Goal: Complete application form

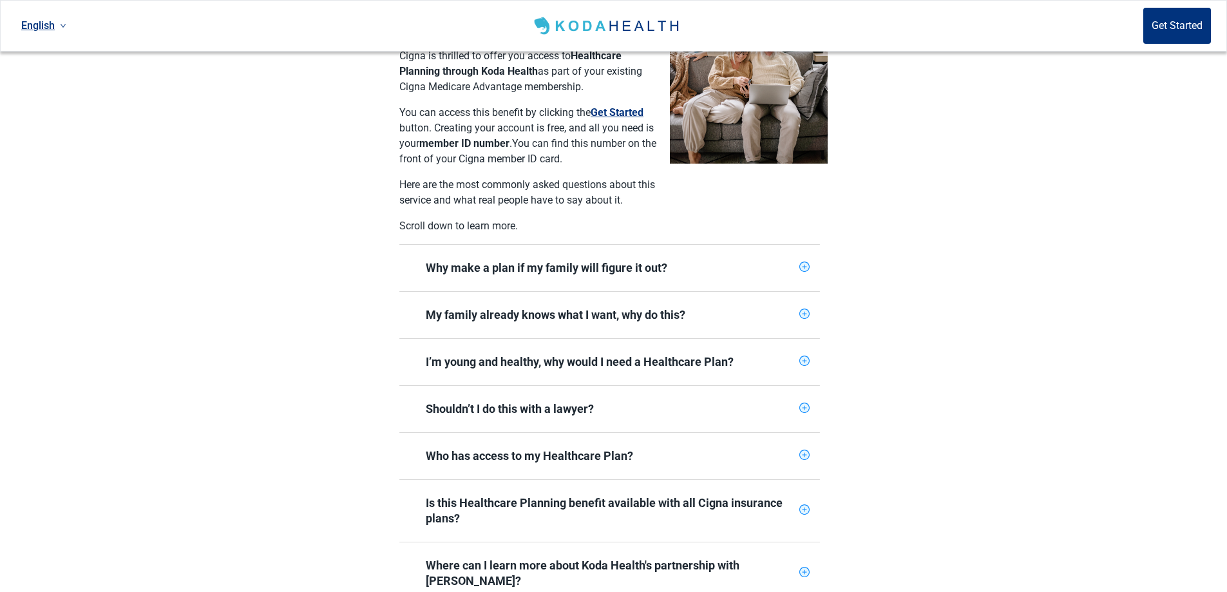
scroll to position [356, 0]
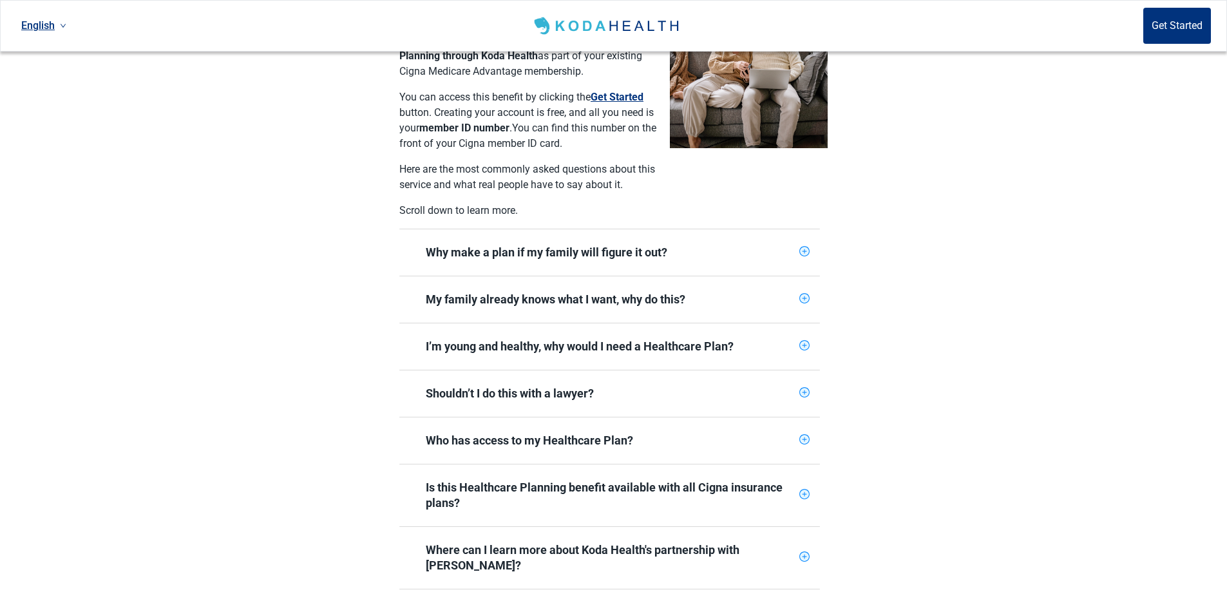
click at [805, 294] on icon "plus-circle" at bounding box center [804, 298] width 8 height 8
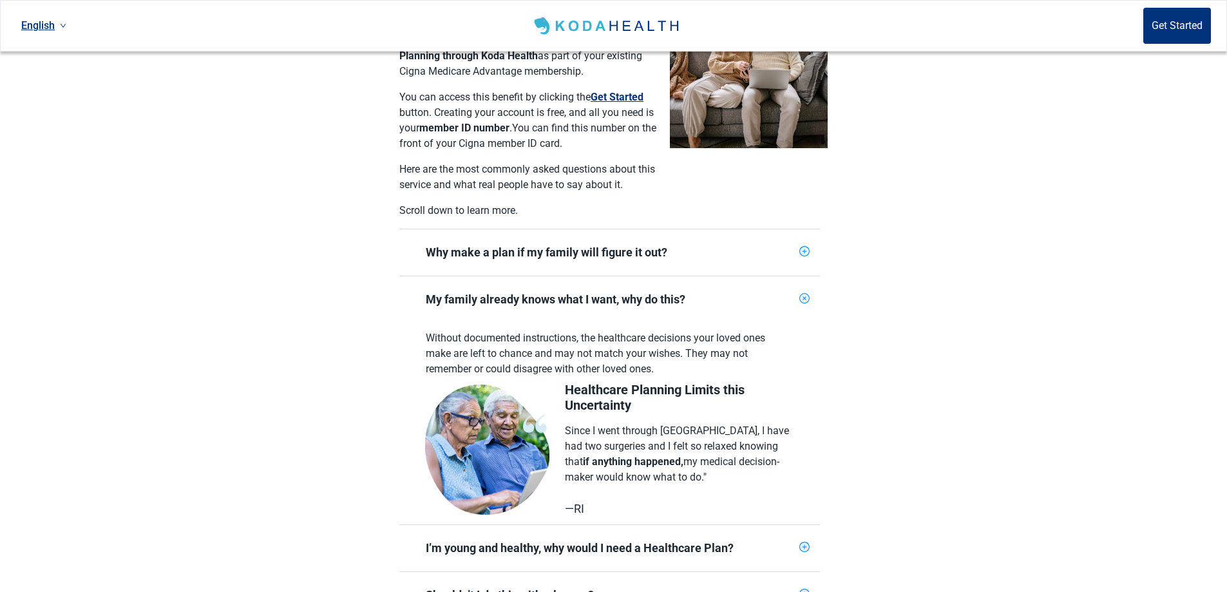
click at [800, 246] on icon "plus-circle" at bounding box center [804, 251] width 10 height 10
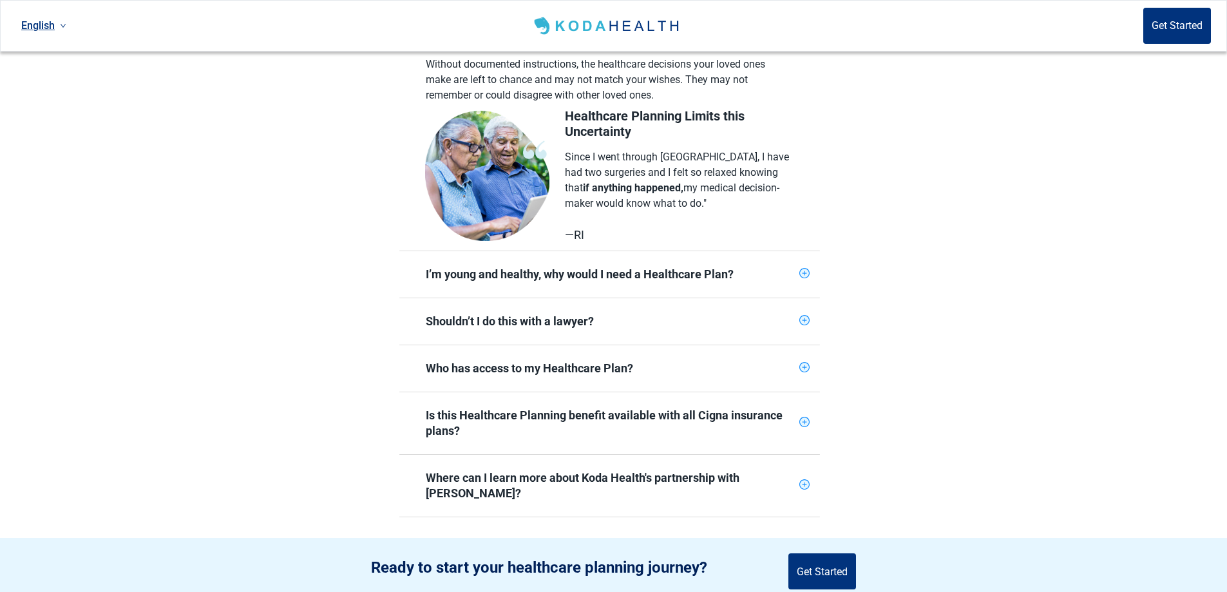
scroll to position [900, 0]
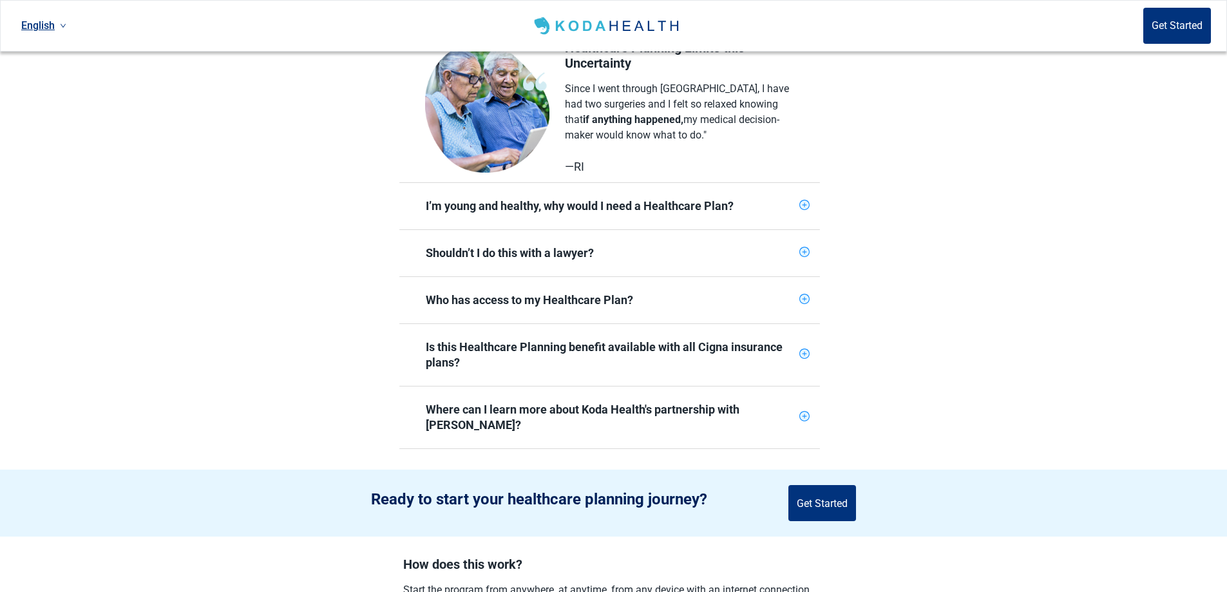
click at [805, 201] on icon "plus-circle" at bounding box center [804, 205] width 8 height 8
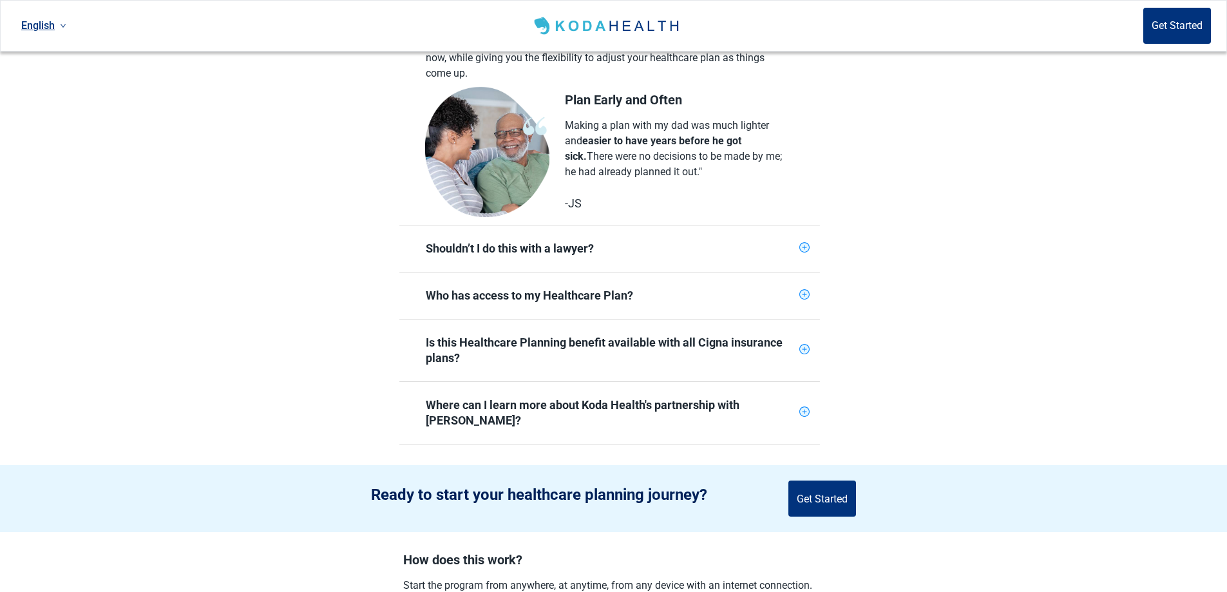
scroll to position [1110, 0]
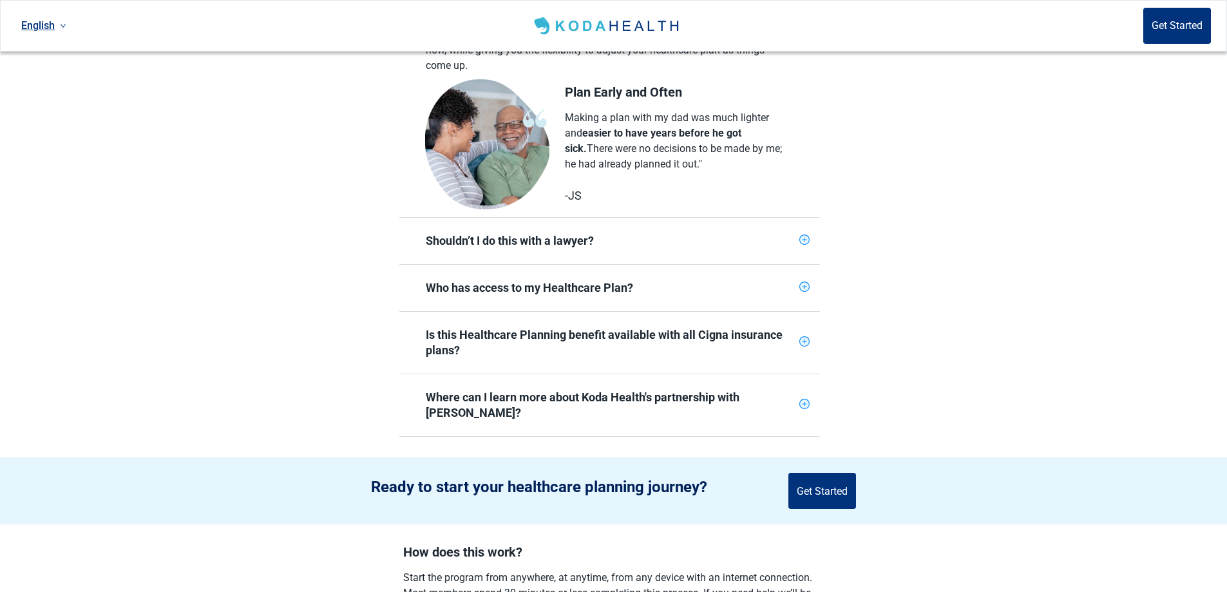
click at [805, 236] on icon "plus-circle" at bounding box center [804, 240] width 8 height 8
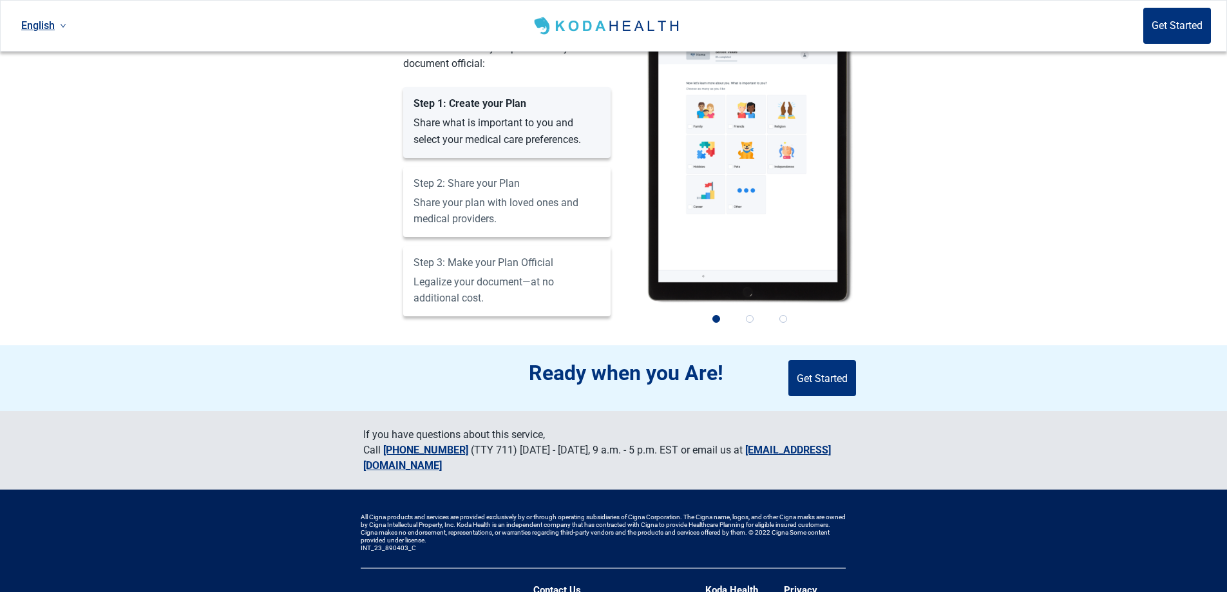
scroll to position [1942, 0]
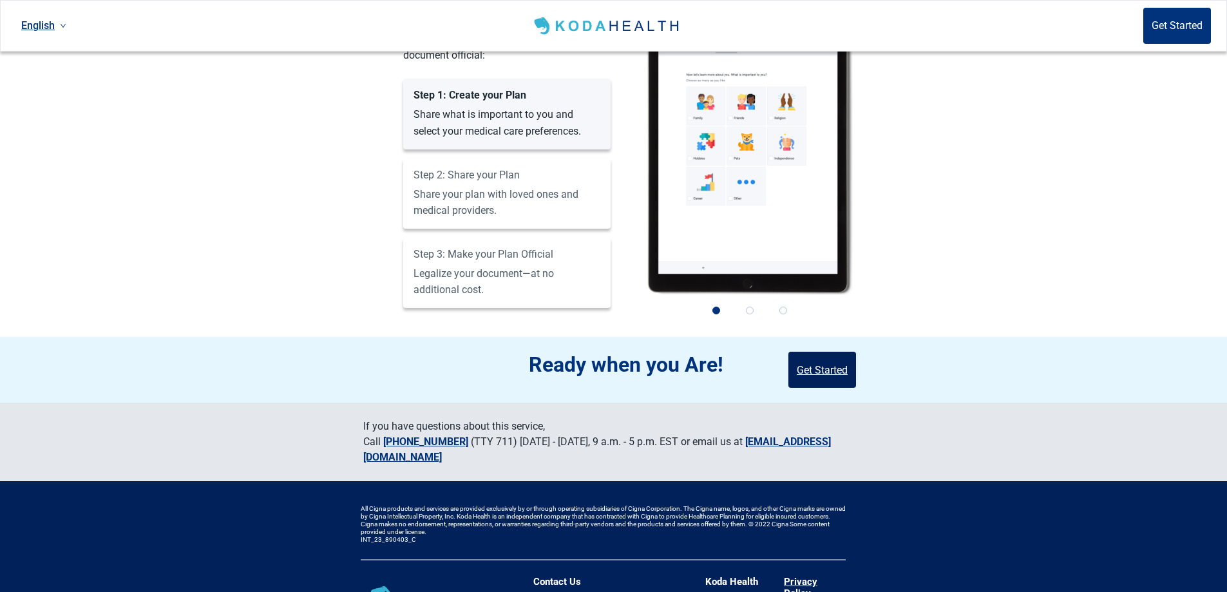
click at [825, 352] on button "Get Started" at bounding box center [822, 370] width 68 height 36
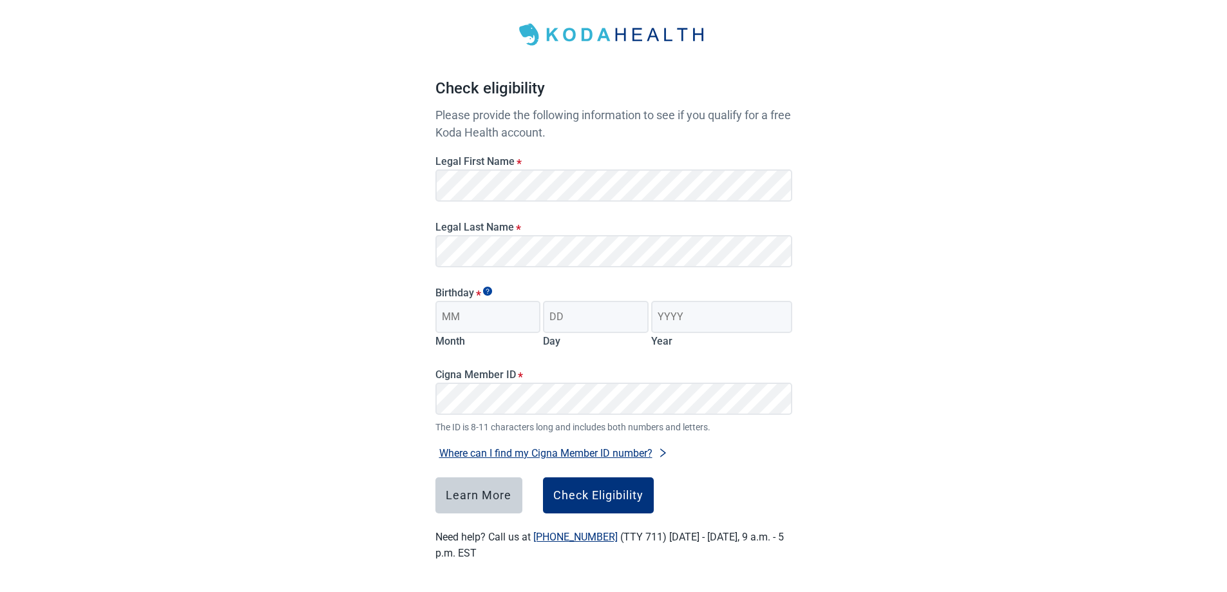
scroll to position [59, 0]
click at [477, 318] on input "Month" at bounding box center [488, 317] width 106 height 32
type input "12"
type input "30"
type input "1946"
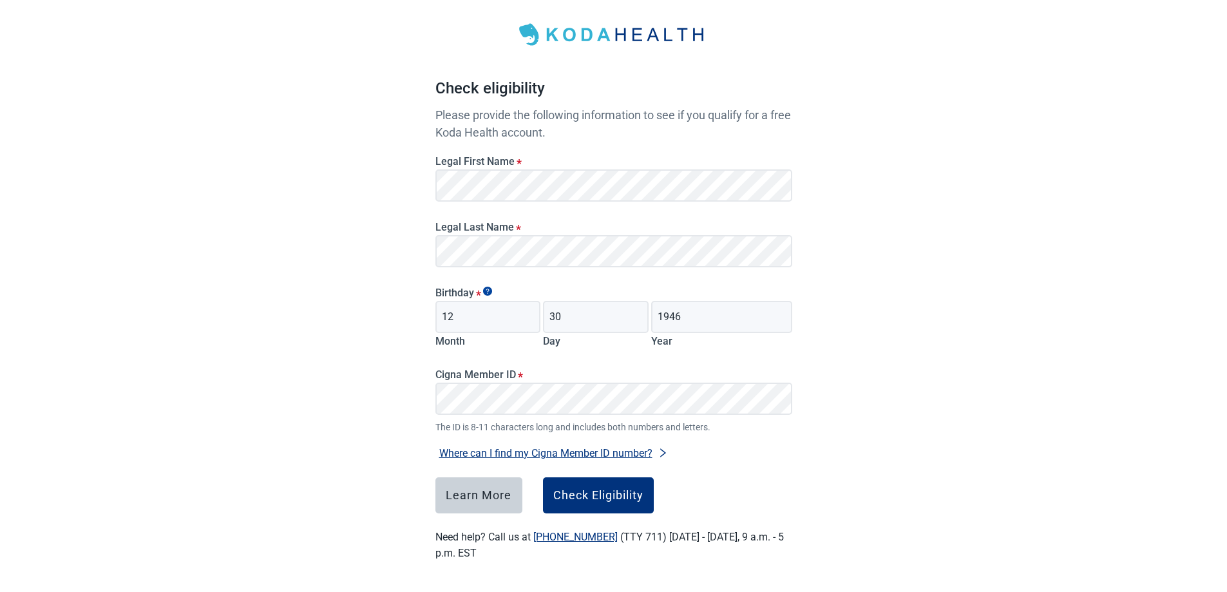
click at [602, 452] on button "Where can I find my Cigna Member ID number?" at bounding box center [553, 452] width 236 height 17
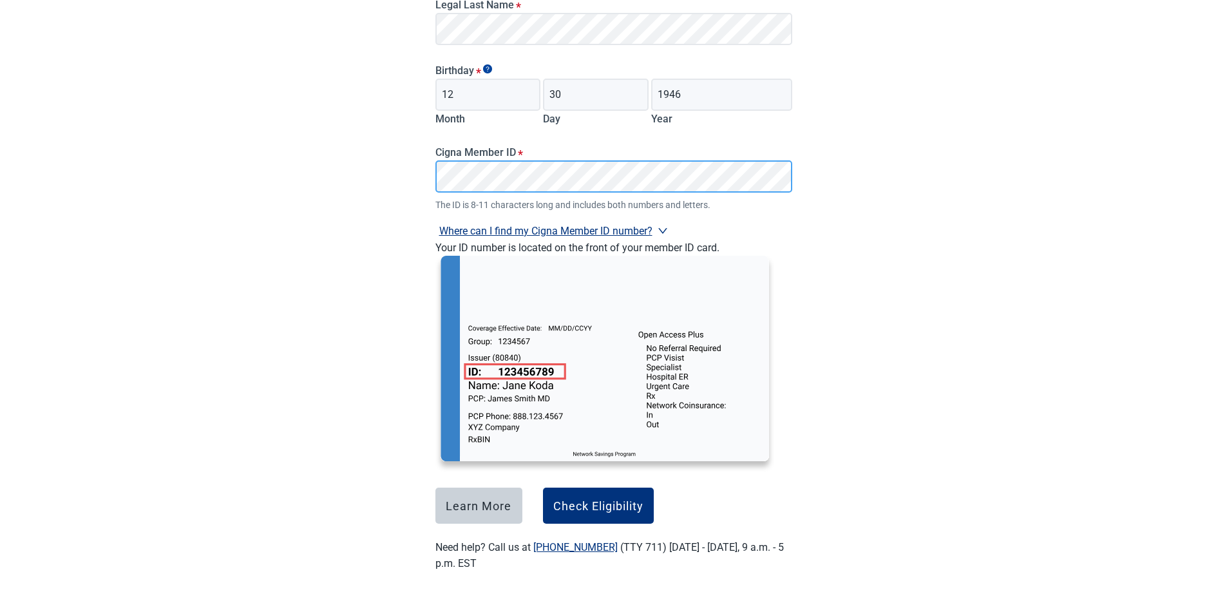
scroll to position [291, 0]
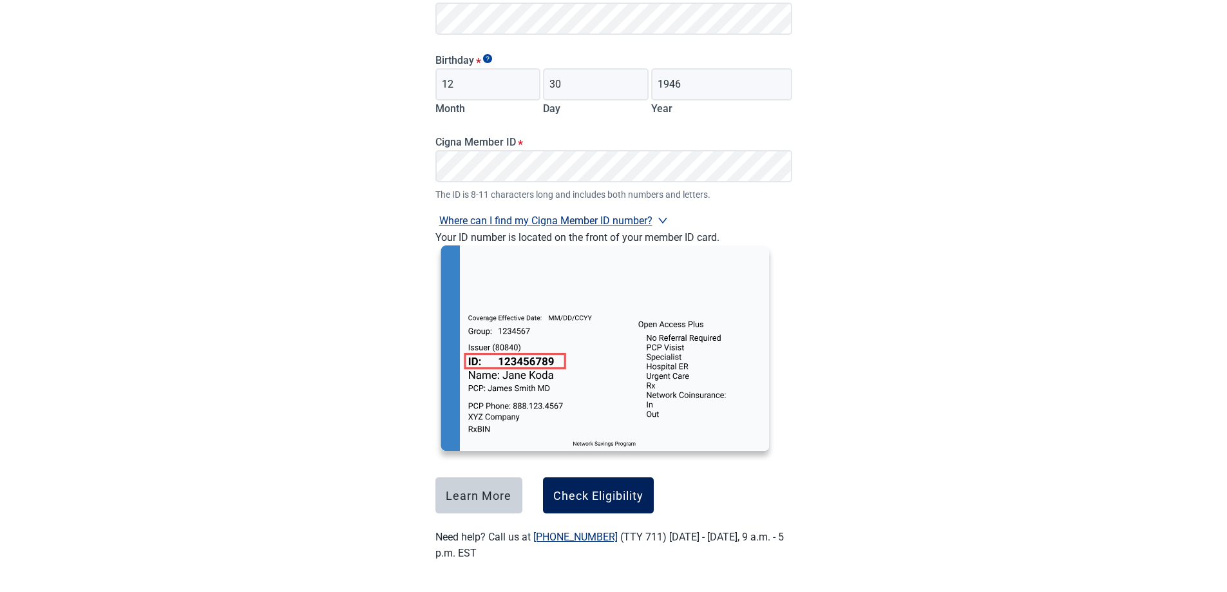
click at [581, 502] on div "Check Eligibility" at bounding box center [598, 495] width 90 height 13
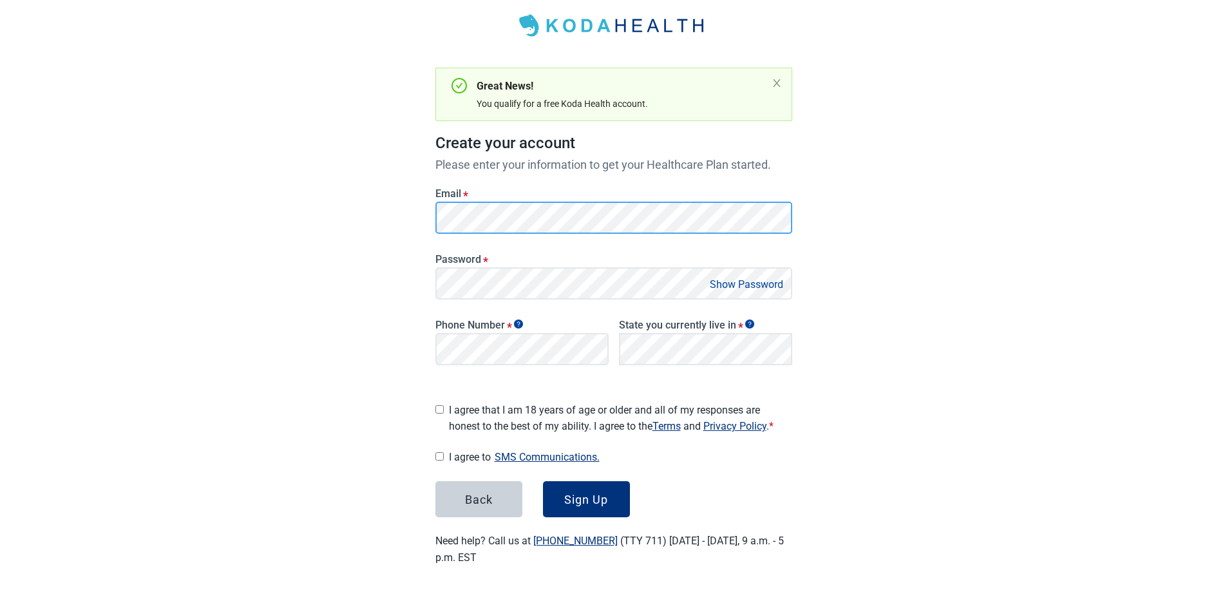
click at [374, 205] on div "Have Questions about Healthcare Planning? Learn More Here English Sign in Great…" at bounding box center [613, 264] width 1227 height 664
click at [773, 287] on button "Show Password" at bounding box center [746, 284] width 81 height 17
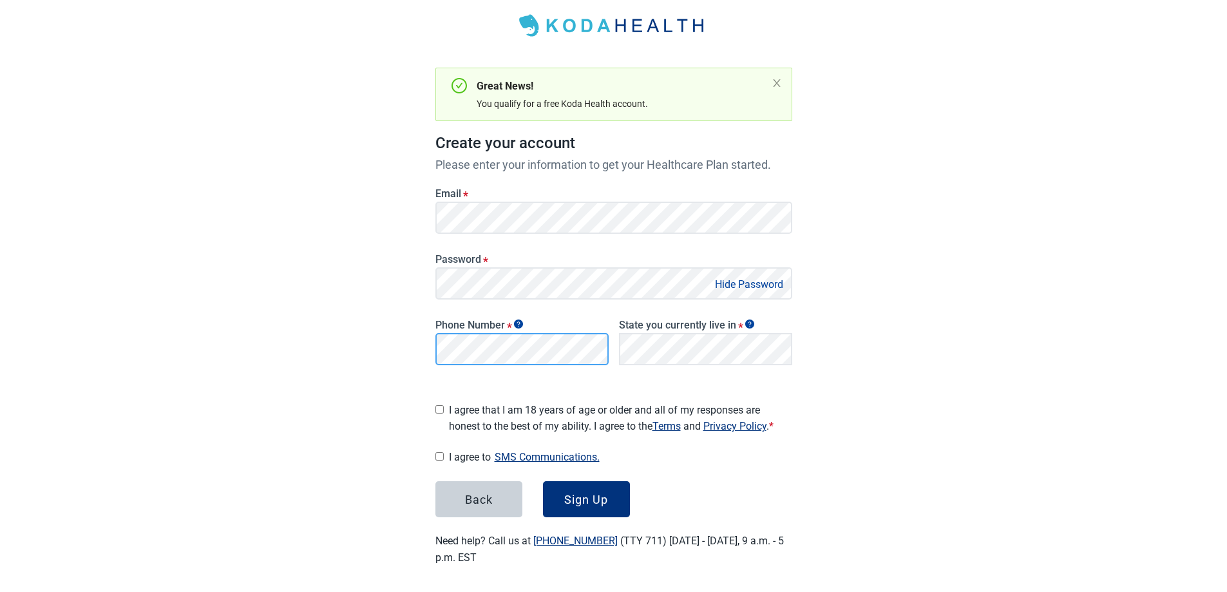
click at [408, 351] on main "Great News! You qualify for a free Koda Health account. Create your account Ple…" at bounding box center [614, 275] width 419 height 644
click at [675, 379] on div "[US_STATE]" at bounding box center [706, 379] width 158 height 14
click at [444, 406] on div "I agree that I am 18 years of age or older and all of my responses are honest t…" at bounding box center [613, 415] width 357 height 37
click at [443, 453] on input "I agree to SMS Communications." at bounding box center [439, 456] width 8 height 8
checkbox input "true"
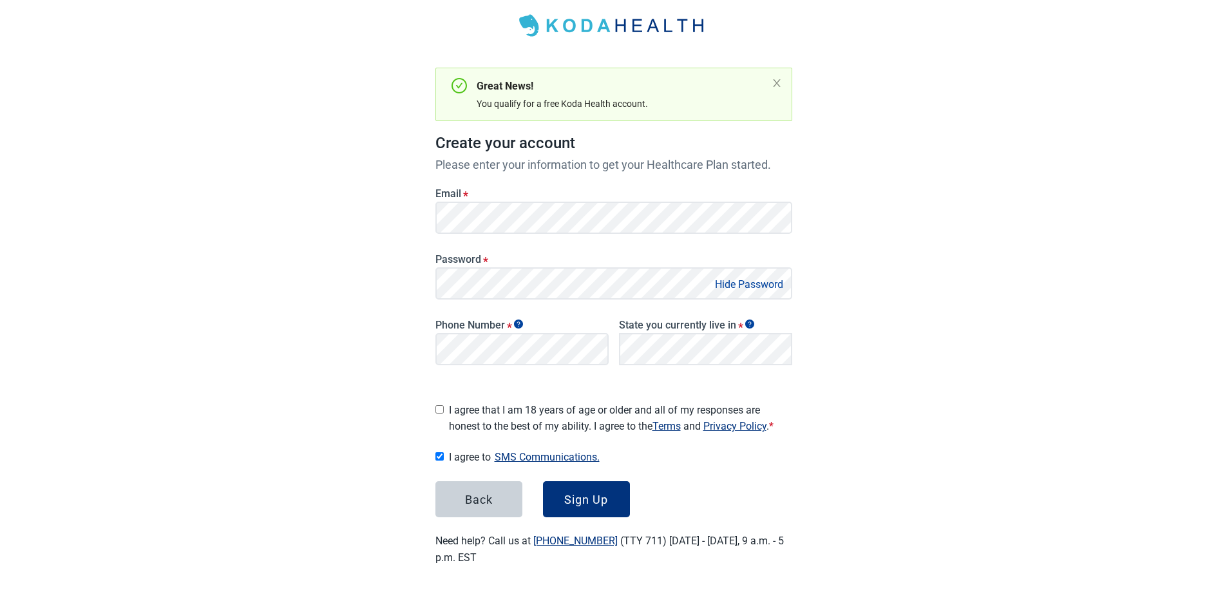
click at [439, 405] on input "I agree that I am 18 years of age or older and all of my responses are honest t…" at bounding box center [439, 409] width 8 height 8
checkbox input "true"
click at [612, 496] on button "Sign Up" at bounding box center [586, 499] width 87 height 36
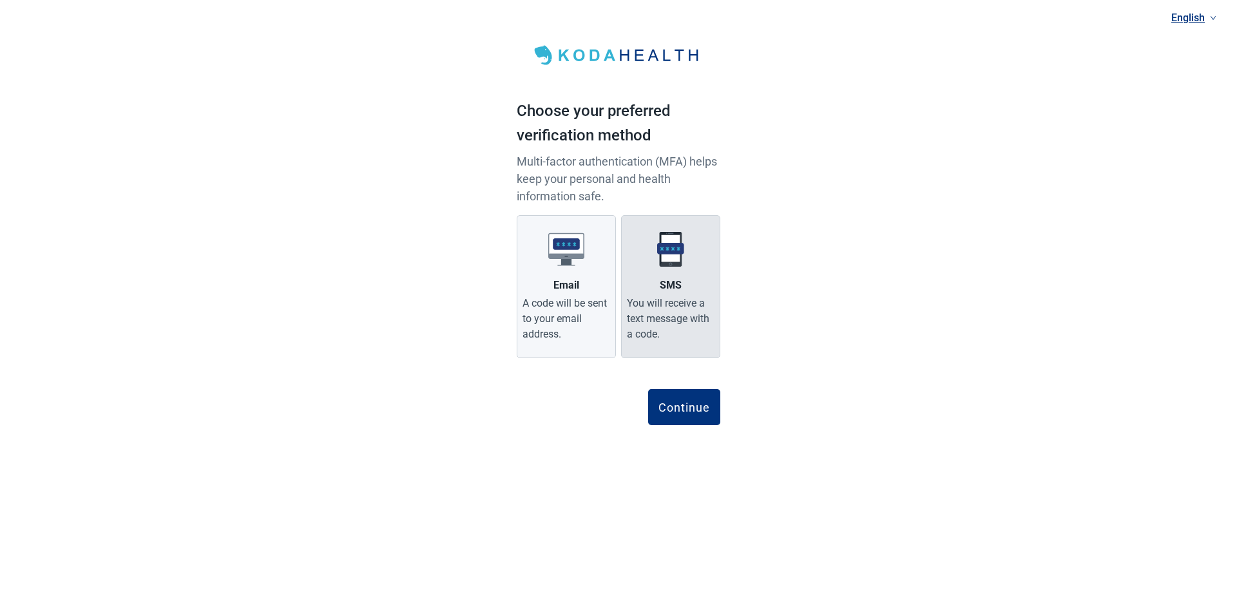
click at [678, 274] on label "SMS You will receive a text message with a code." at bounding box center [670, 286] width 99 height 143
click at [0, 0] on input "SMS You will receive a text message with a code." at bounding box center [0, 0] width 0 height 0
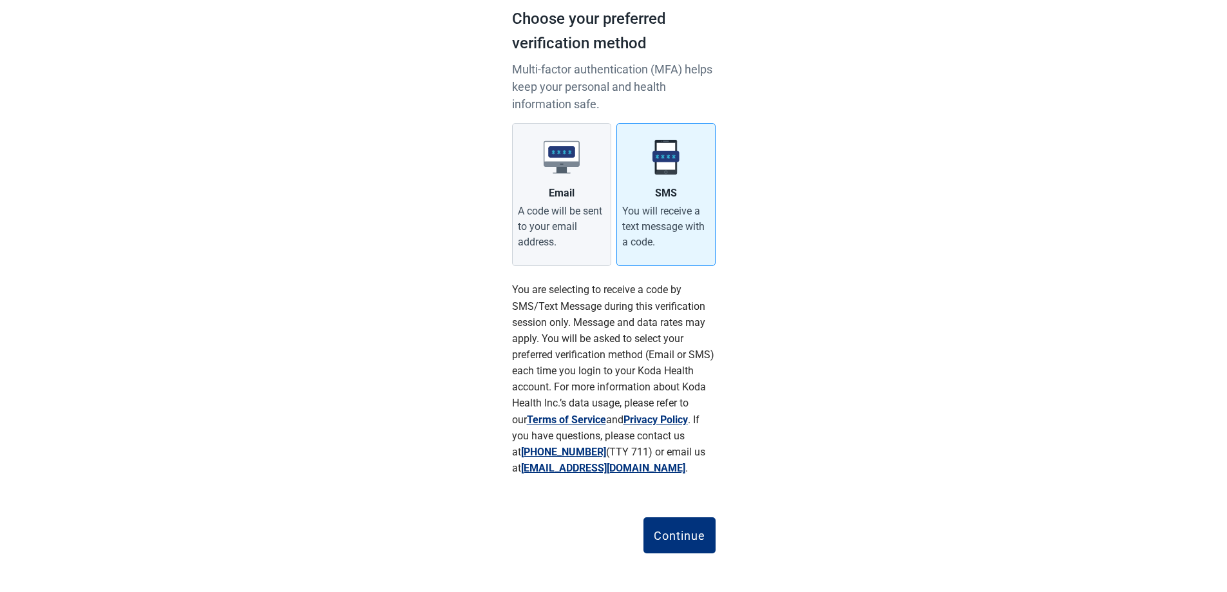
scroll to position [95, 0]
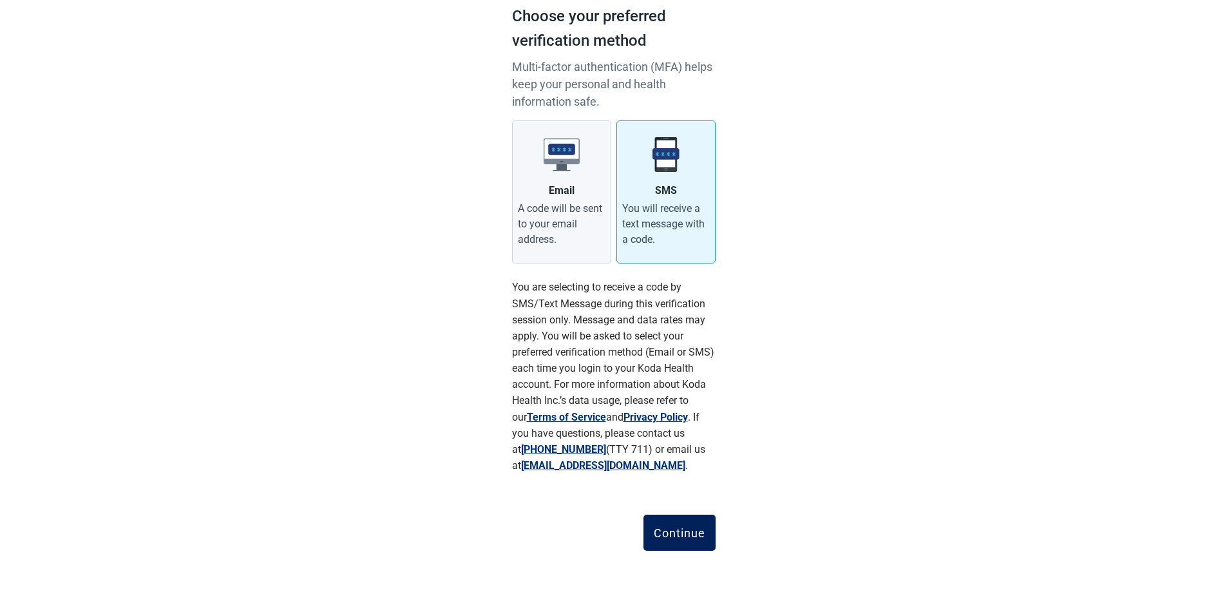
click at [685, 529] on div "Continue" at bounding box center [680, 532] width 52 height 13
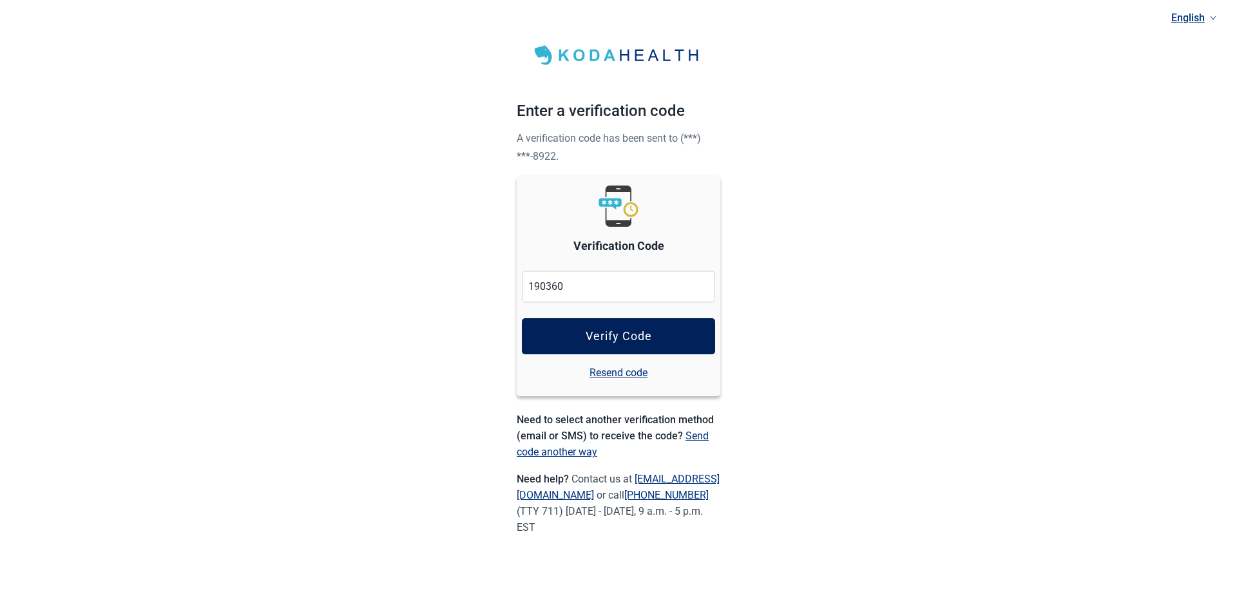
type input "190360"
click at [614, 336] on div "Verify Code" at bounding box center [619, 336] width 66 height 13
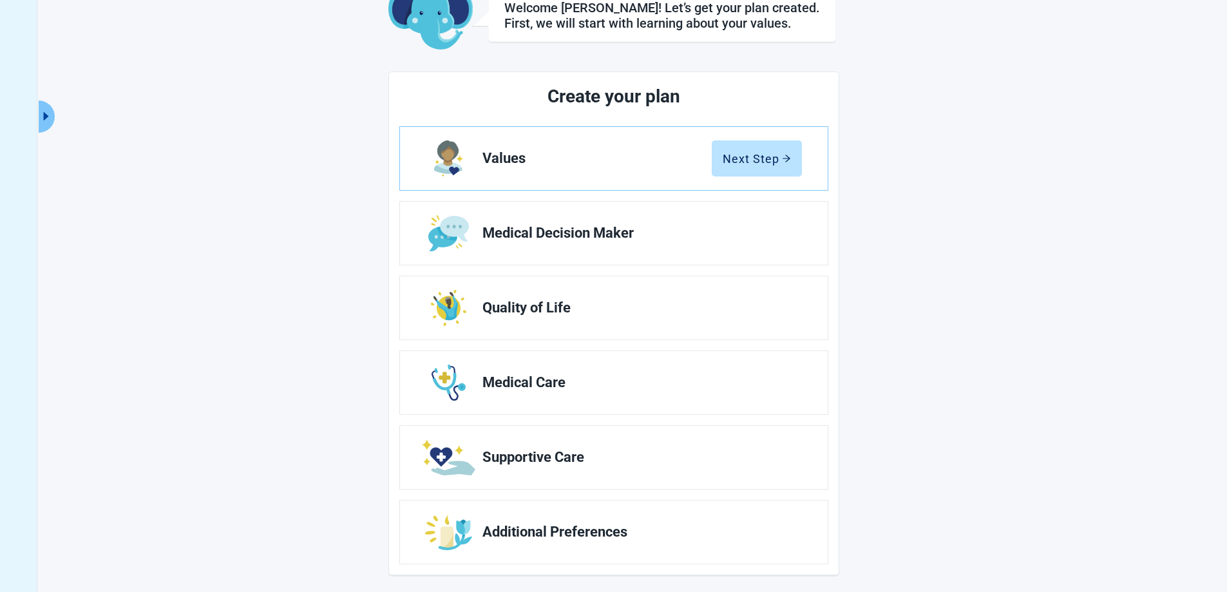
scroll to position [93, 0]
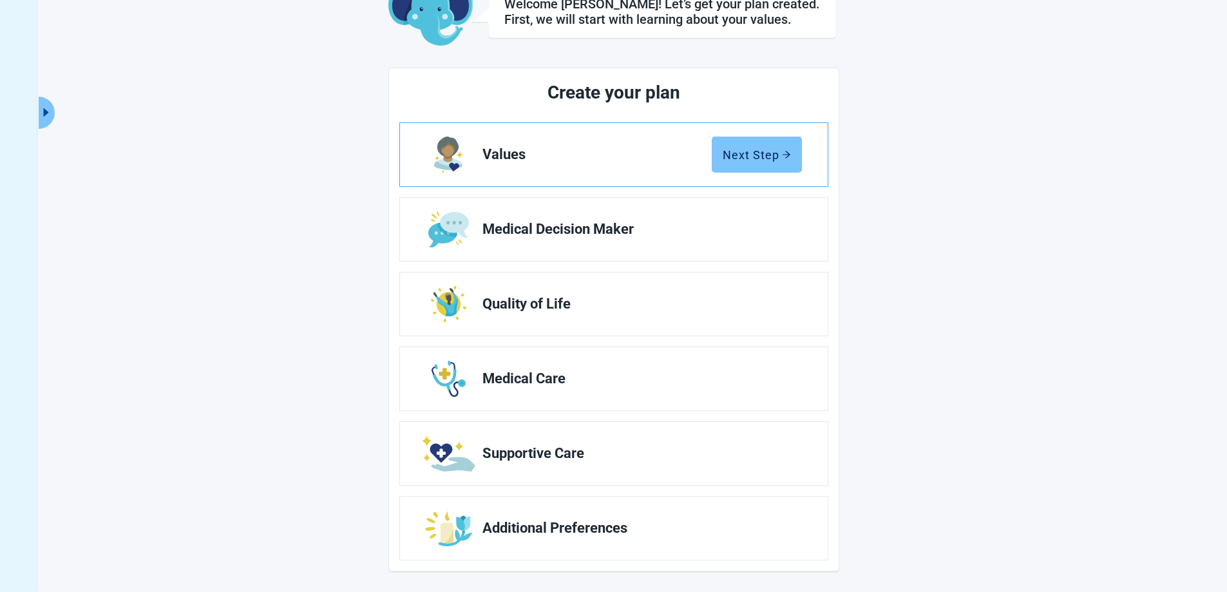
click at [756, 157] on div "Next Step" at bounding box center [757, 154] width 68 height 13
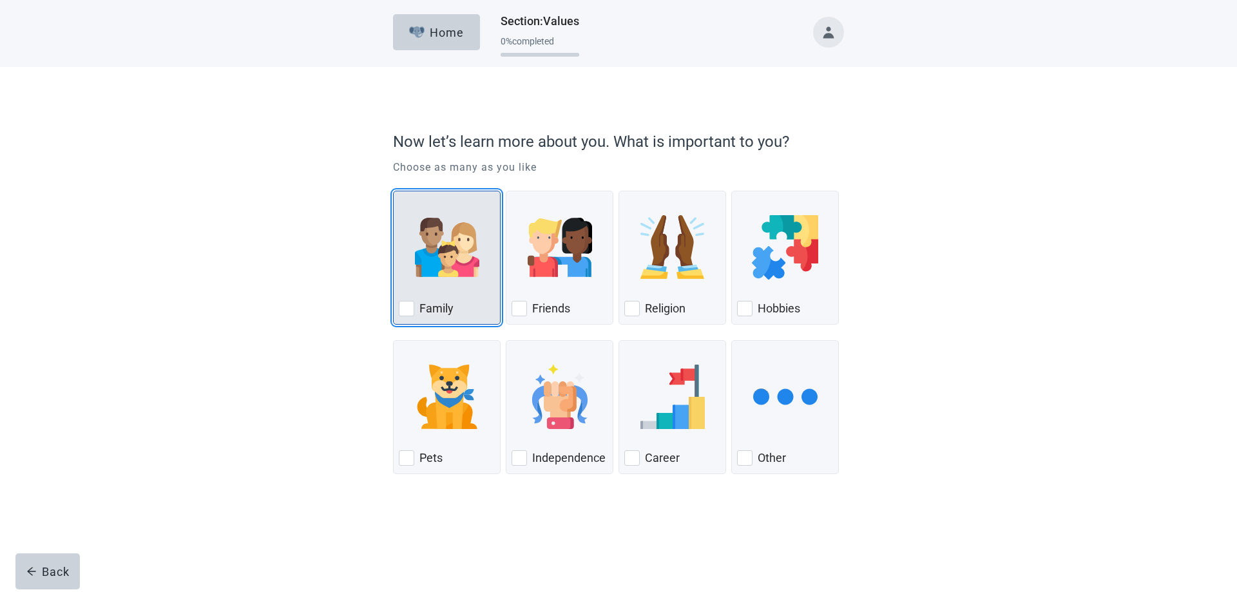
click at [445, 267] on img "Family, checkbox, not checked" at bounding box center [447, 247] width 64 height 64
click at [394, 191] on input "Family" at bounding box center [393, 191] width 1 height 1
checkbox input "true"
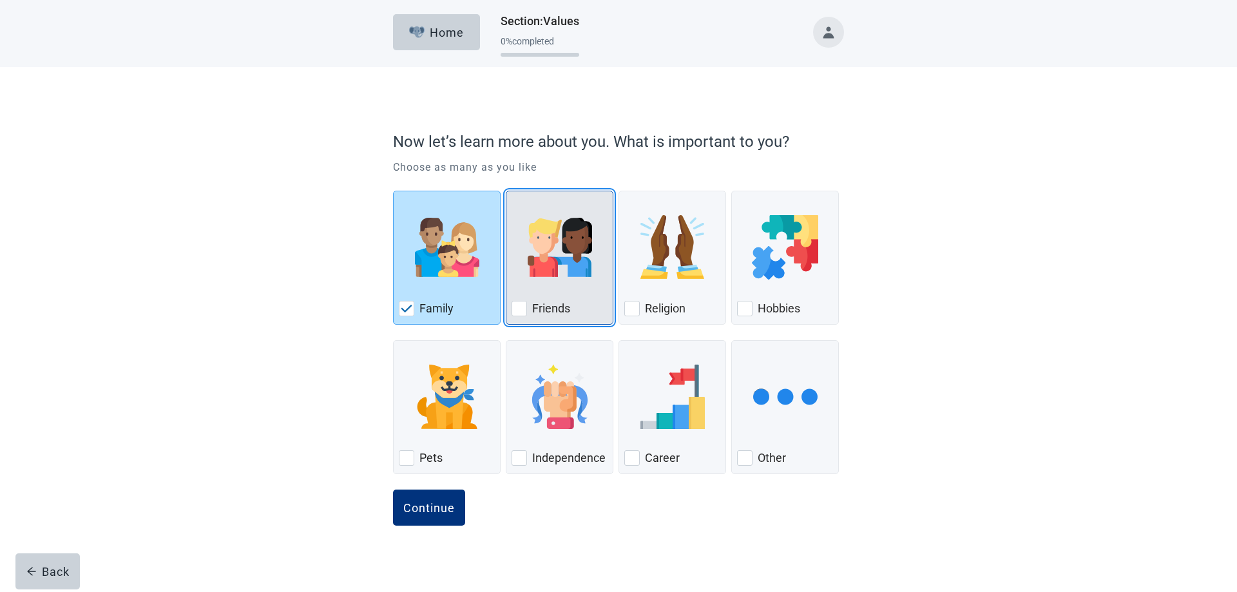
click at [558, 282] on div "Friends, checkbox, not checked" at bounding box center [559, 247] width 96 height 102
click at [506, 191] on input "Friends" at bounding box center [506, 191] width 1 height 1
checkbox input "true"
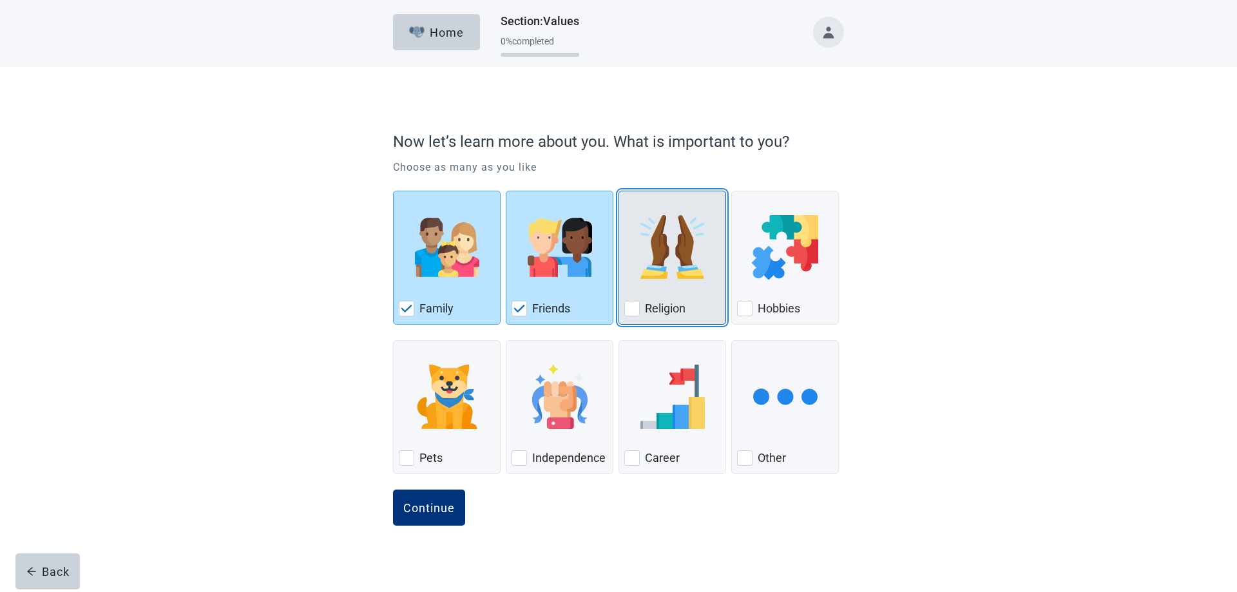
click at [649, 305] on label "Religion" at bounding box center [665, 308] width 41 height 15
checkbox input "true"
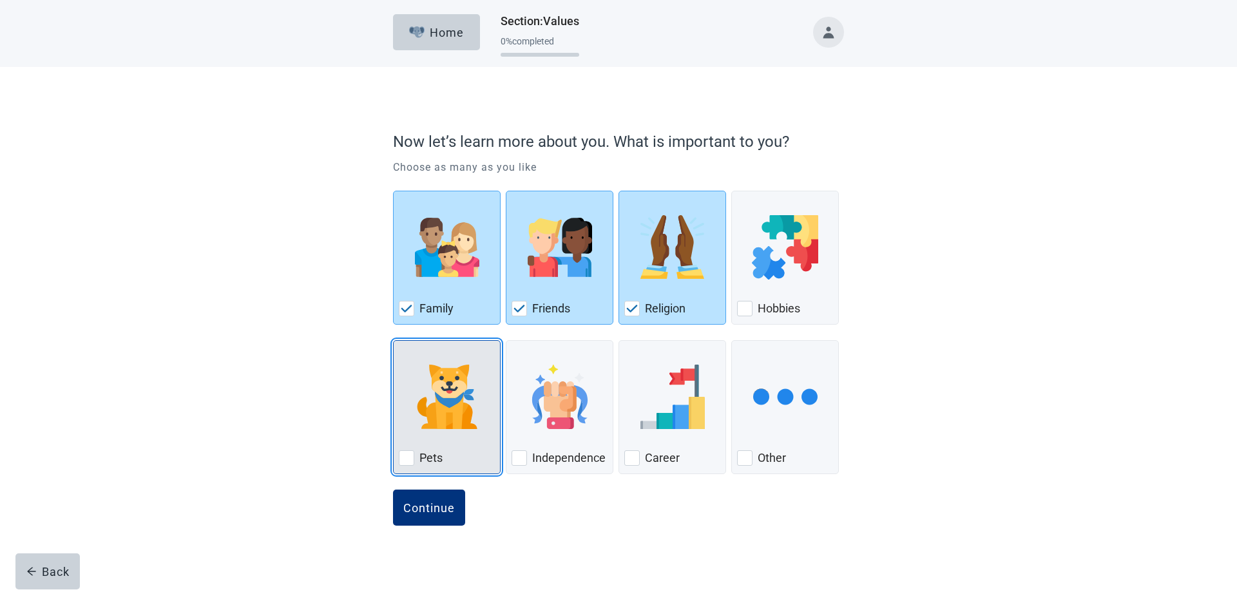
click at [433, 434] on div "Pets, checkbox, not checked" at bounding box center [447, 397] width 96 height 102
click at [394, 341] on input "Pets" at bounding box center [393, 340] width 1 height 1
checkbox input "true"
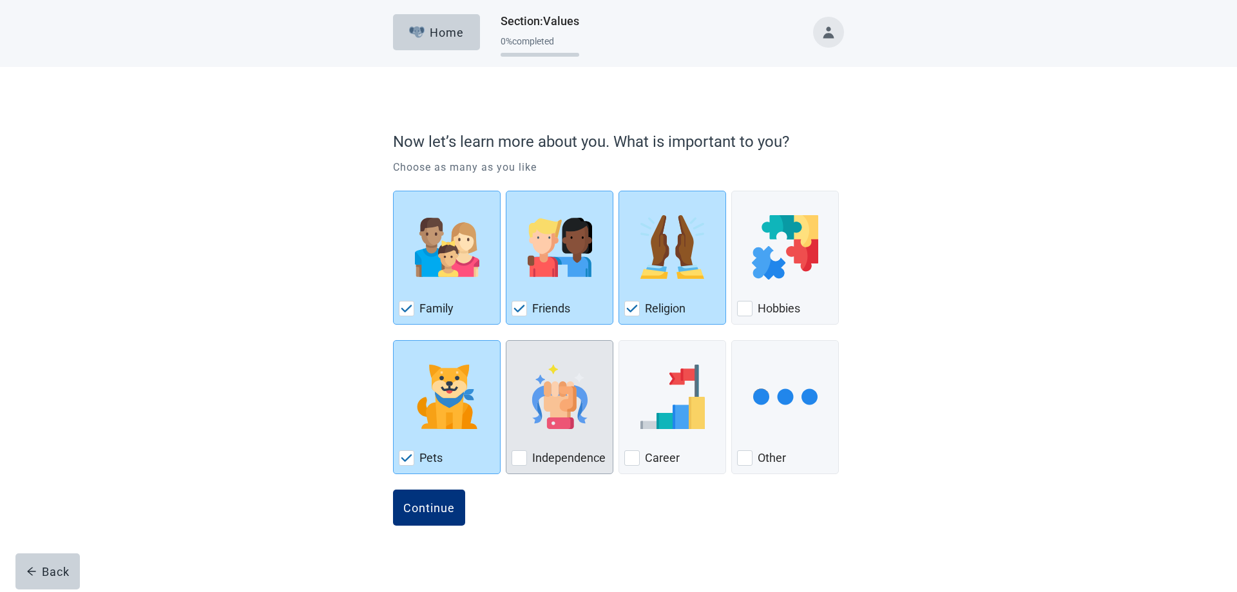
click at [582, 435] on div "Independence, checkbox, not checked" at bounding box center [559, 397] width 96 height 102
click at [506, 341] on input "Independence" at bounding box center [506, 340] width 1 height 1
checkbox input "true"
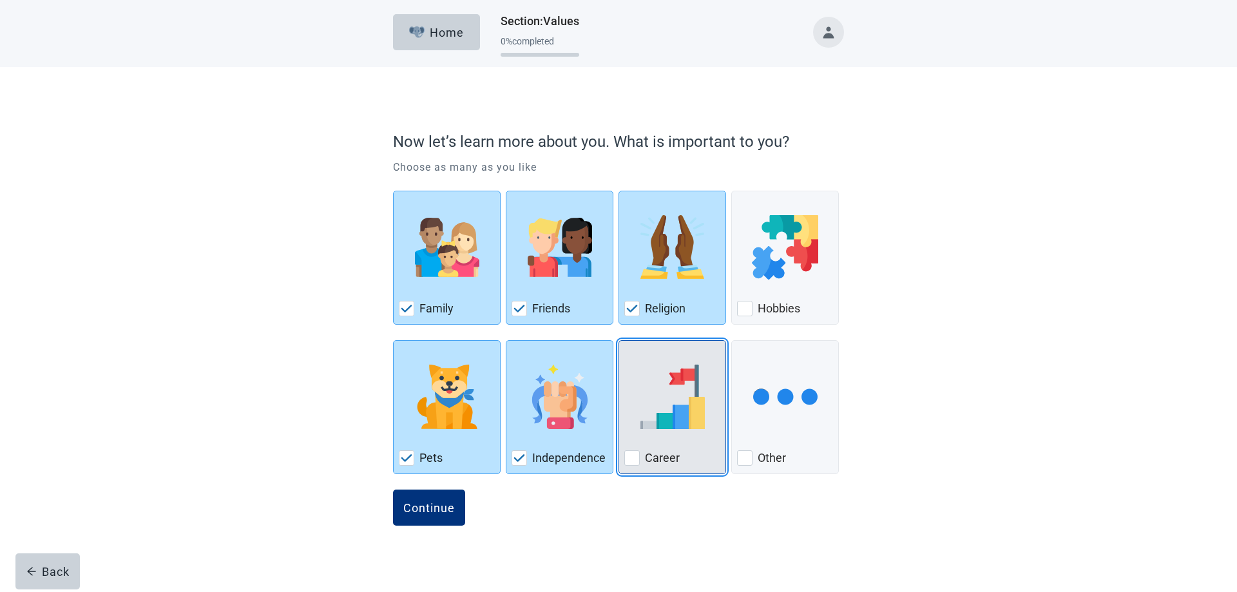
click at [670, 447] on div "Career, checkbox, not checked" at bounding box center [672, 397] width 96 height 102
click at [619, 341] on input "Career" at bounding box center [618, 340] width 1 height 1
checkbox input "true"
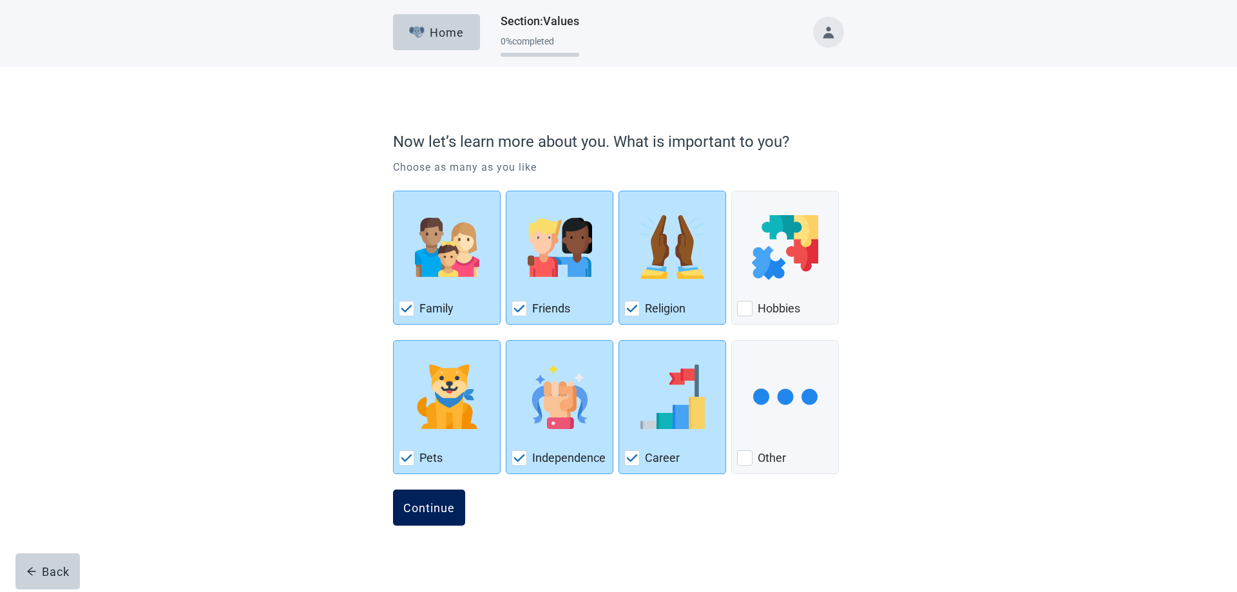
click at [437, 504] on div "Continue" at bounding box center [429, 507] width 52 height 13
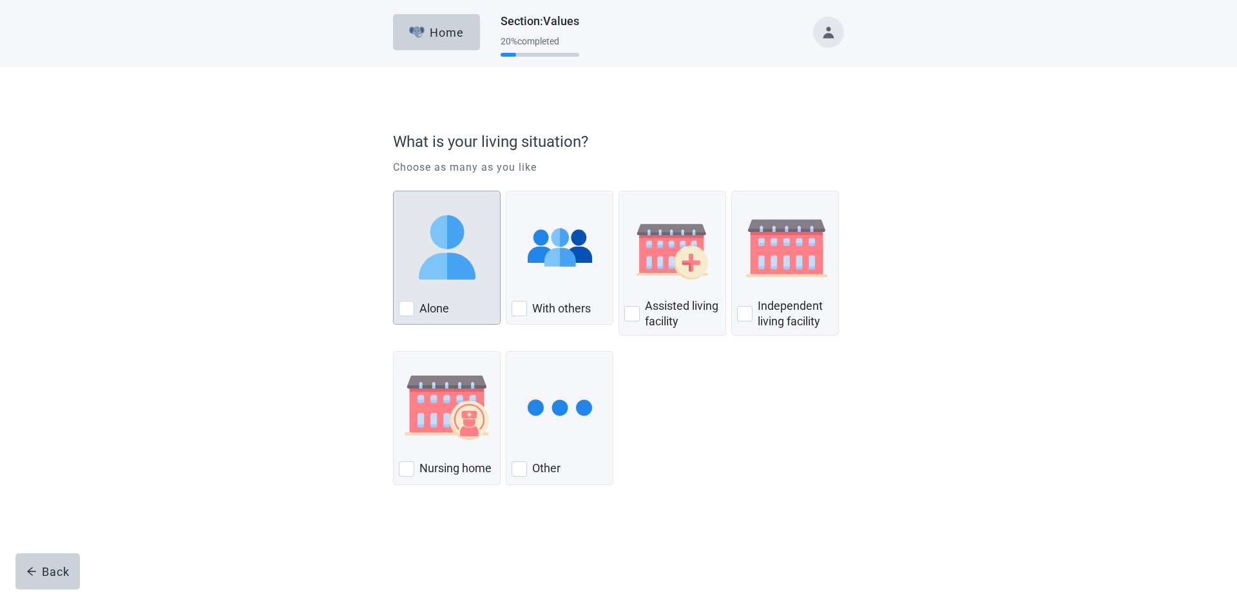
click at [453, 278] on img "Alone, checkbox, not checked" at bounding box center [447, 247] width 64 height 64
click at [394, 191] on input "Alone" at bounding box center [393, 191] width 1 height 1
checkbox input "true"
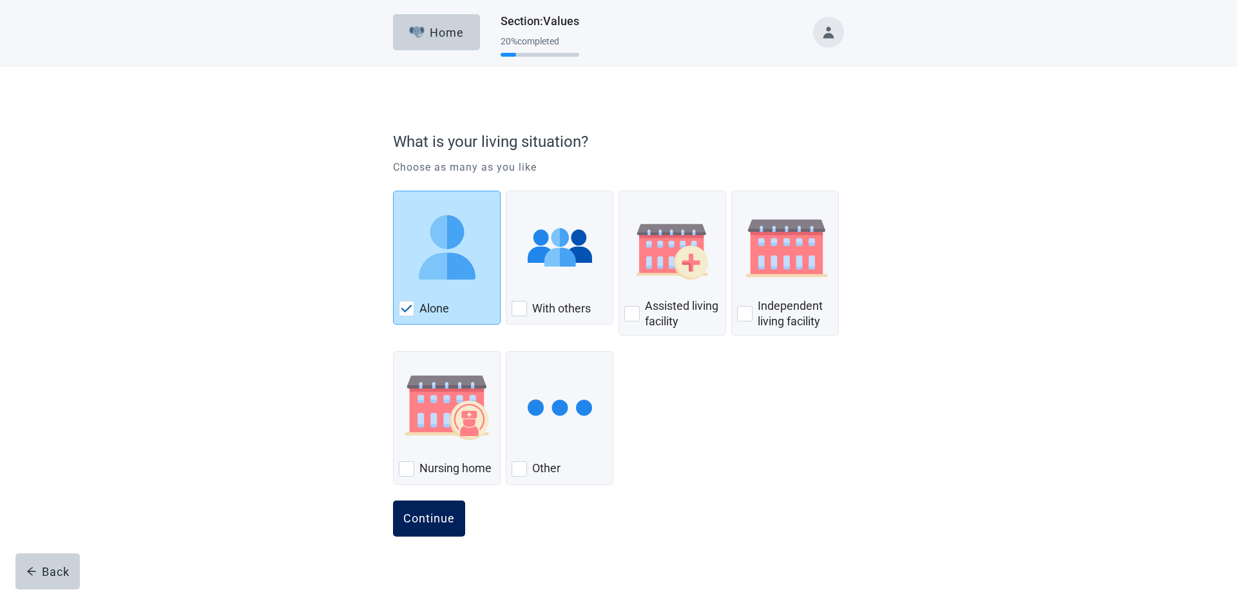
click at [444, 520] on div "Continue" at bounding box center [429, 518] width 52 height 13
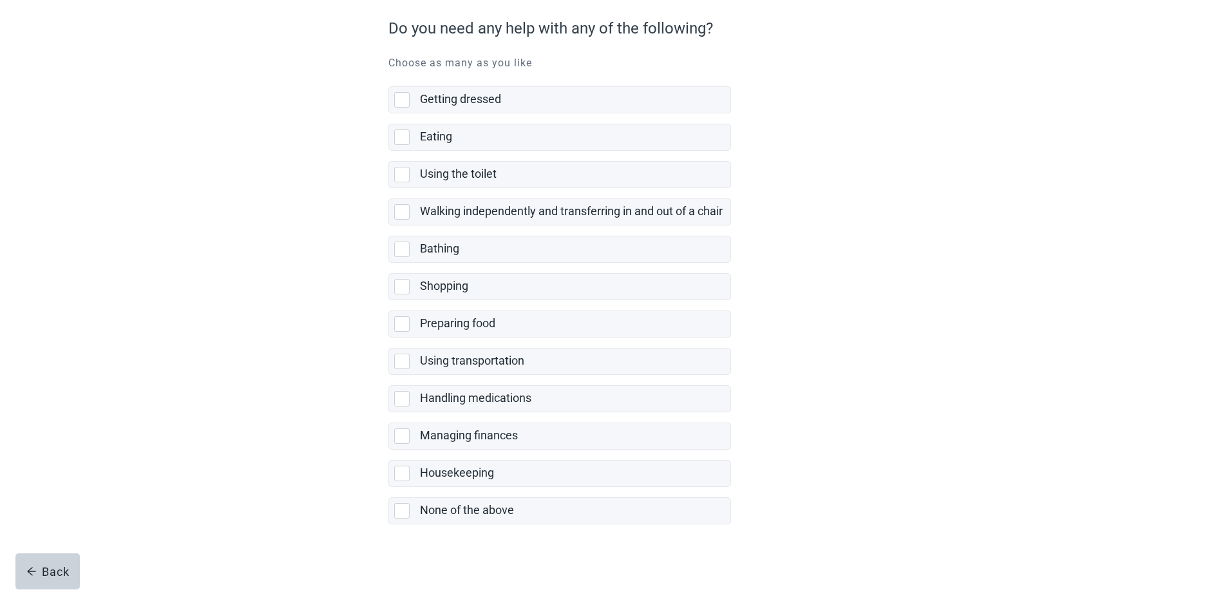
scroll to position [120, 0]
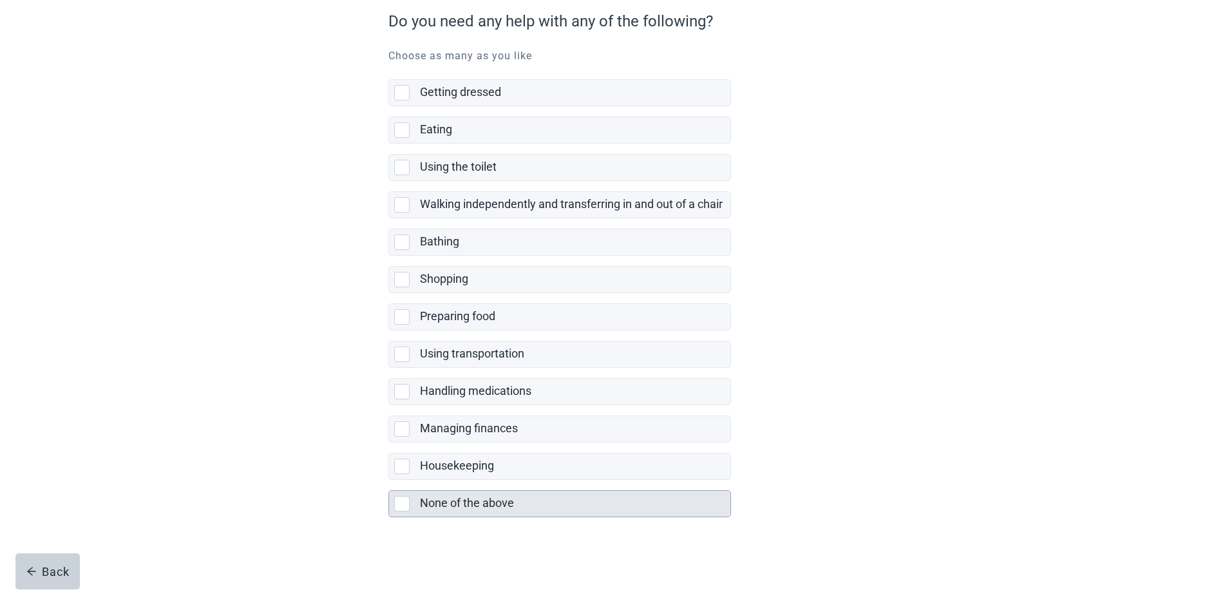
click at [403, 504] on div "None of the above, checkbox, not selected" at bounding box center [401, 503] width 15 height 15
click at [389, 481] on input "None of the above" at bounding box center [388, 480] width 1 height 1
checkbox input "true"
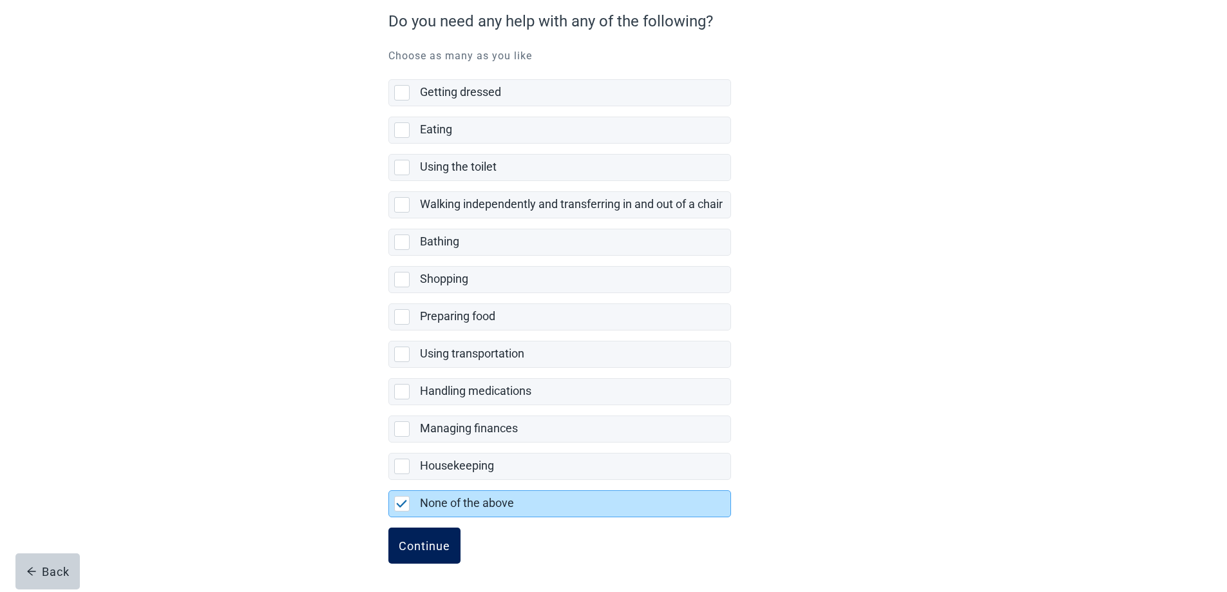
click at [430, 534] on button "Continue" at bounding box center [424, 546] width 72 height 36
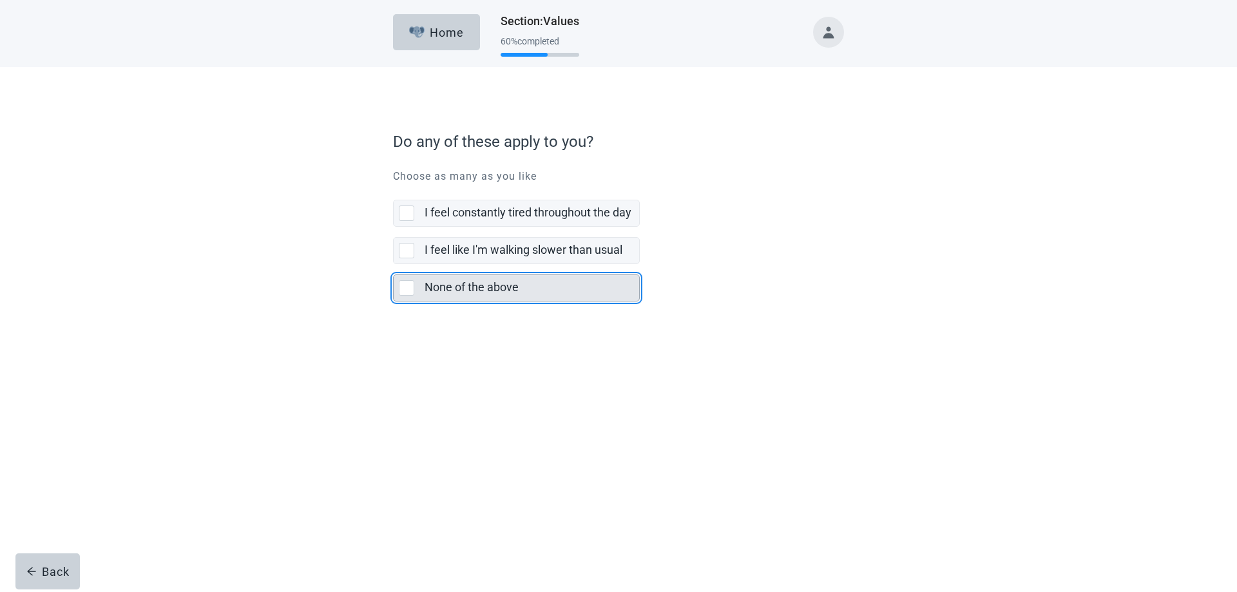
click at [405, 289] on div "None of the above, checkbox, not selected" at bounding box center [406, 287] width 15 height 15
click at [394, 265] on input "None of the above" at bounding box center [393, 264] width 1 height 1
checkbox input "true"
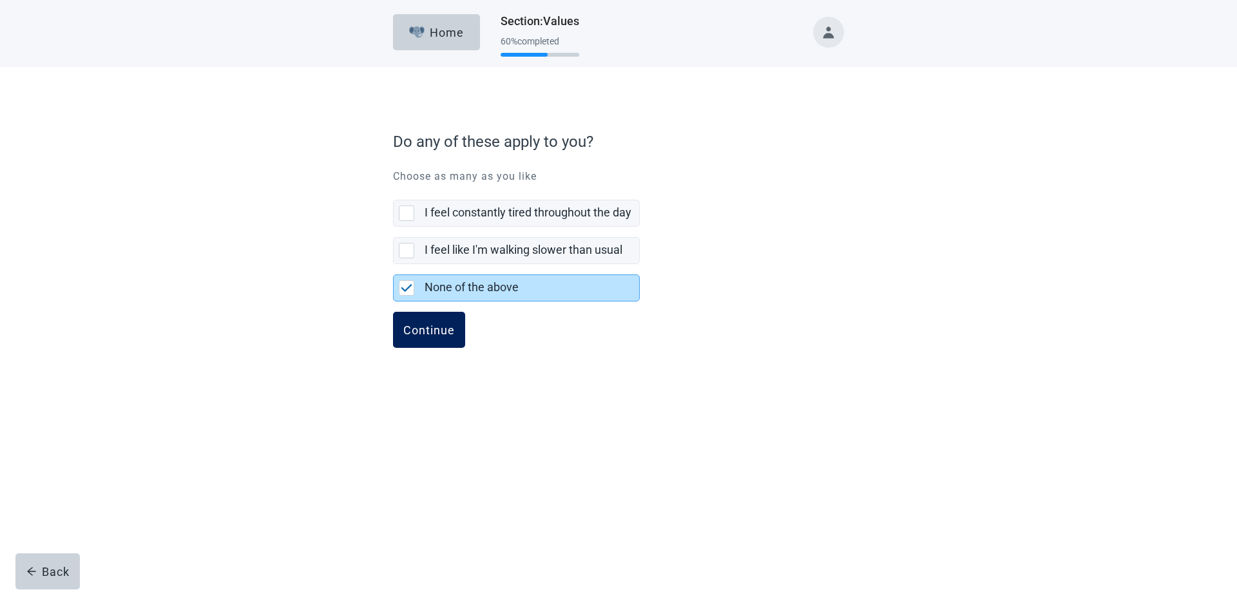
click at [430, 332] on div "Continue" at bounding box center [429, 329] width 52 height 13
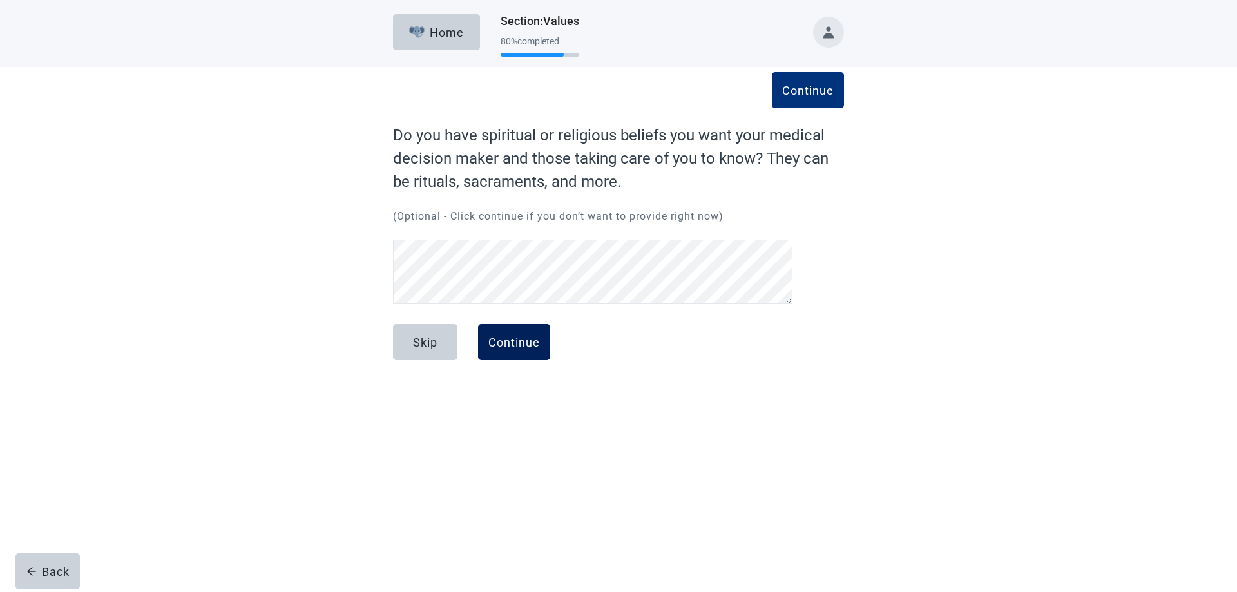
click at [519, 334] on button "Continue" at bounding box center [514, 342] width 72 height 36
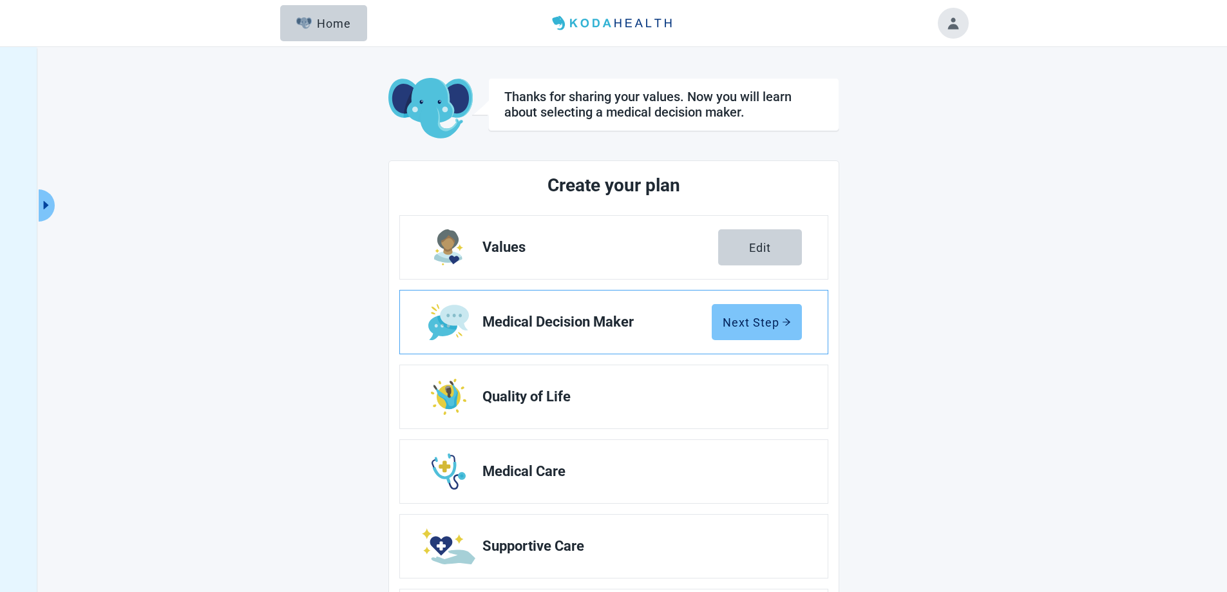
click at [762, 338] on button "Next Step" at bounding box center [757, 322] width 90 height 36
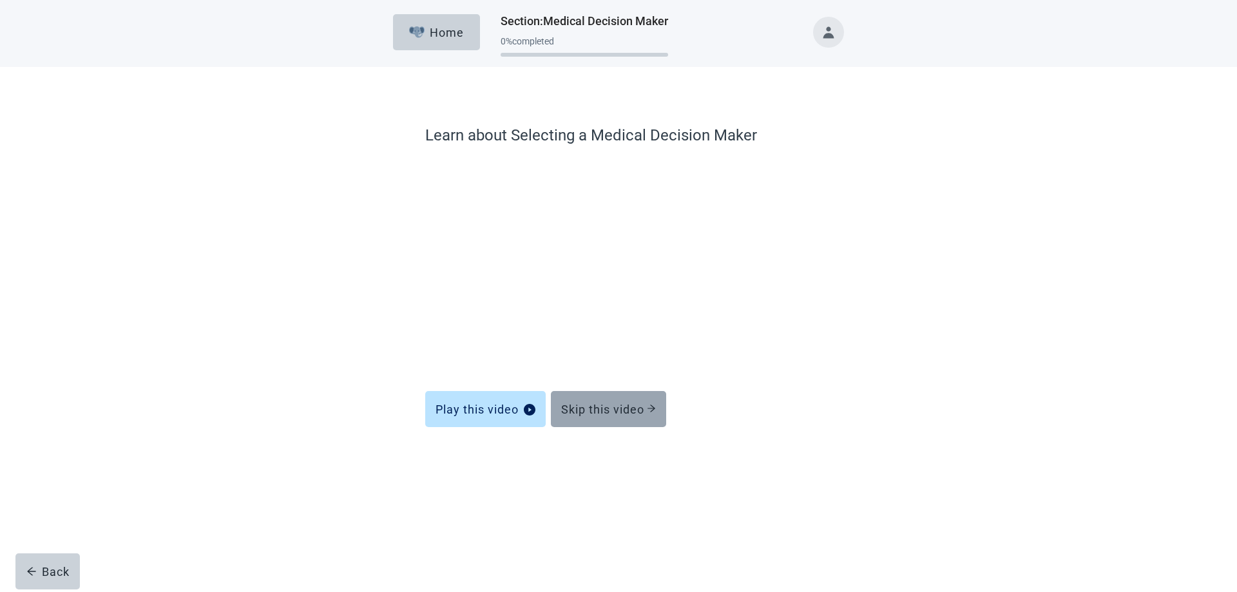
click at [624, 407] on div "Skip this video" at bounding box center [608, 409] width 95 height 13
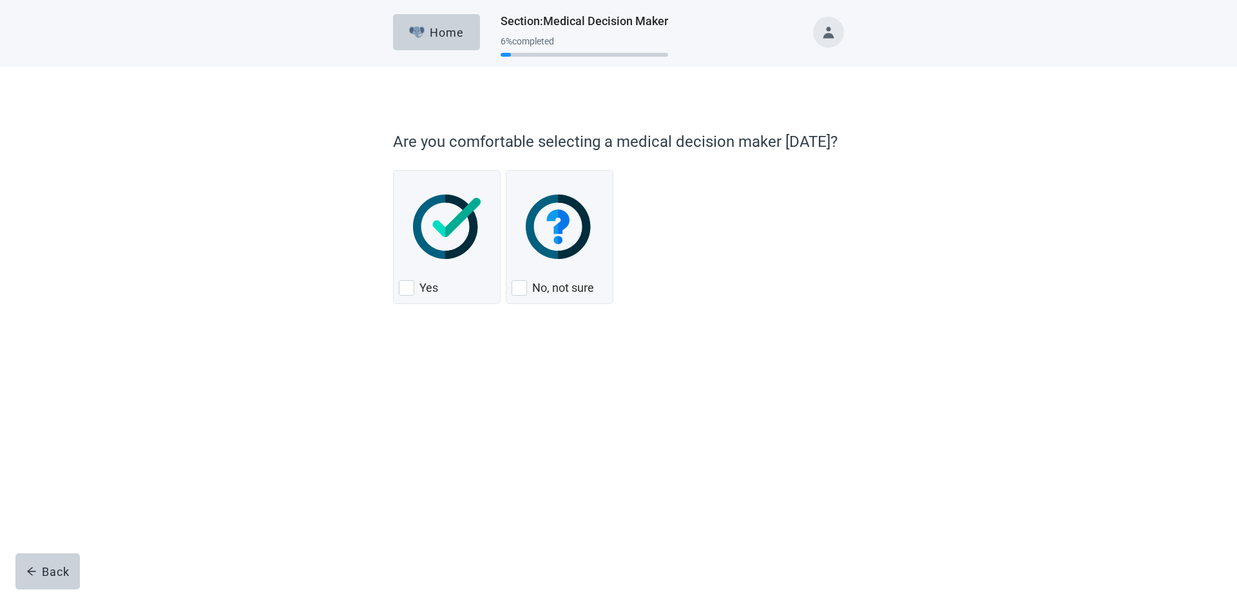
click at [1236, 108] on div "Home Section : Medical Decision Maker 6 % completed Are you comfortable selecti…" at bounding box center [618, 192] width 1237 height 384
click at [778, 370] on div at bounding box center [618, 352] width 451 height 64
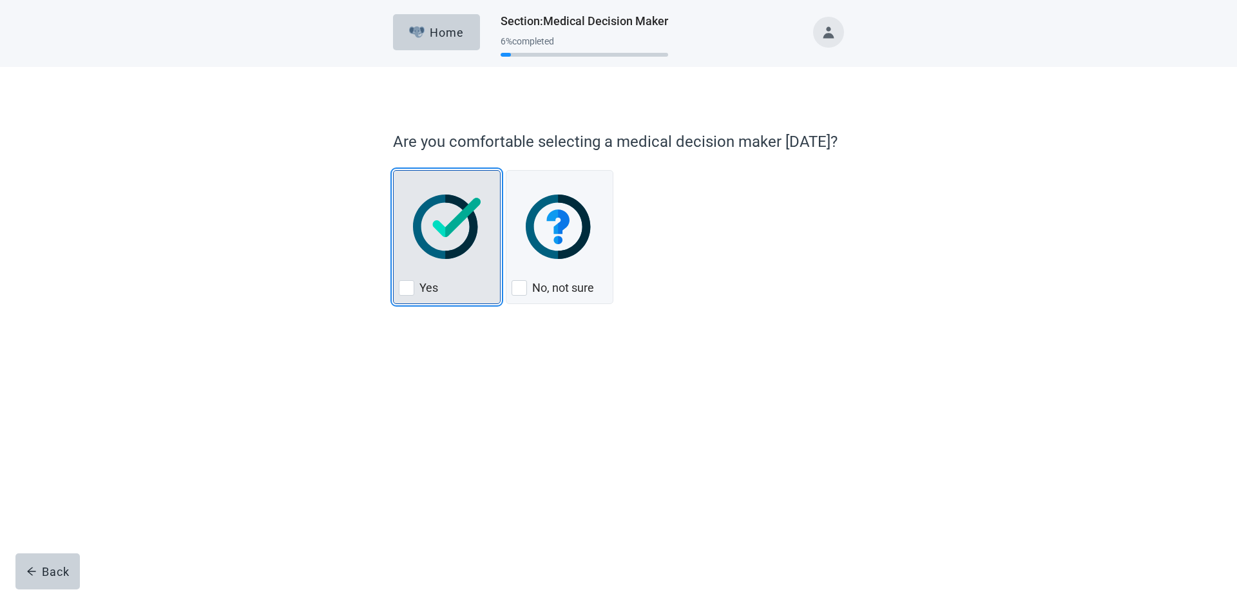
click at [446, 233] on img "Yes, checkbox, not checked" at bounding box center [447, 227] width 68 height 64
click at [394, 171] on input "Yes" at bounding box center [393, 170] width 1 height 1
checkbox input "true"
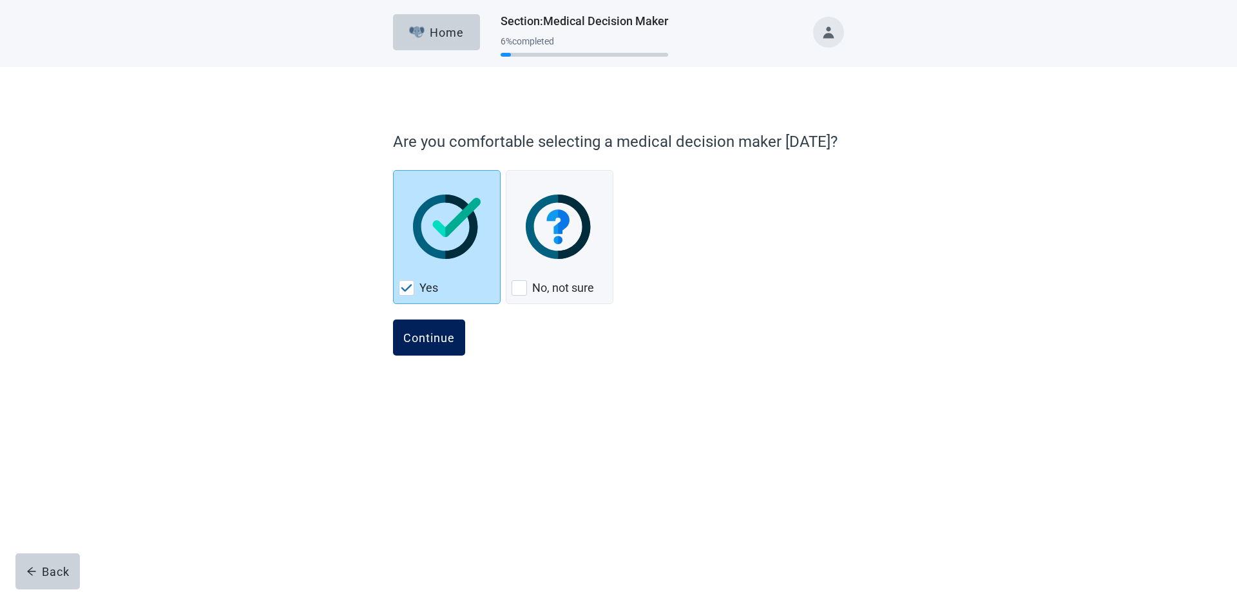
click at [435, 336] on div "Continue" at bounding box center [429, 337] width 52 height 13
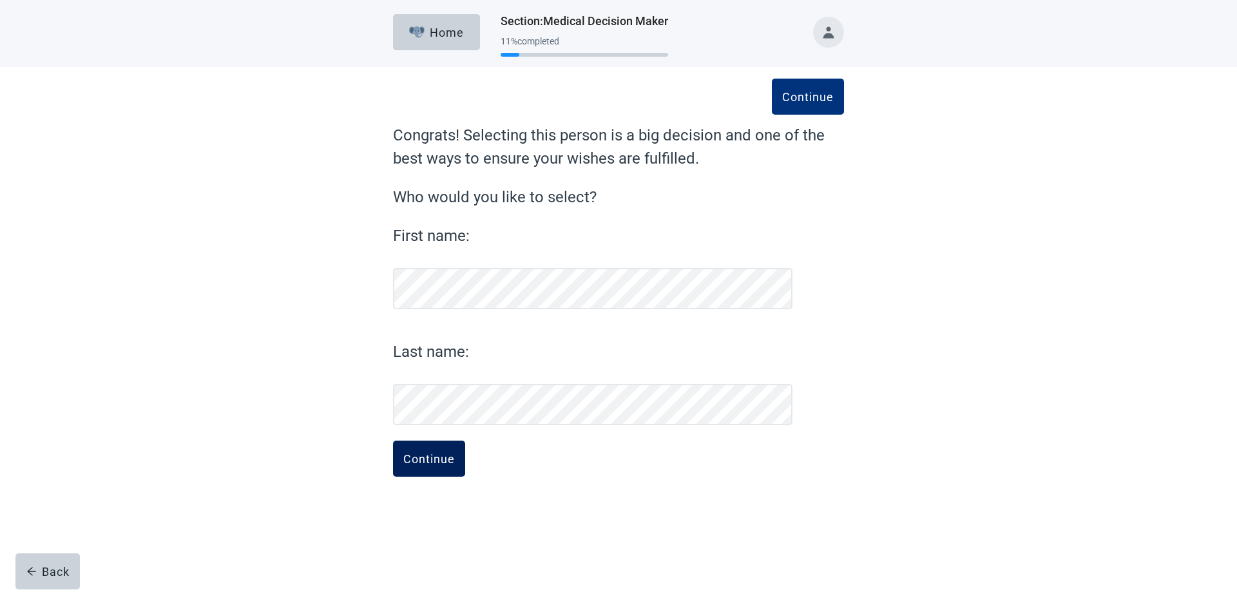
click at [439, 458] on div "Continue" at bounding box center [429, 458] width 52 height 13
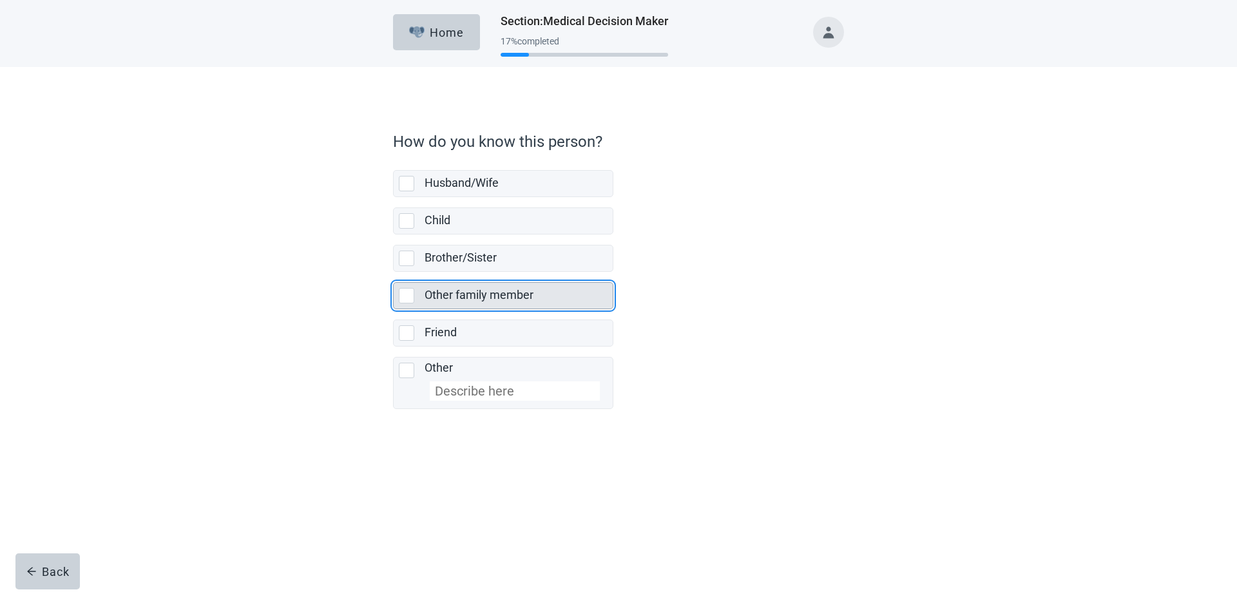
click at [405, 297] on div "Other family member, checkbox, not selected" at bounding box center [406, 295] width 15 height 15
click at [394, 272] on input "Other family member" at bounding box center [393, 272] width 1 height 1
checkbox input "true"
click at [422, 433] on div "Continue" at bounding box center [429, 437] width 52 height 13
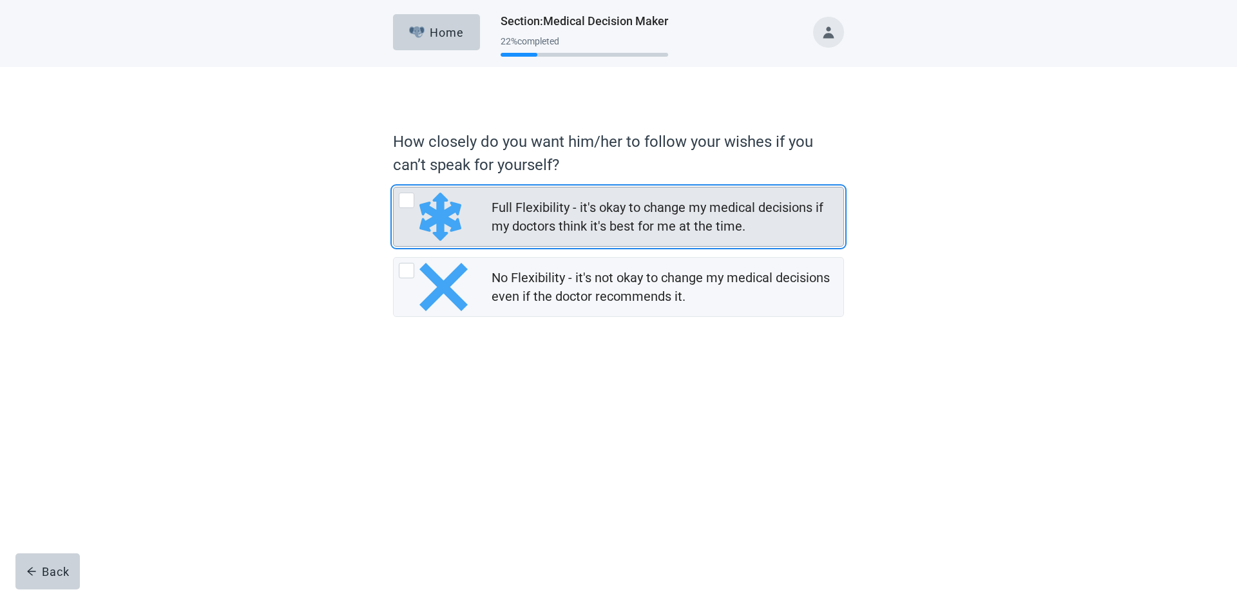
click at [405, 200] on div "Full Flexibility - it's okay to change my medical decisions if my doctors think…" at bounding box center [406, 200] width 15 height 15
click at [394, 187] on input "Full Flexibility - it's okay to change my medical decisions if my doctors think…" at bounding box center [393, 187] width 1 height 1
radio input "true"
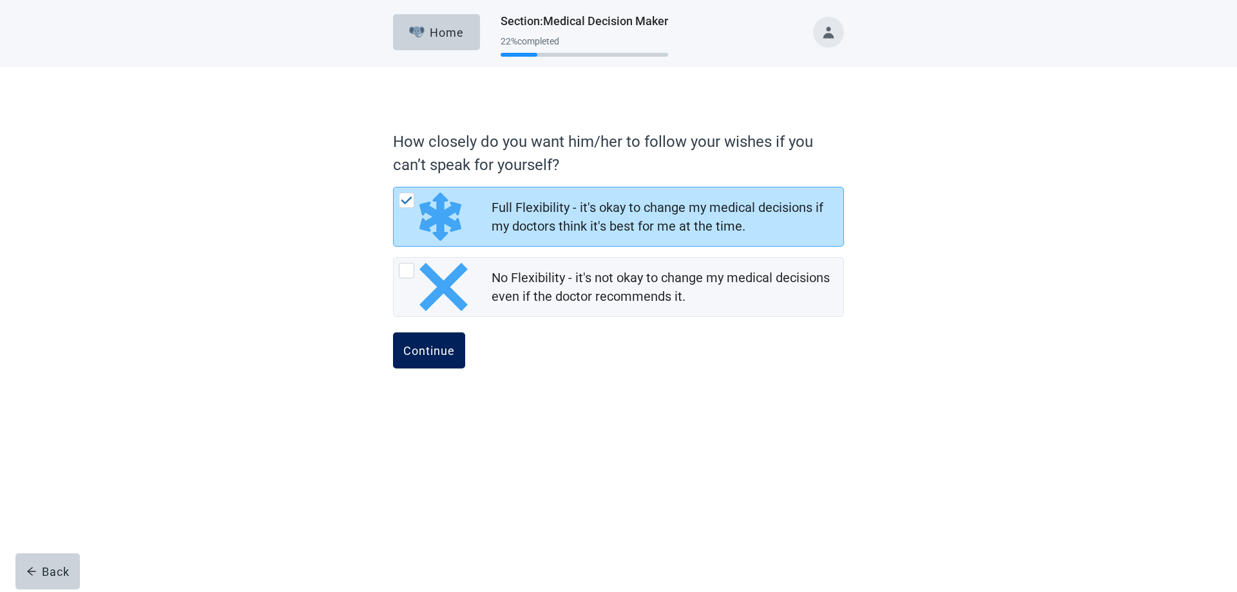
click at [414, 350] on div "Continue" at bounding box center [429, 350] width 52 height 13
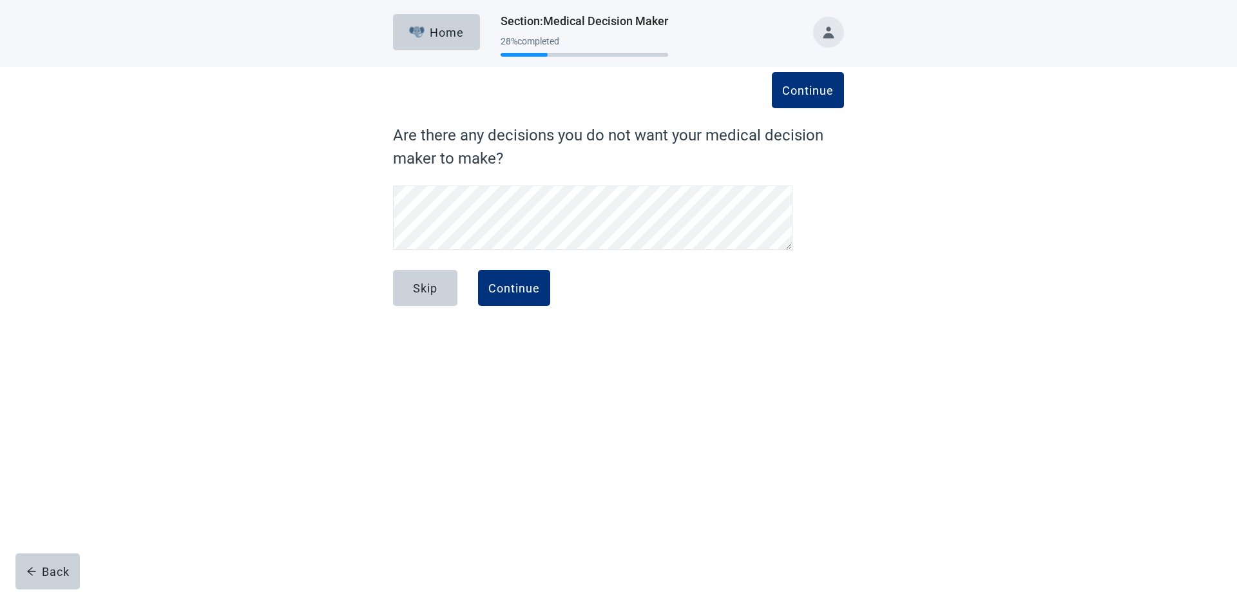
scroll to position [26, 0]
click at [511, 285] on div "Continue" at bounding box center [514, 288] width 52 height 13
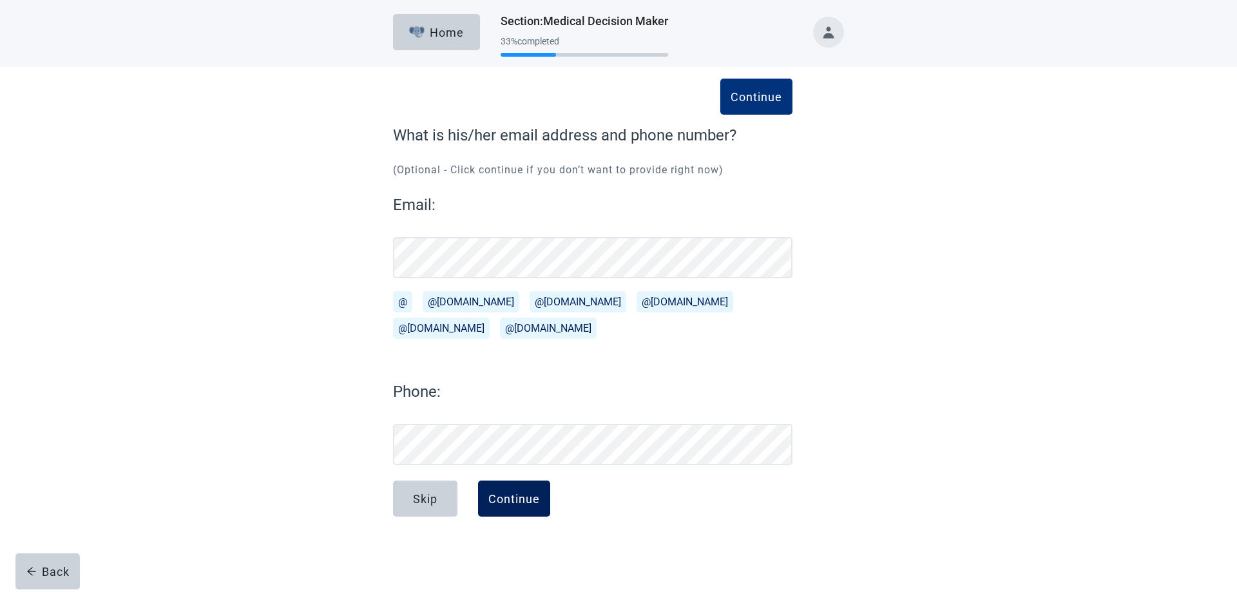
click at [513, 489] on button "Continue" at bounding box center [514, 499] width 72 height 36
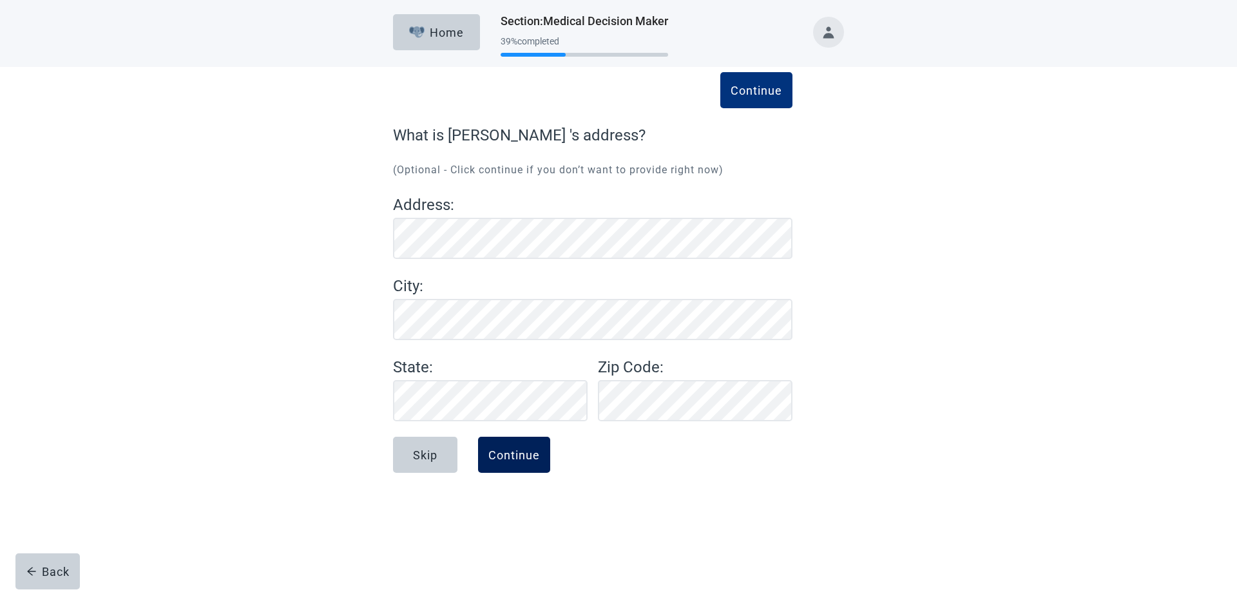
click at [522, 451] on div "Continue" at bounding box center [514, 454] width 52 height 13
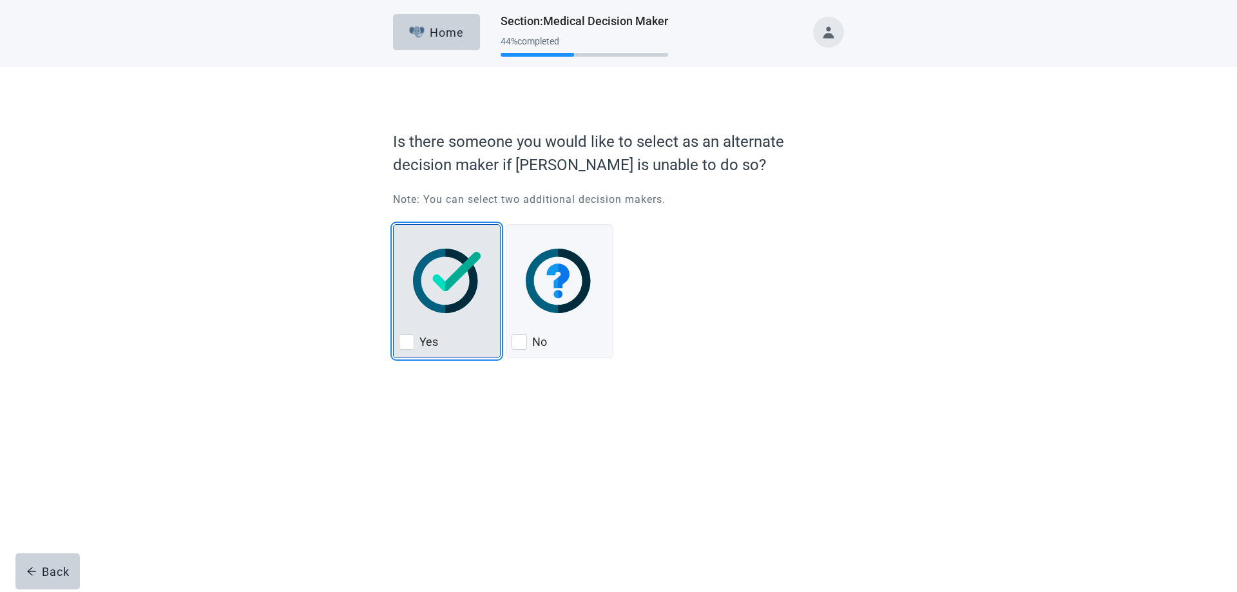
click at [415, 339] on div "Yes" at bounding box center [447, 342] width 96 height 21
click at [394, 225] on input "Yes" at bounding box center [393, 224] width 1 height 1
checkbox input "true"
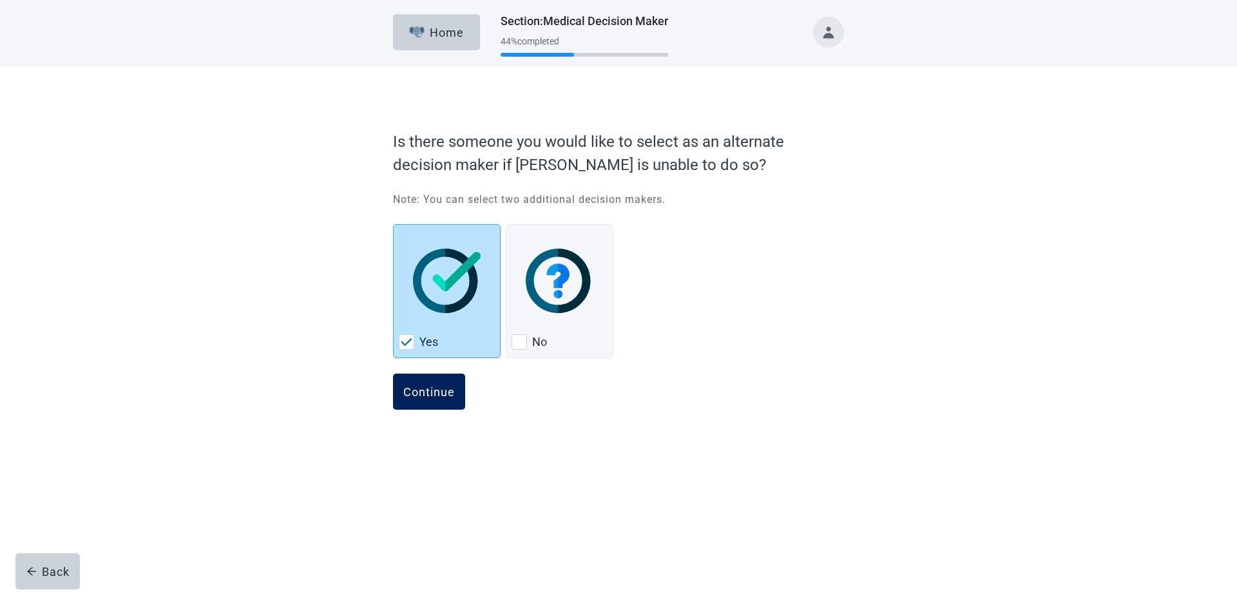
click at [430, 396] on div "Continue" at bounding box center [429, 391] width 52 height 13
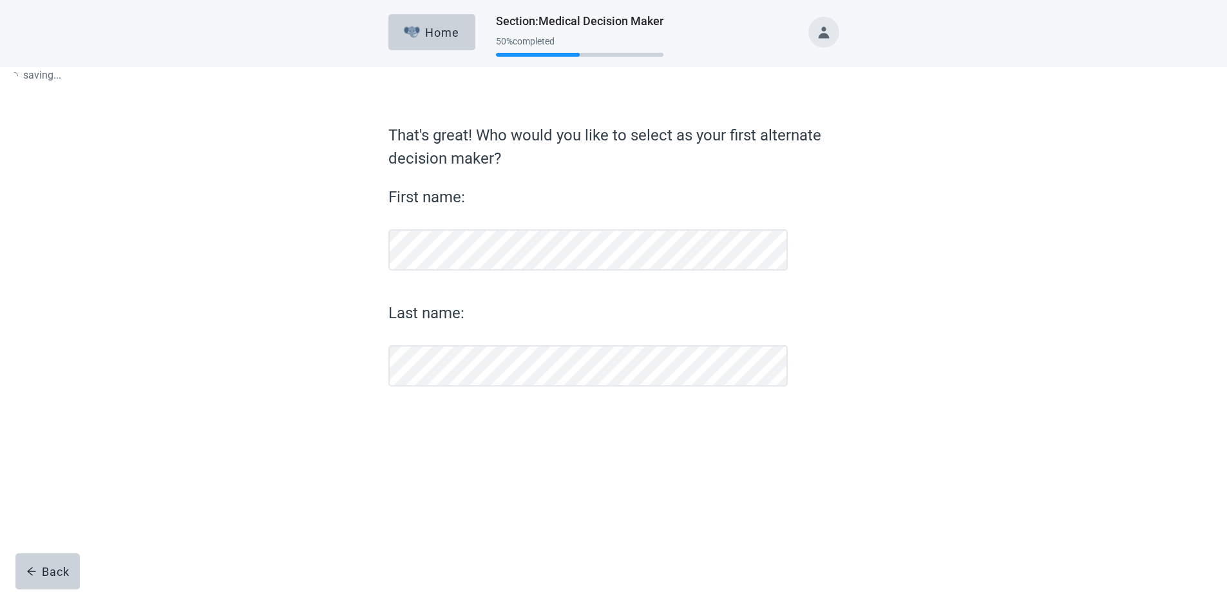
click at [432, 170] on label "That's great! Who would you like to select as your first alternate decision mak…" at bounding box center [613, 147] width 451 height 46
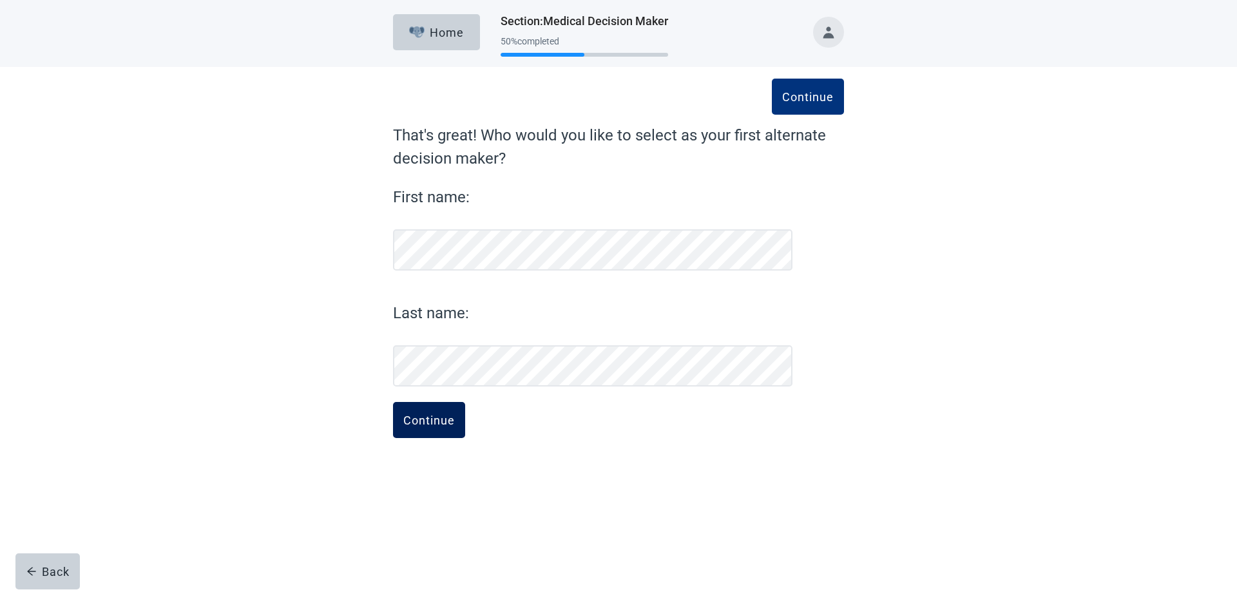
click at [425, 415] on div "Continue" at bounding box center [429, 420] width 52 height 13
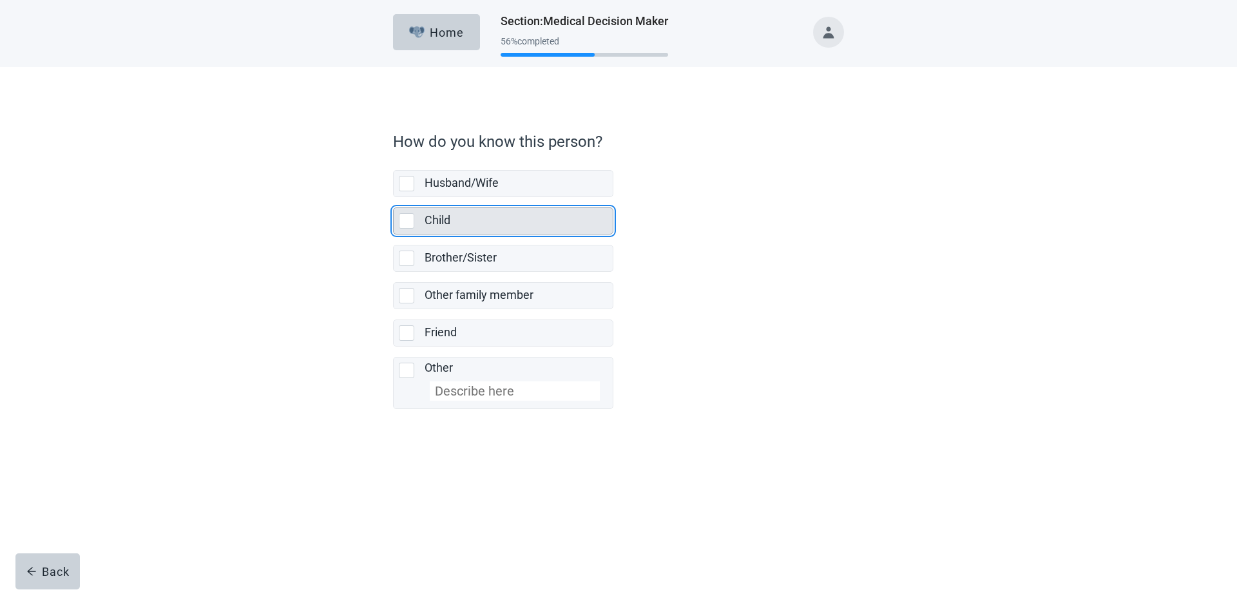
click at [406, 223] on div "Child, checkbox, not selected" at bounding box center [406, 220] width 15 height 15
click at [394, 198] on input "Child" at bounding box center [393, 197] width 1 height 1
checkbox input "true"
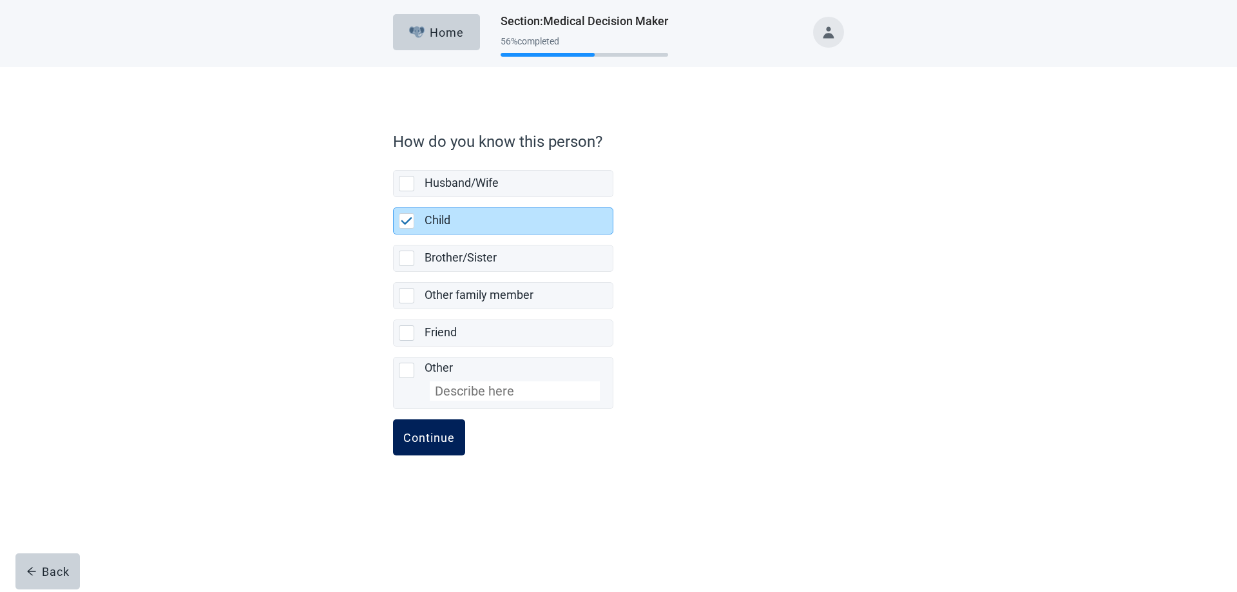
click at [432, 441] on div "Continue" at bounding box center [429, 437] width 52 height 13
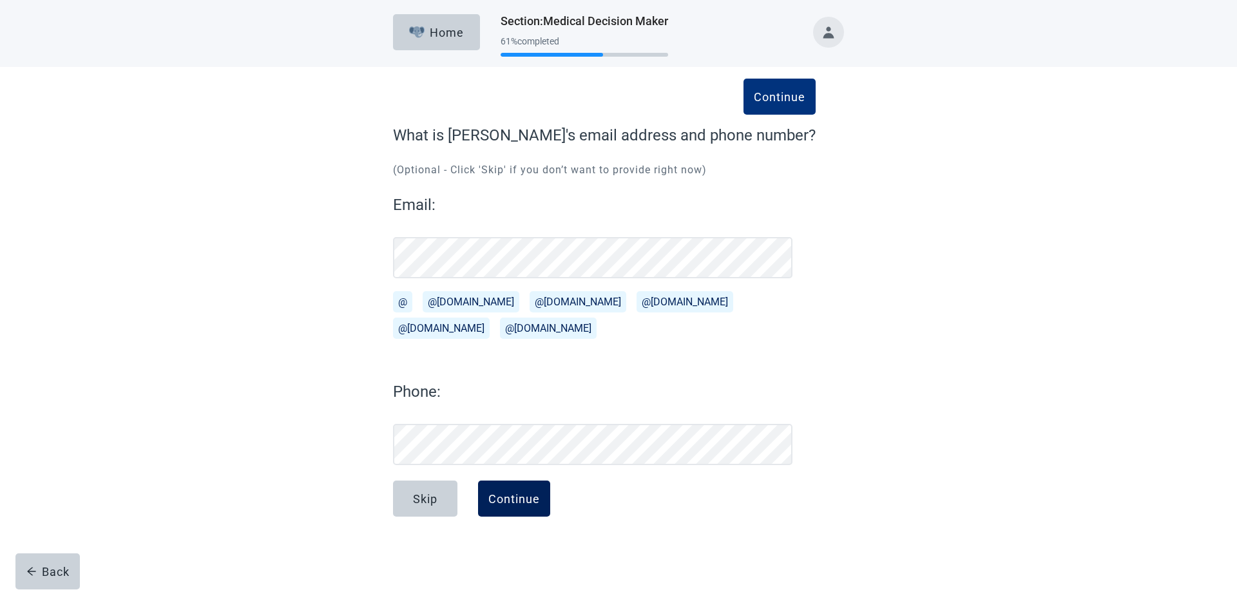
click at [533, 494] on div "Continue" at bounding box center [514, 498] width 52 height 13
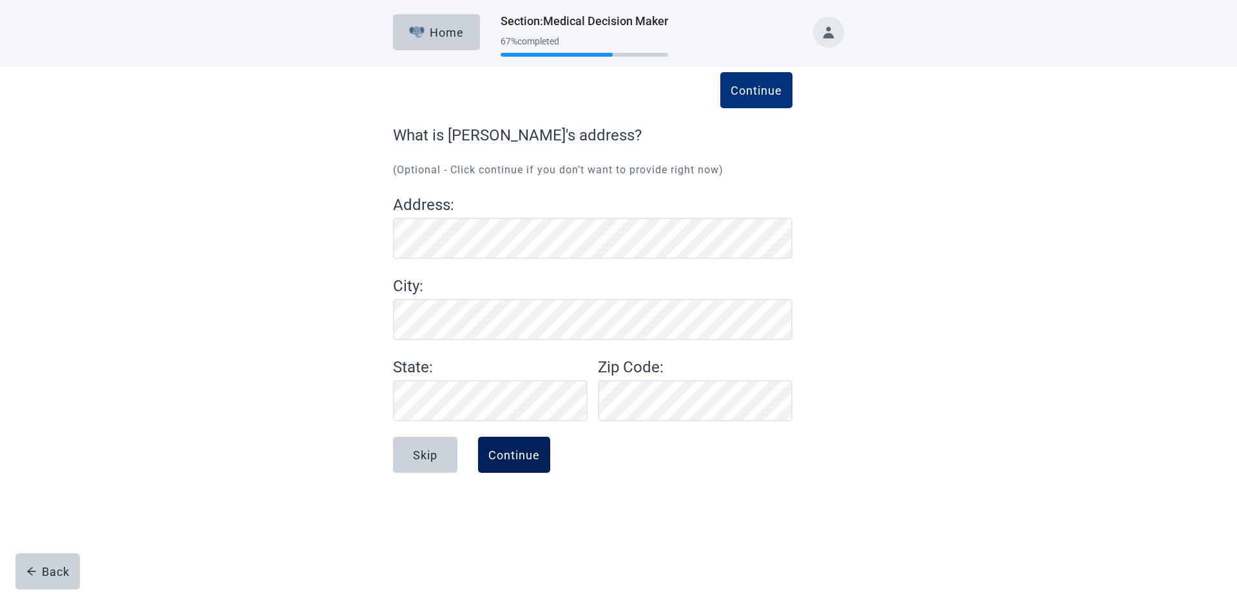
click at [510, 450] on div "Continue" at bounding box center [514, 454] width 52 height 13
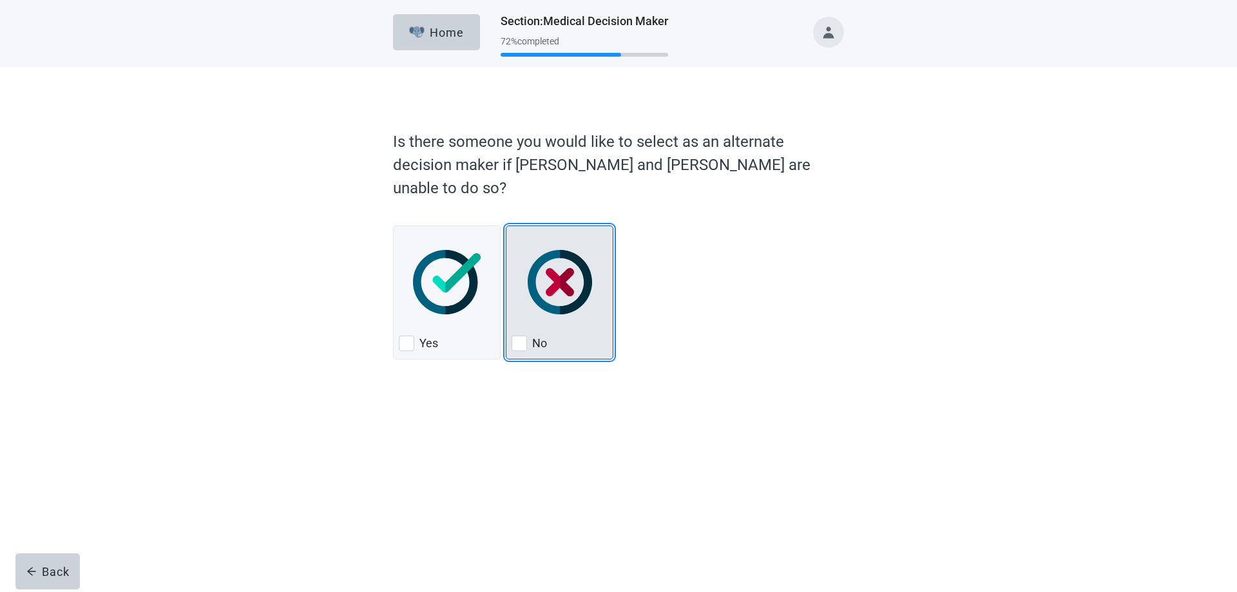
click at [530, 333] on div "No" at bounding box center [559, 343] width 96 height 21
click at [506, 226] on input "No" at bounding box center [506, 225] width 1 height 1
checkbox input "true"
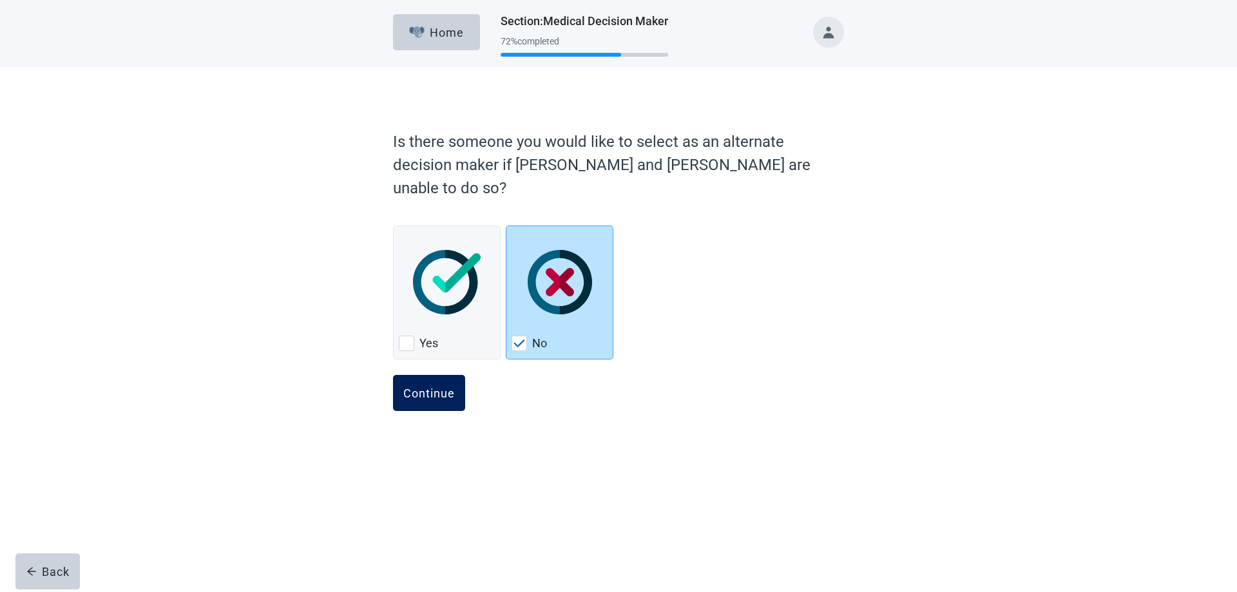
click at [430, 387] on div "Continue" at bounding box center [429, 393] width 52 height 13
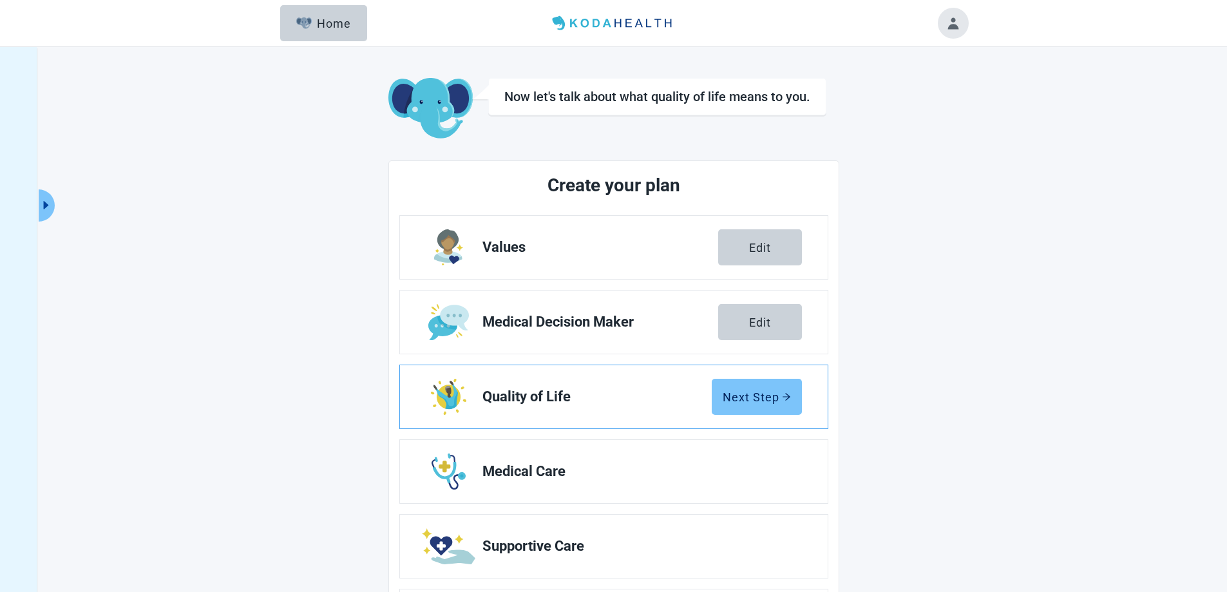
click at [772, 397] on div "Next Step" at bounding box center [757, 396] width 68 height 13
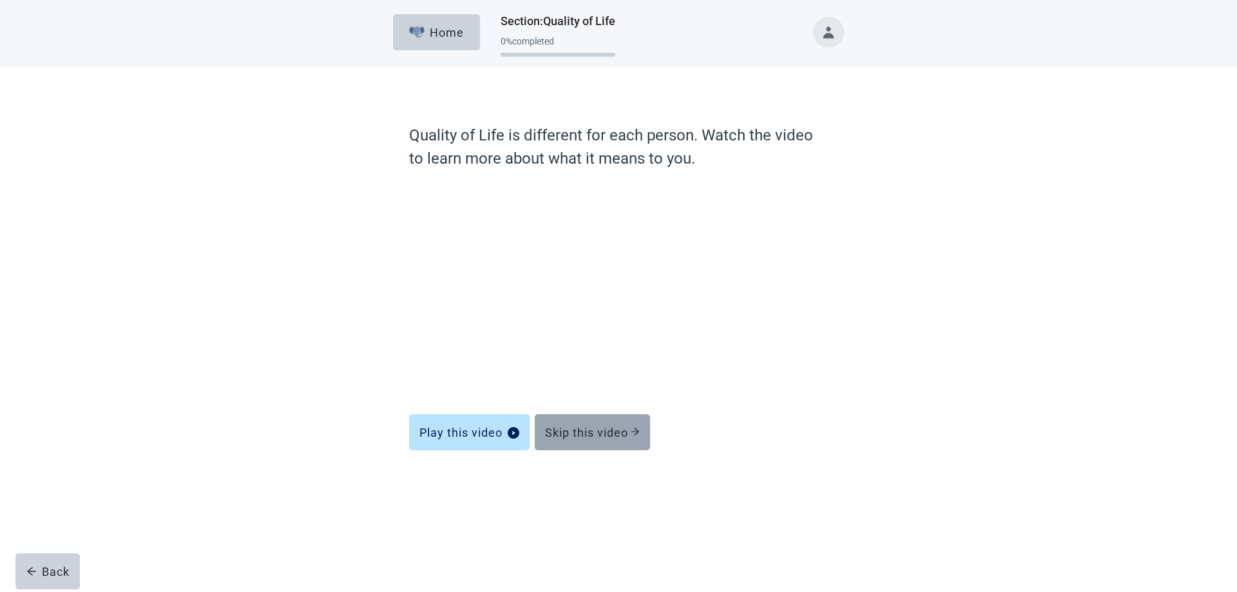
click at [618, 434] on div "Skip this video" at bounding box center [592, 432] width 95 height 13
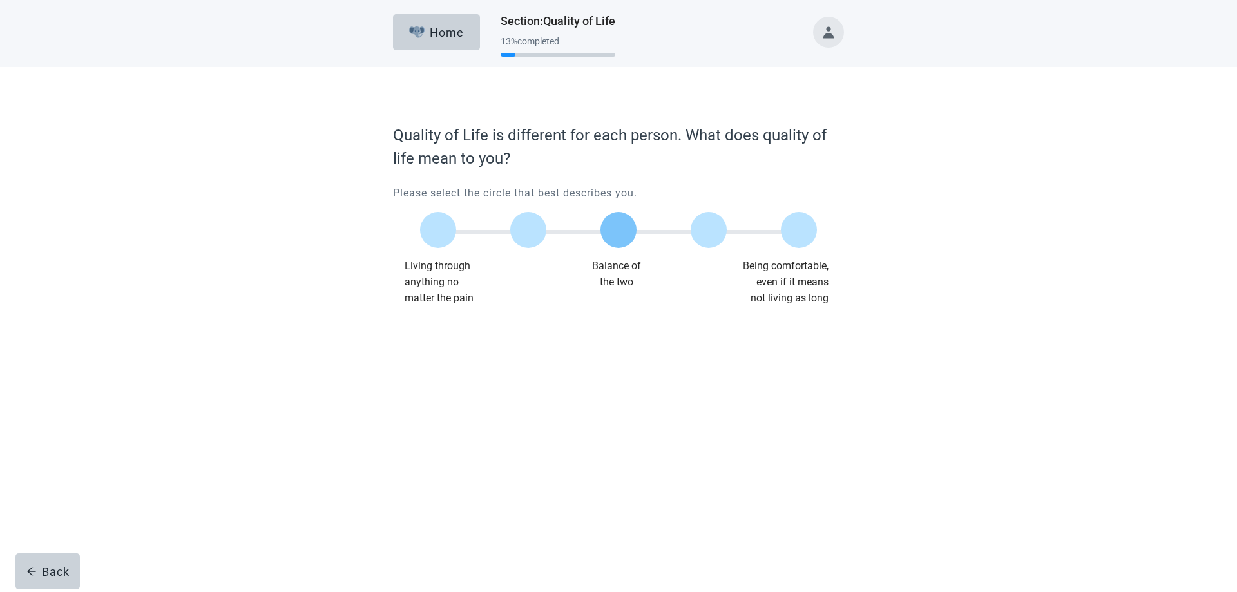
click at [623, 236] on label "Main content" at bounding box center [618, 230] width 36 height 36
click at [618, 230] on input "Quality of life scale: 50 out of 100. Balance of the two" at bounding box center [618, 230] width 0 height 0
click at [439, 330] on div "Continue" at bounding box center [429, 332] width 52 height 13
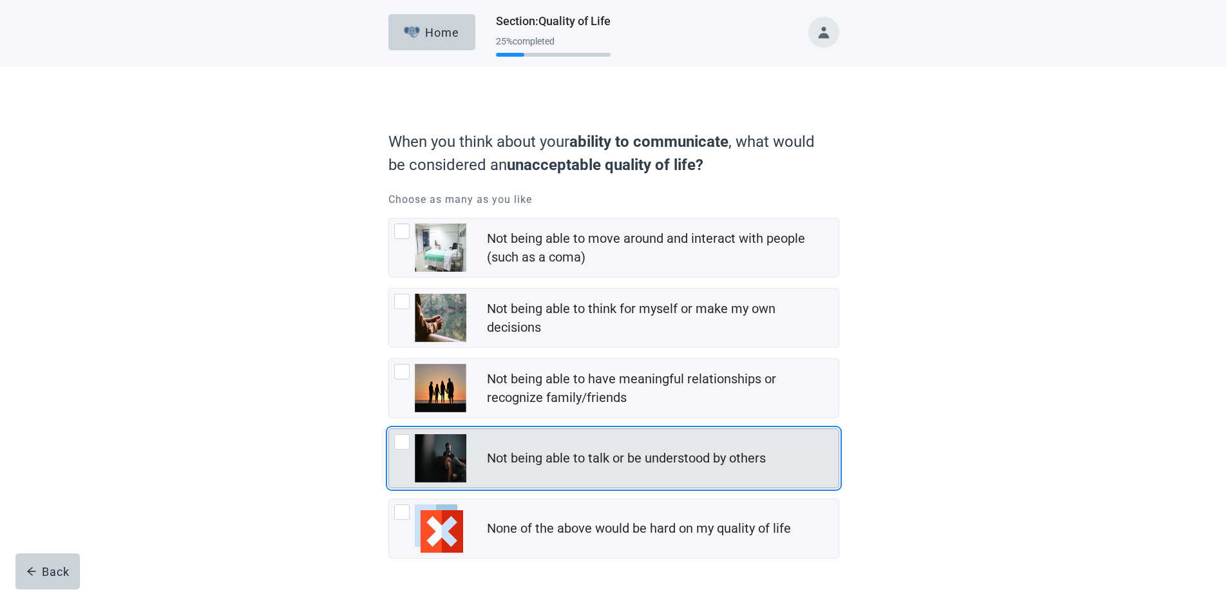
click at [427, 457] on img "Not being able to talk or be understood by others, checkbox, not checked" at bounding box center [441, 458] width 52 height 48
click at [389, 429] on input "Not being able to talk or be understood by others" at bounding box center [388, 428] width 1 height 1
checkbox input "true"
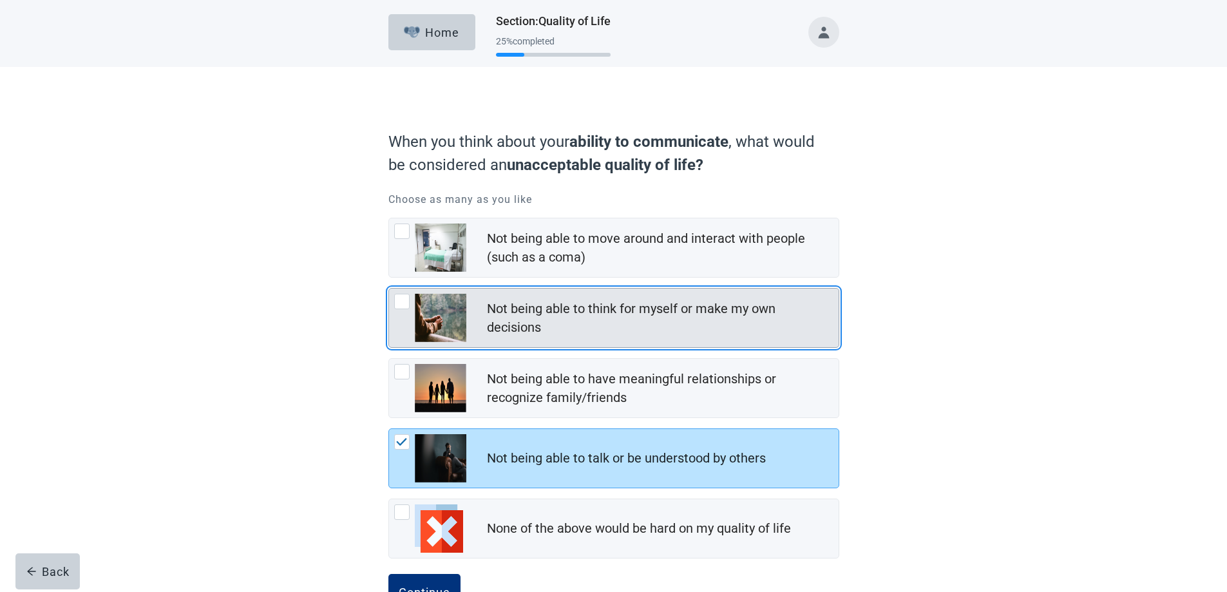
click at [442, 306] on img "Not being able to think for myself or make my own decisions, checkbox, not chec…" at bounding box center [441, 318] width 52 height 48
click at [389, 289] on input "Not being able to think for myself or make my own decisions" at bounding box center [388, 288] width 1 height 1
checkbox input "true"
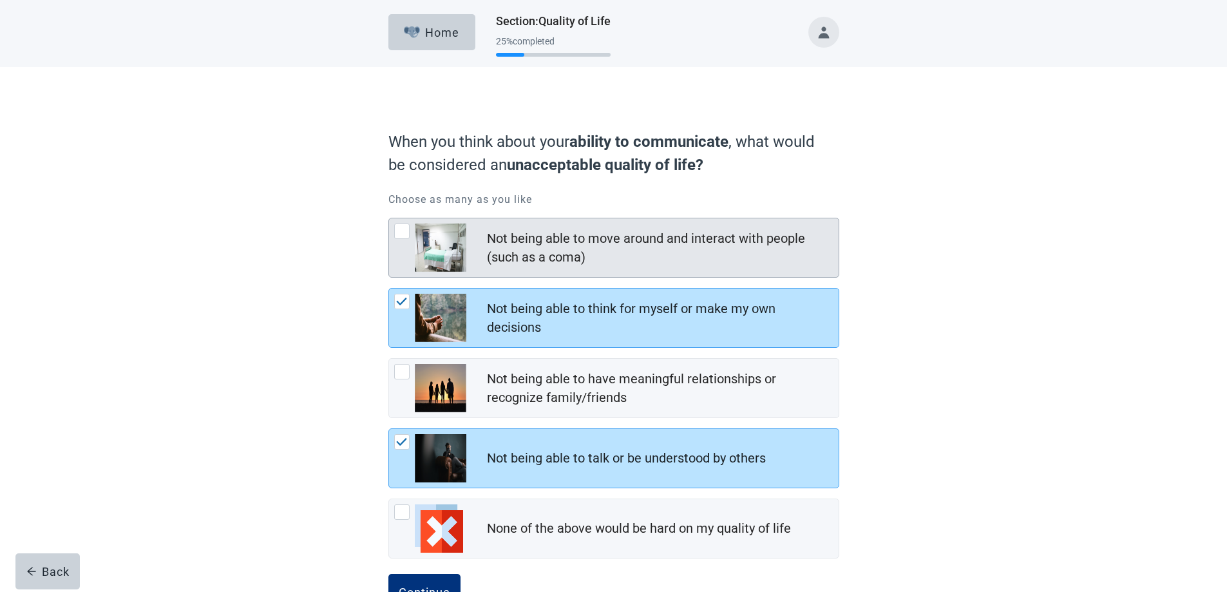
click at [406, 231] on div "Not being able to move around and interact with people (such as a coma), checkb…" at bounding box center [401, 231] width 15 height 15
click at [389, 218] on input "Not being able to move around and interact with people (such as a coma)" at bounding box center [388, 218] width 1 height 1
checkbox input "true"
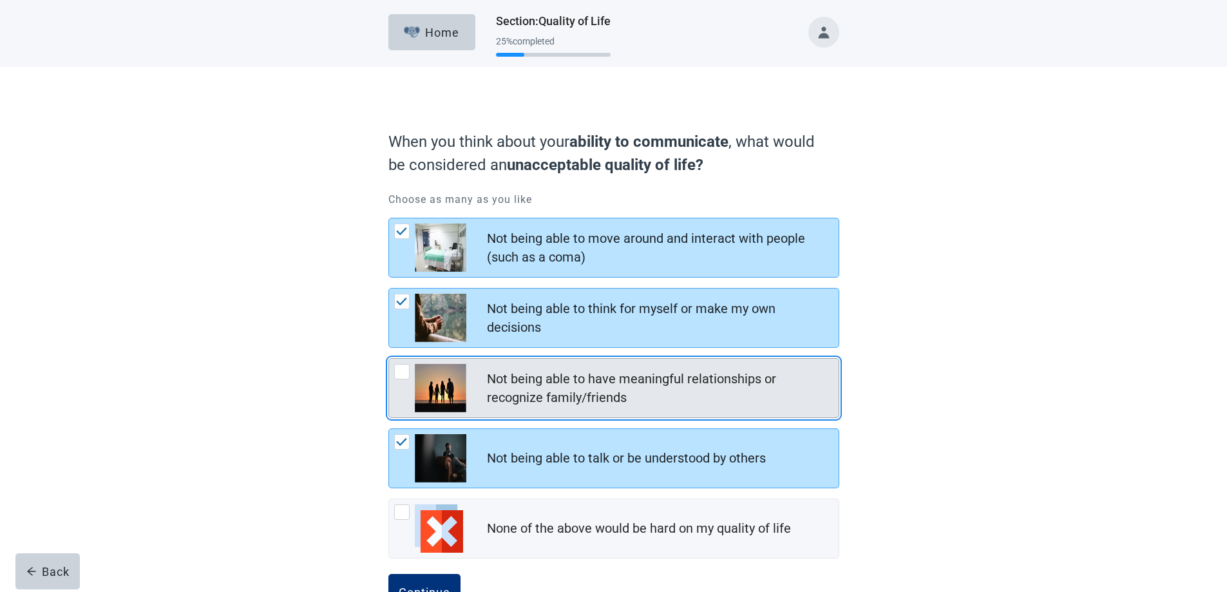
click at [405, 373] on div "Not being able to have meaningful relationships or recognize family/friends, ch…" at bounding box center [401, 371] width 15 height 15
click at [389, 359] on input "Not being able to have meaningful relationships or recognize family/friends" at bounding box center [388, 358] width 1 height 1
checkbox input "true"
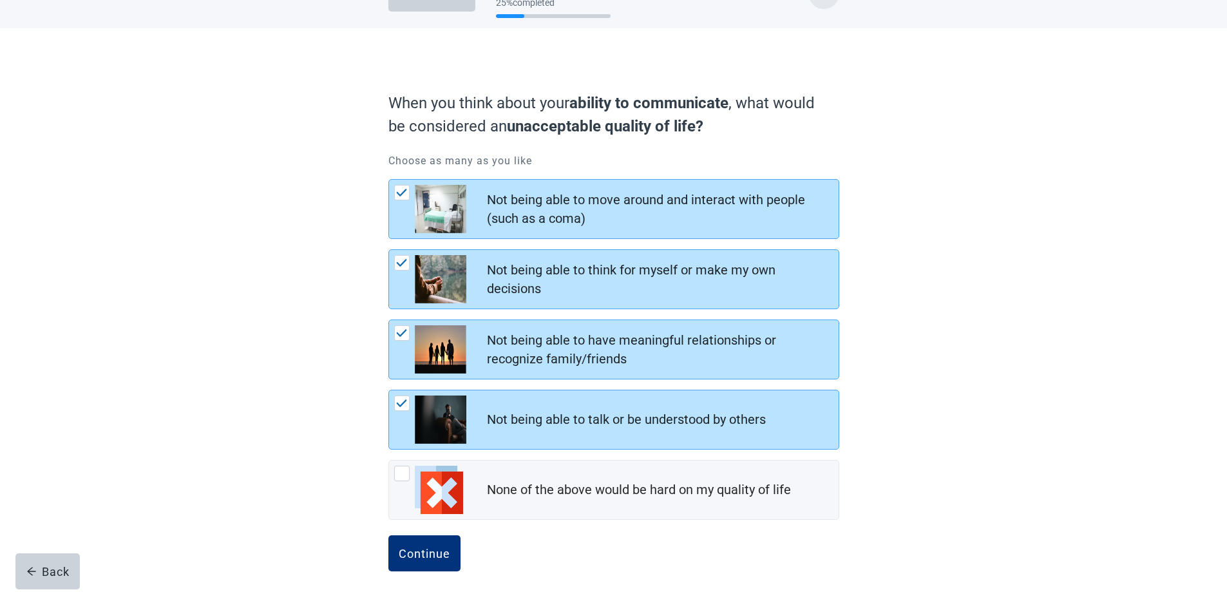
scroll to position [46, 0]
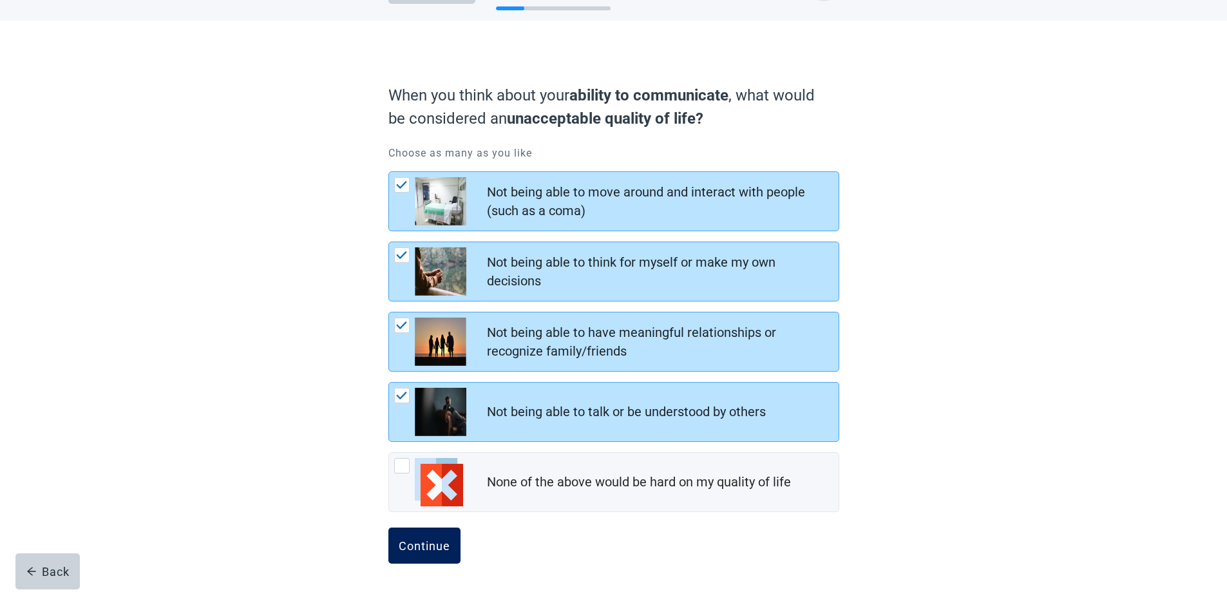
click at [413, 546] on div "Continue" at bounding box center [425, 545] width 52 height 13
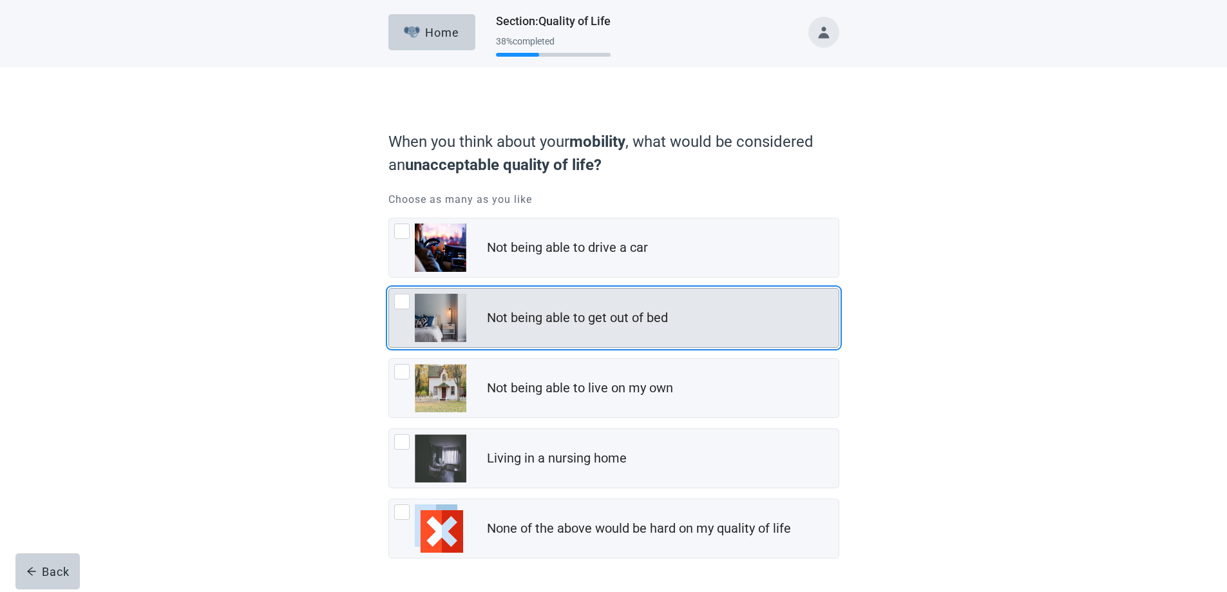
click at [403, 310] on div "Not being able to get out of bed, checkbox, not checked" at bounding box center [430, 318] width 72 height 48
click at [389, 289] on input "Not being able to get out of bed" at bounding box center [388, 288] width 1 height 1
checkbox input "true"
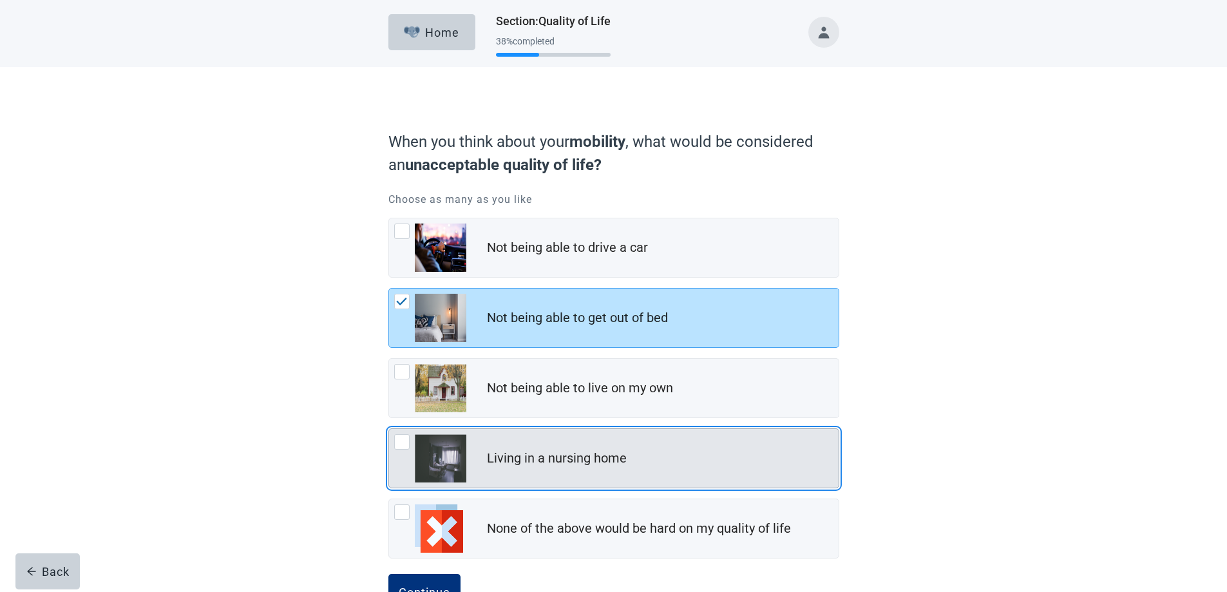
click at [400, 442] on div "Living in a nursing home, checkbox, not checked" at bounding box center [401, 441] width 15 height 15
click at [389, 429] on input "Living in a nursing home" at bounding box center [388, 428] width 1 height 1
checkbox input "true"
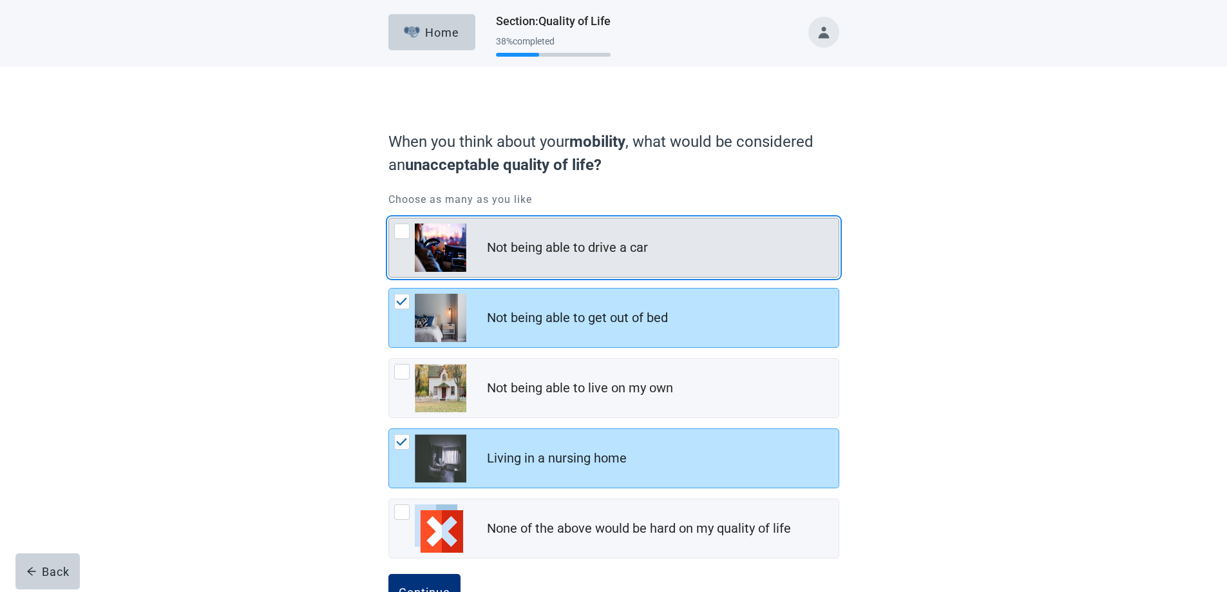
click at [399, 233] on div "Not being able to drive a car, checkbox, not checked" at bounding box center [401, 231] width 15 height 15
click at [389, 218] on input "Not being able to drive a car" at bounding box center [388, 218] width 1 height 1
checkbox input "true"
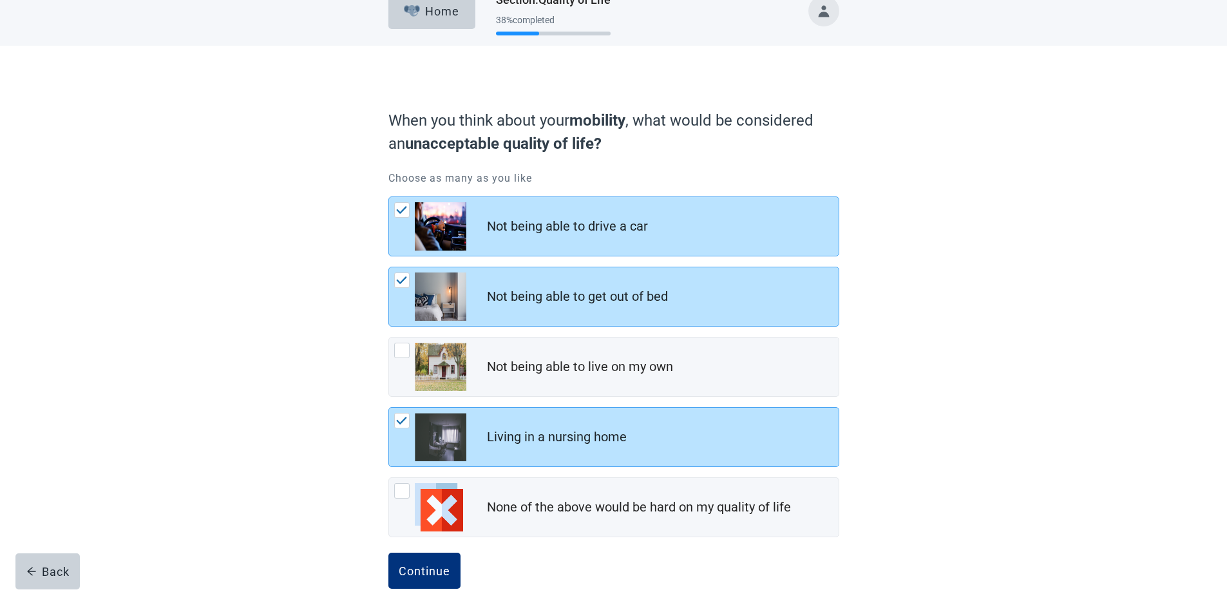
scroll to position [46, 0]
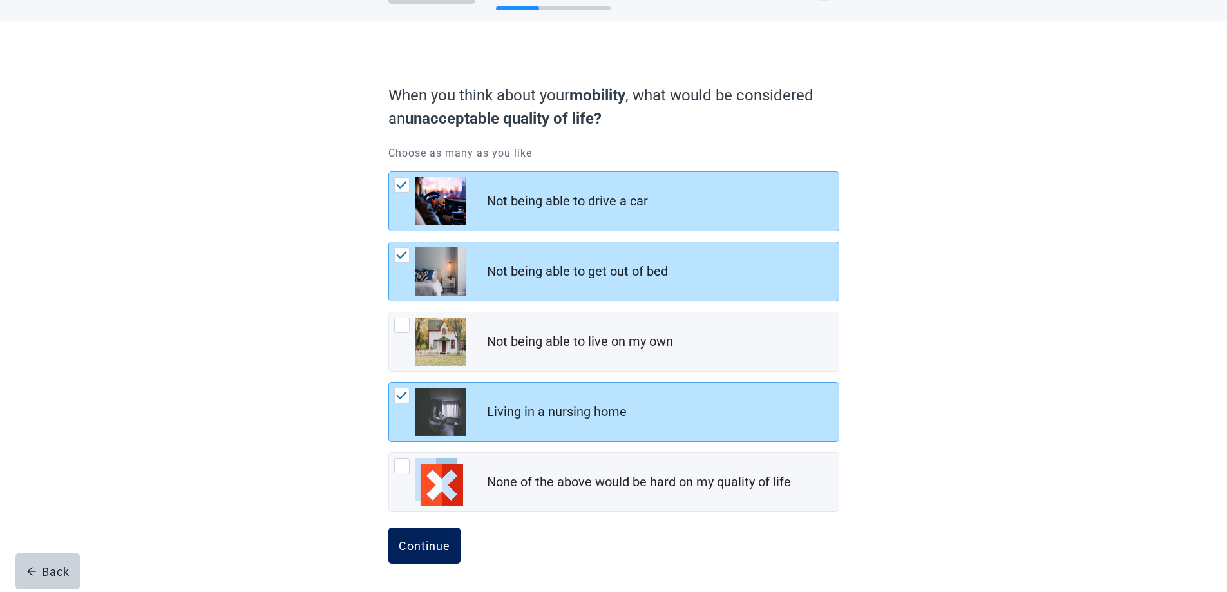
click at [435, 546] on div "Continue" at bounding box center [425, 545] width 52 height 13
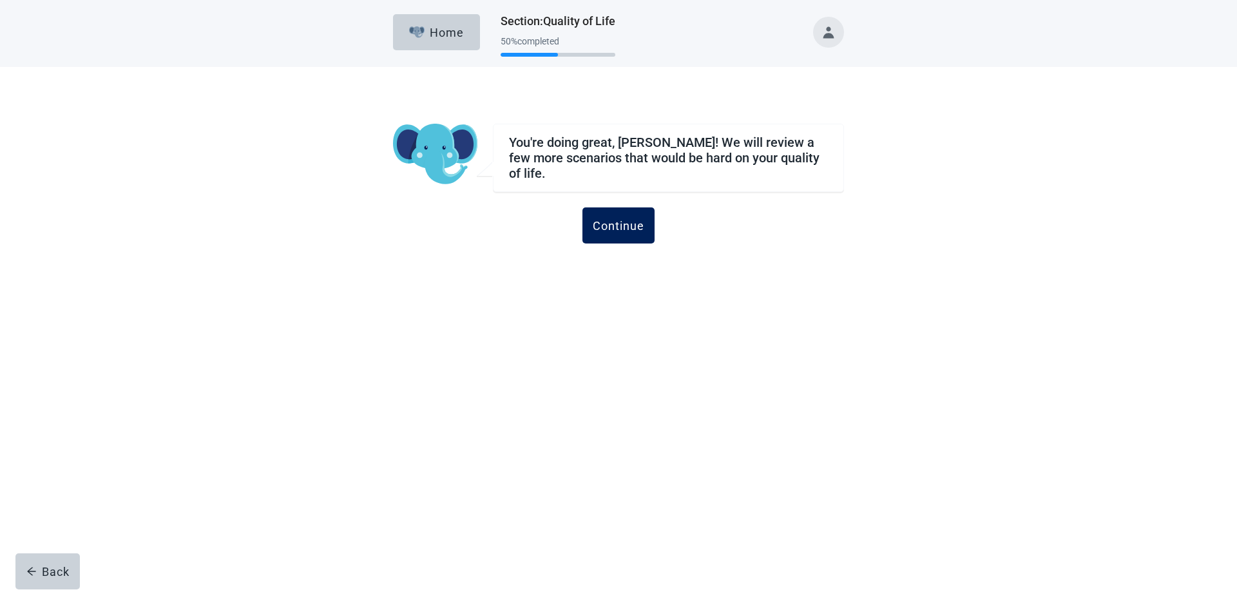
click at [618, 219] on div "Continue" at bounding box center [619, 225] width 52 height 13
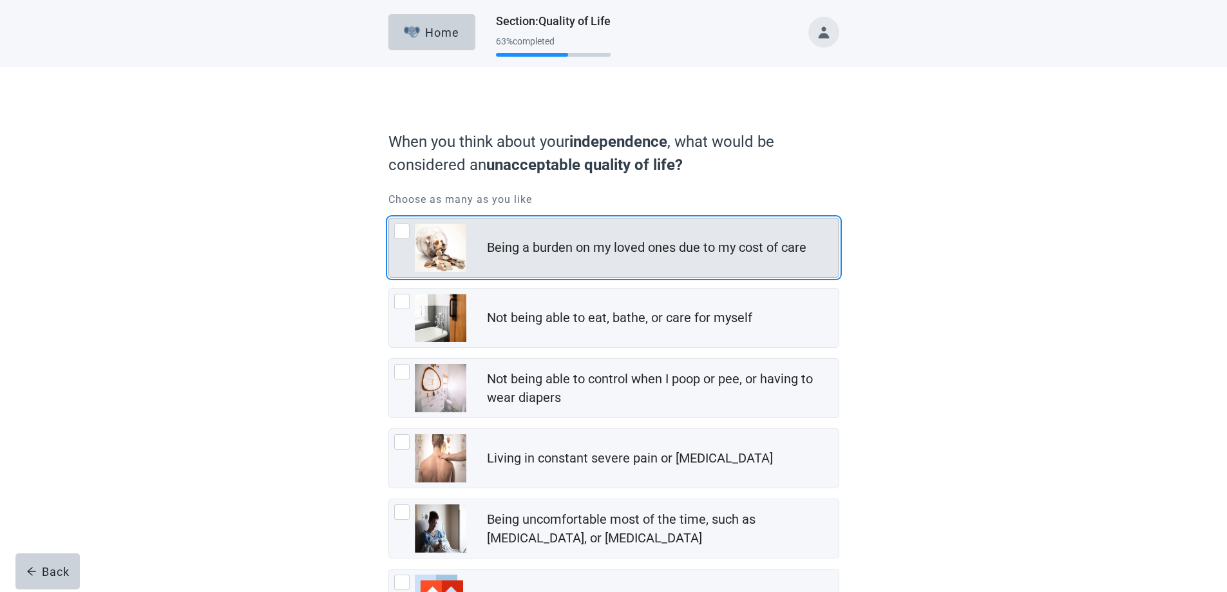
click at [406, 236] on div "Being a burden on my loved ones due to my cost of care, checkbox, not checked" at bounding box center [401, 231] width 15 height 15
click at [389, 218] on input "Being a burden on my loved ones due to my cost of care" at bounding box center [388, 218] width 1 height 1
checkbox input "true"
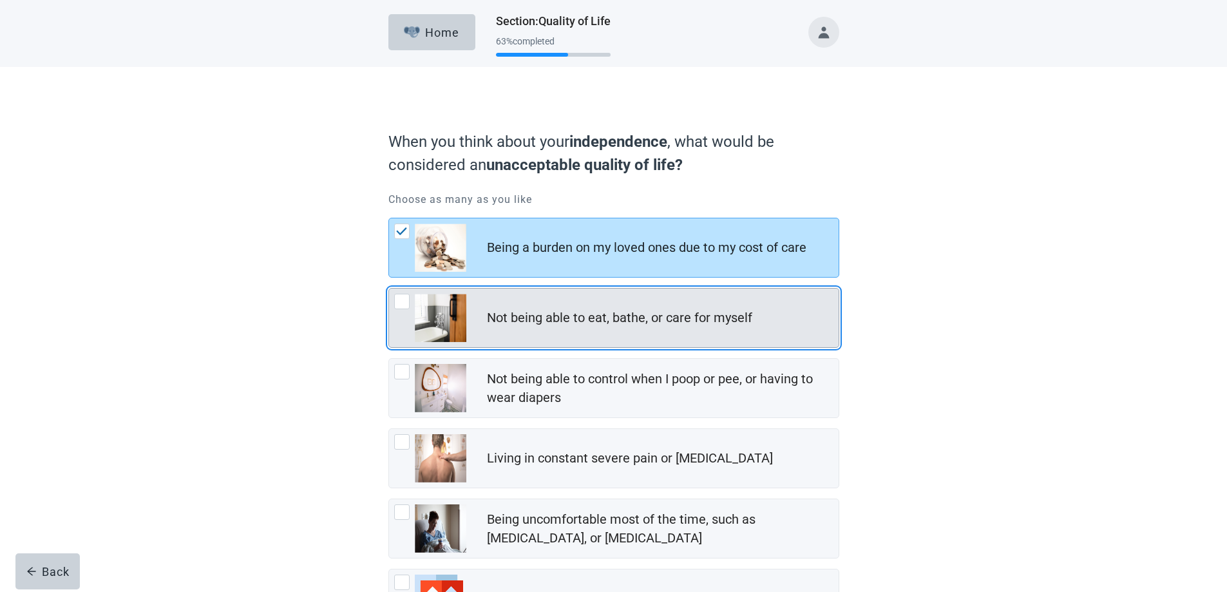
click at [397, 300] on div "Not being able to eat, bathe, or care for myself, checkbox, not checked" at bounding box center [401, 301] width 15 height 15
click at [389, 289] on input "Not being able to eat, bathe, or care for myself" at bounding box center [388, 288] width 1 height 1
checkbox input "true"
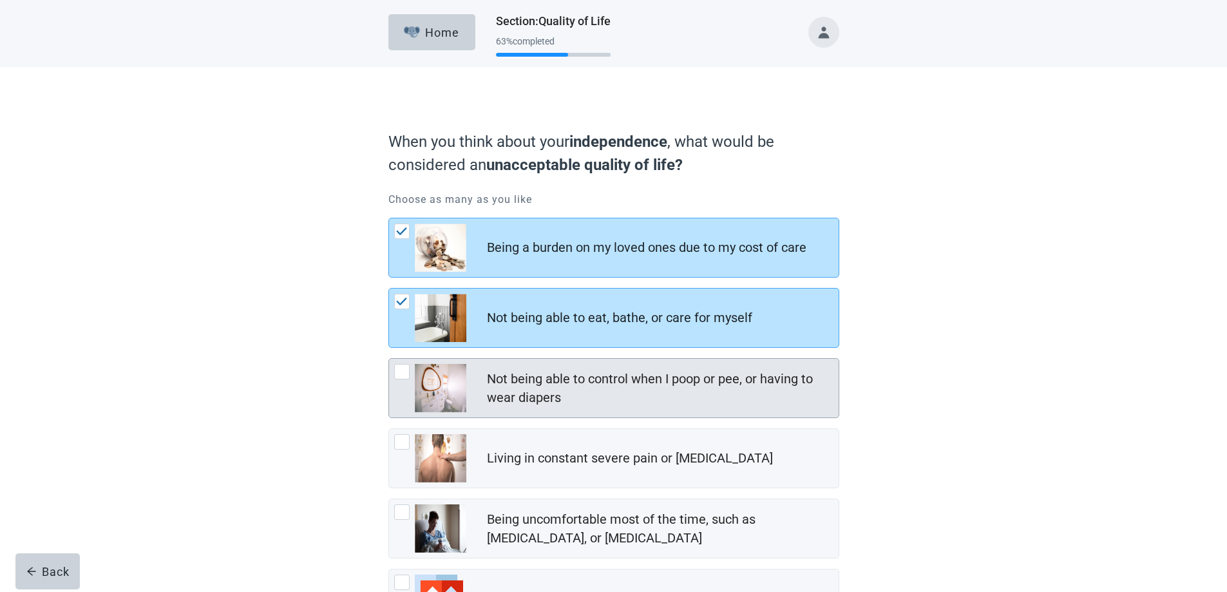
click at [401, 367] on div "Not being able to control when I poop or pee, or having to wear diapers, checkb…" at bounding box center [401, 371] width 15 height 15
click at [389, 359] on input "Not being able to control when I poop or pee, or having to wear diapers" at bounding box center [388, 358] width 1 height 1
checkbox input "true"
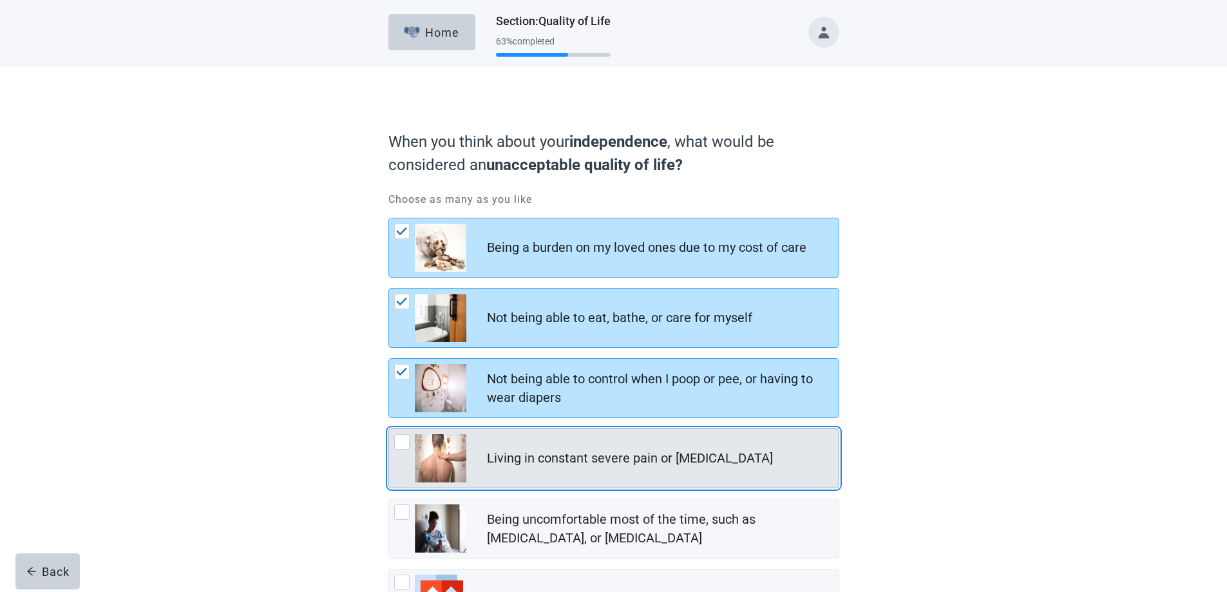
click at [401, 440] on div "Living in constant severe pain or shortness of breath, checkbox, not checked" at bounding box center [401, 441] width 15 height 15
click at [389, 429] on input "Living in constant severe pain or [MEDICAL_DATA]" at bounding box center [388, 428] width 1 height 1
checkbox input "true"
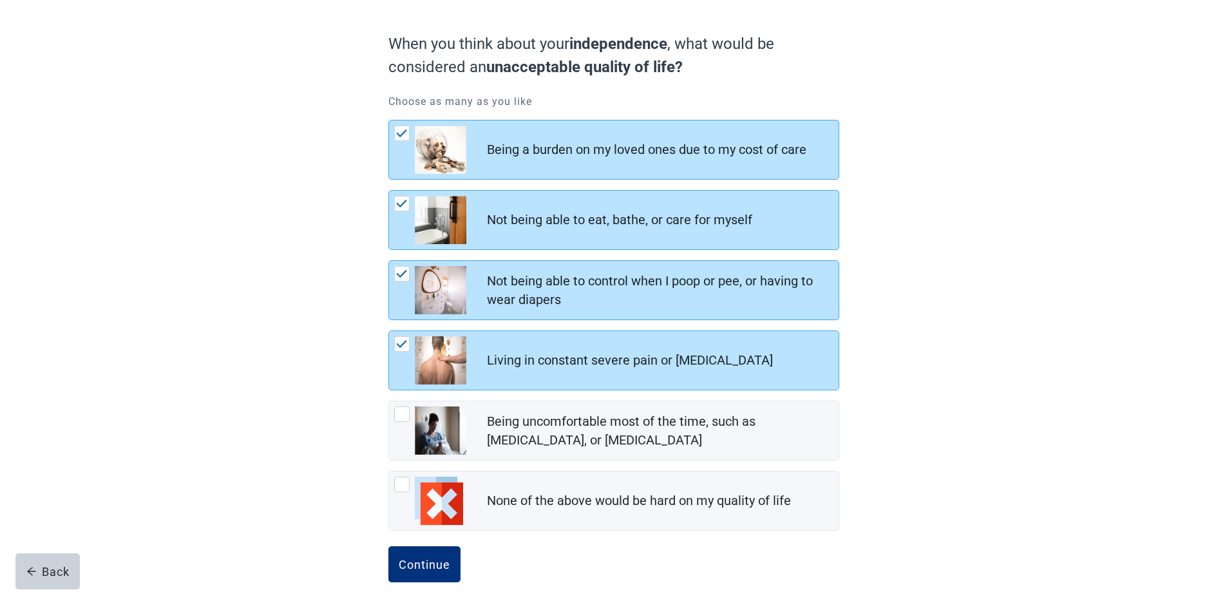
scroll to position [117, 0]
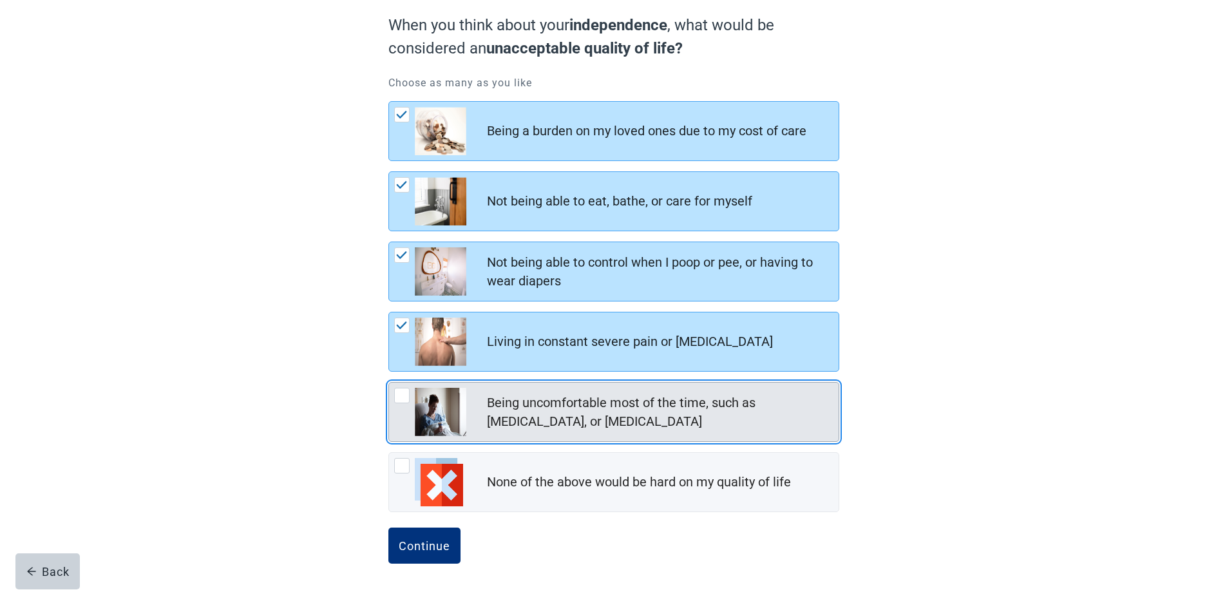
click at [399, 396] on div "Being uncomfortable most of the time, such as nausea, vomiting, or diarrhea, ch…" at bounding box center [401, 395] width 15 height 15
click at [389, 383] on input "Being uncomfortable most of the time, such as [MEDICAL_DATA], or [MEDICAL_DATA]" at bounding box center [388, 382] width 1 height 1
checkbox input "true"
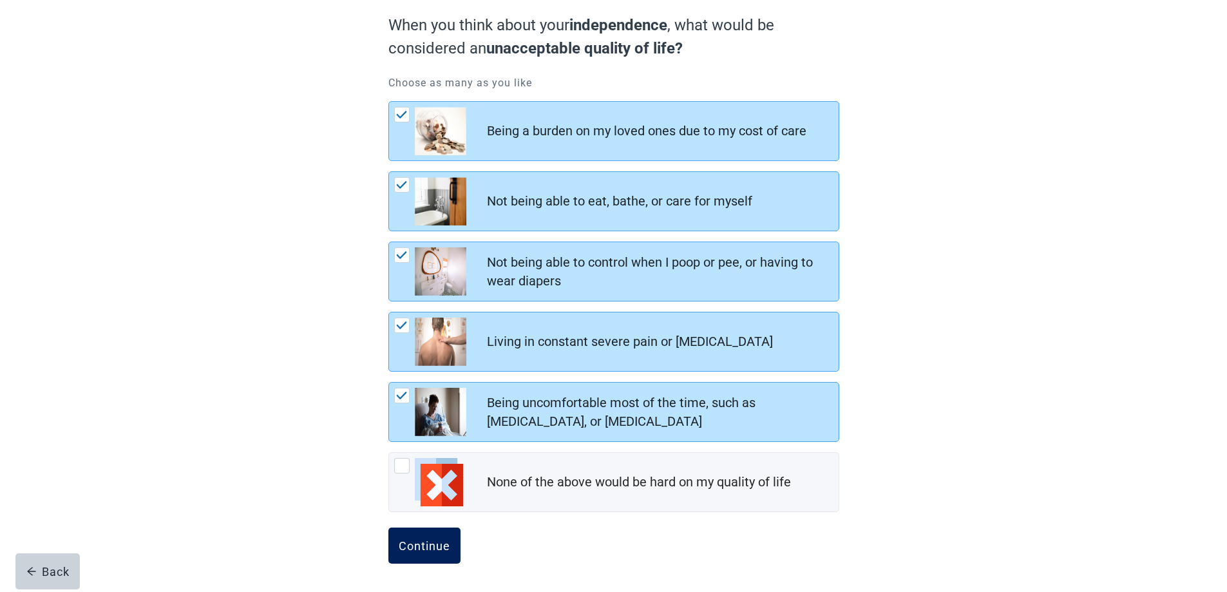
click at [425, 541] on div "Continue" at bounding box center [425, 545] width 52 height 13
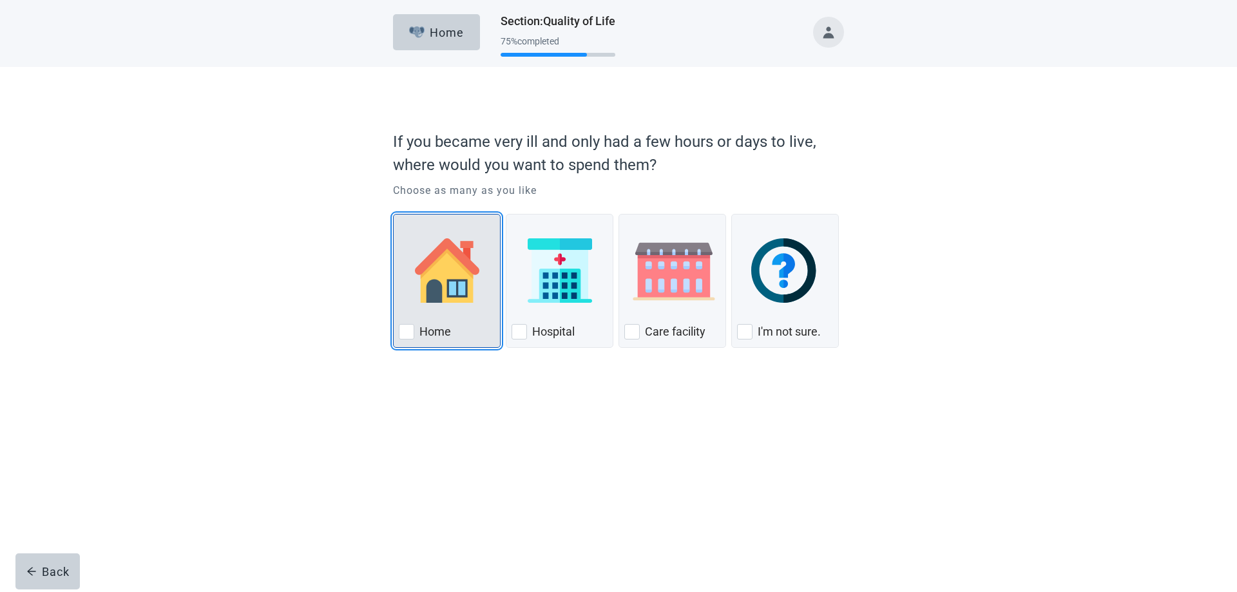
drag, startPoint x: 407, startPoint y: 333, endPoint x: 505, endPoint y: 332, distance: 97.9
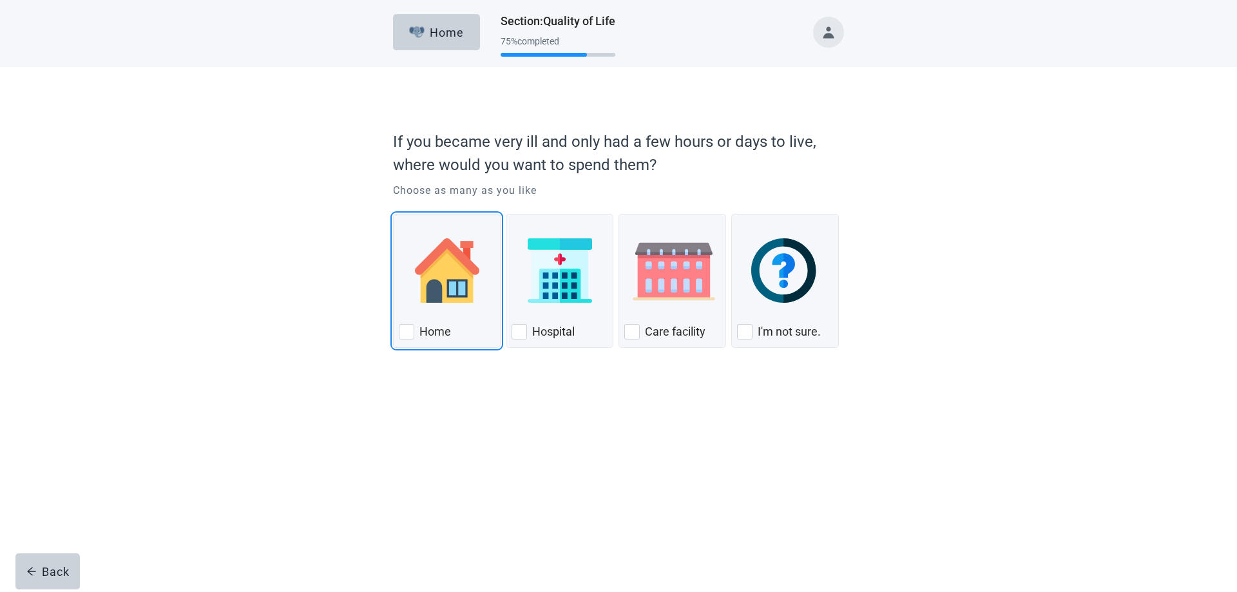
click at [410, 333] on div "Home, checkbox, not checked" at bounding box center [406, 331] width 15 height 15
click at [394, 215] on input "Home" at bounding box center [393, 214] width 1 height 1
checkbox input "true"
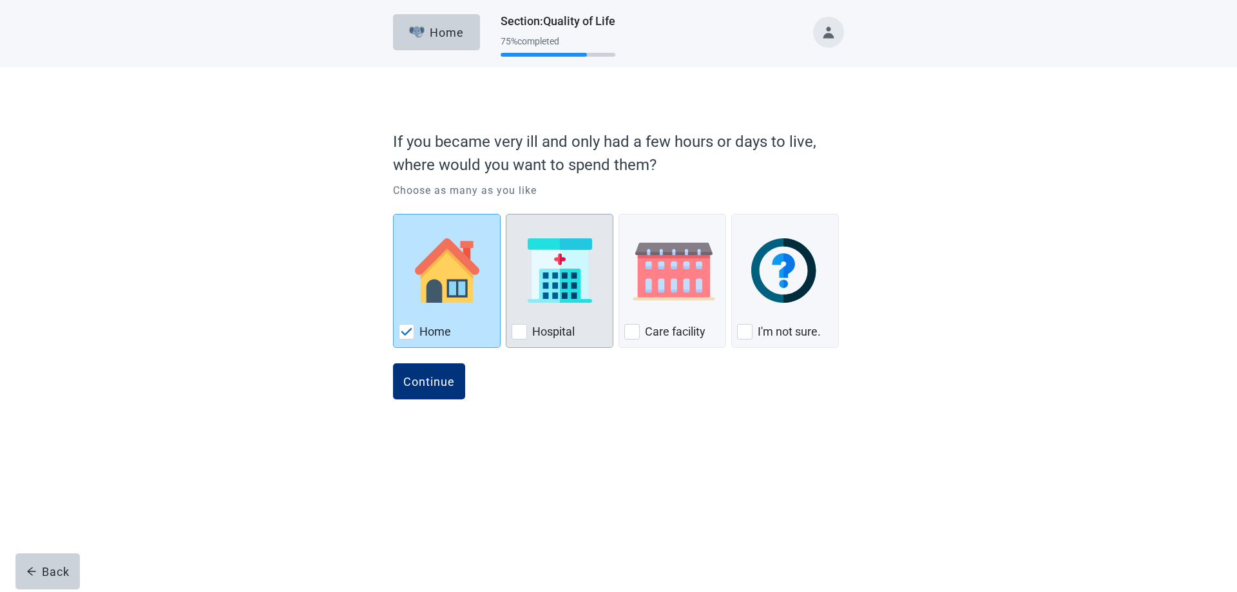
click at [527, 331] on div "Hospital" at bounding box center [559, 331] width 96 height 21
click at [506, 215] on input "Hospital" at bounding box center [506, 214] width 1 height 1
checkbox input "true"
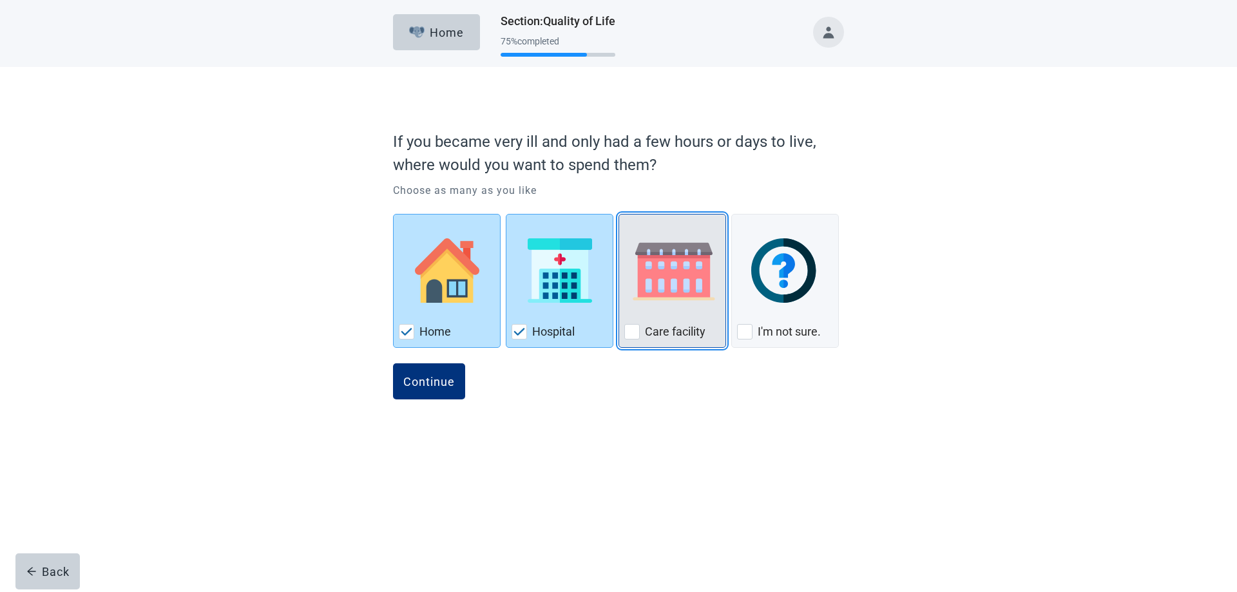
click at [644, 334] on div "Care facility" at bounding box center [672, 331] width 96 height 21
click at [619, 215] on input "Care facility" at bounding box center [618, 214] width 1 height 1
checkbox input "true"
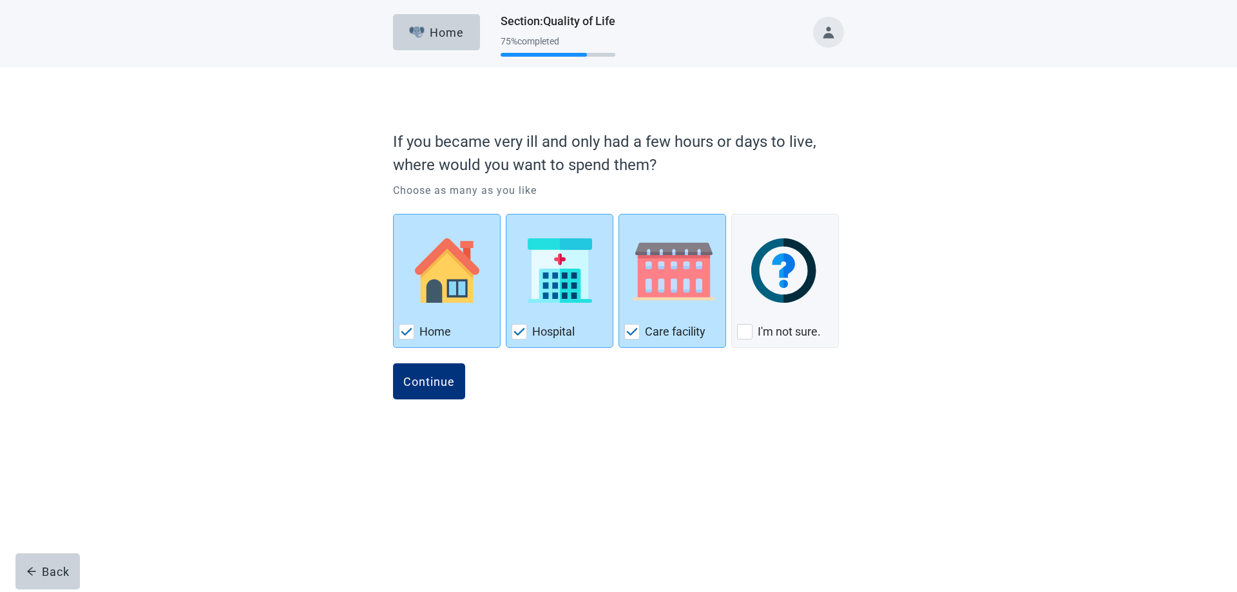
click at [404, 361] on form "If you became very ill and only had a few hours or days to live, where would yo…" at bounding box center [618, 276] width 451 height 304
click at [411, 373] on button "Continue" at bounding box center [429, 381] width 72 height 36
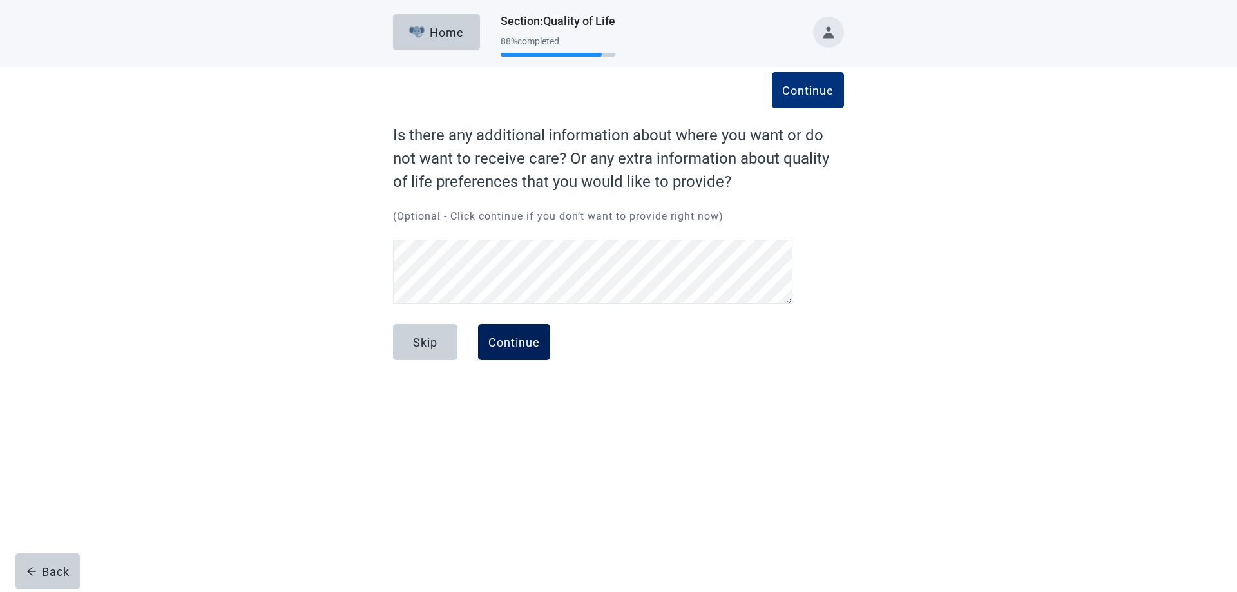
click at [526, 343] on div "Continue" at bounding box center [514, 342] width 52 height 13
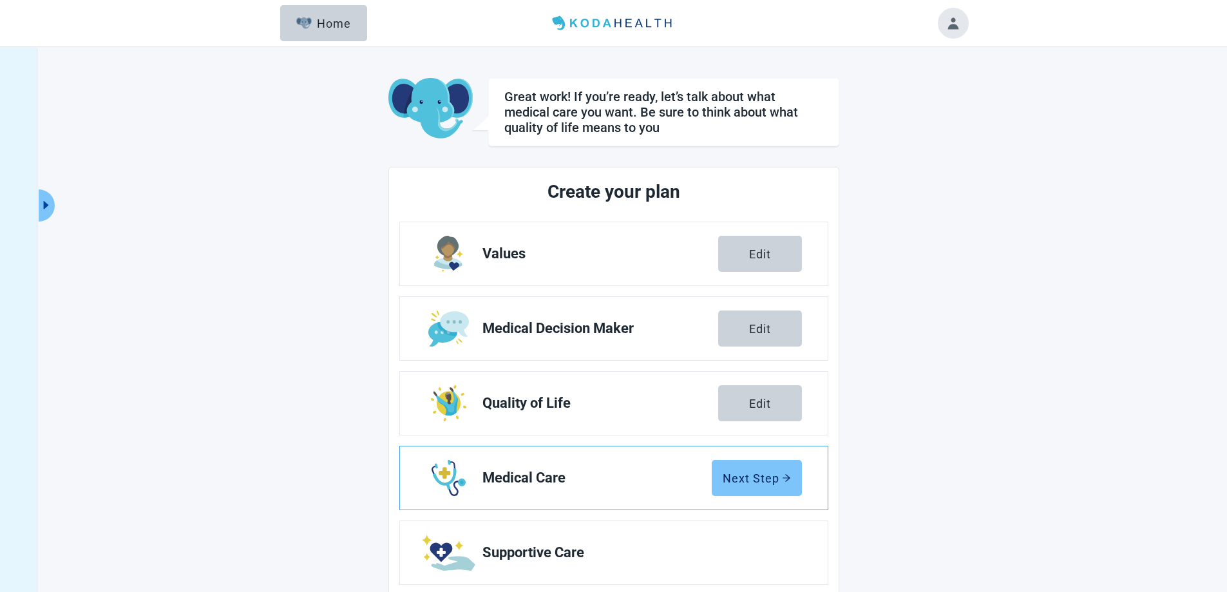
click at [763, 473] on div "Next Step" at bounding box center [757, 478] width 68 height 13
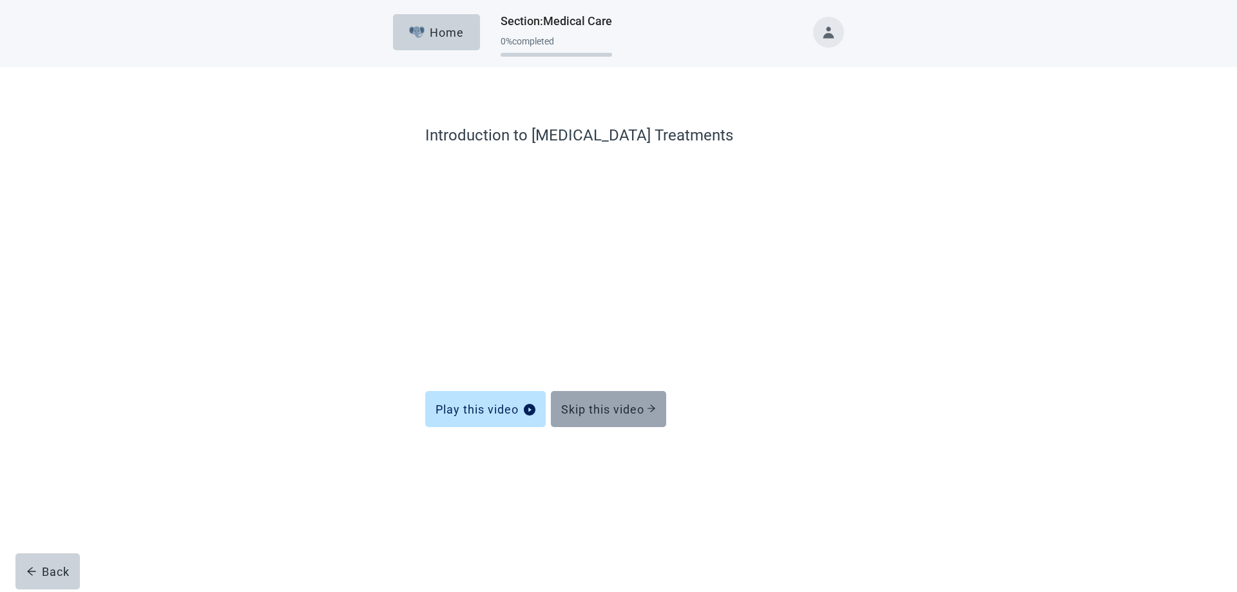
click at [642, 407] on div "Skip this video" at bounding box center [608, 409] width 95 height 13
click at [620, 408] on div "Skip this video" at bounding box center [608, 409] width 95 height 13
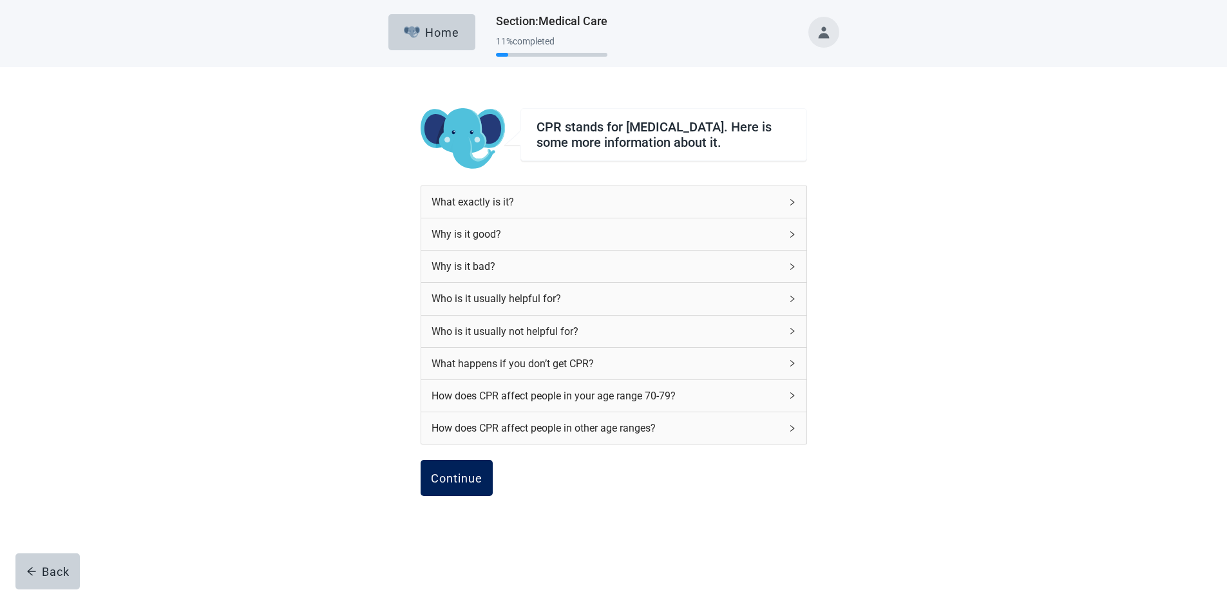
click at [479, 484] on div "Continue" at bounding box center [457, 478] width 52 height 13
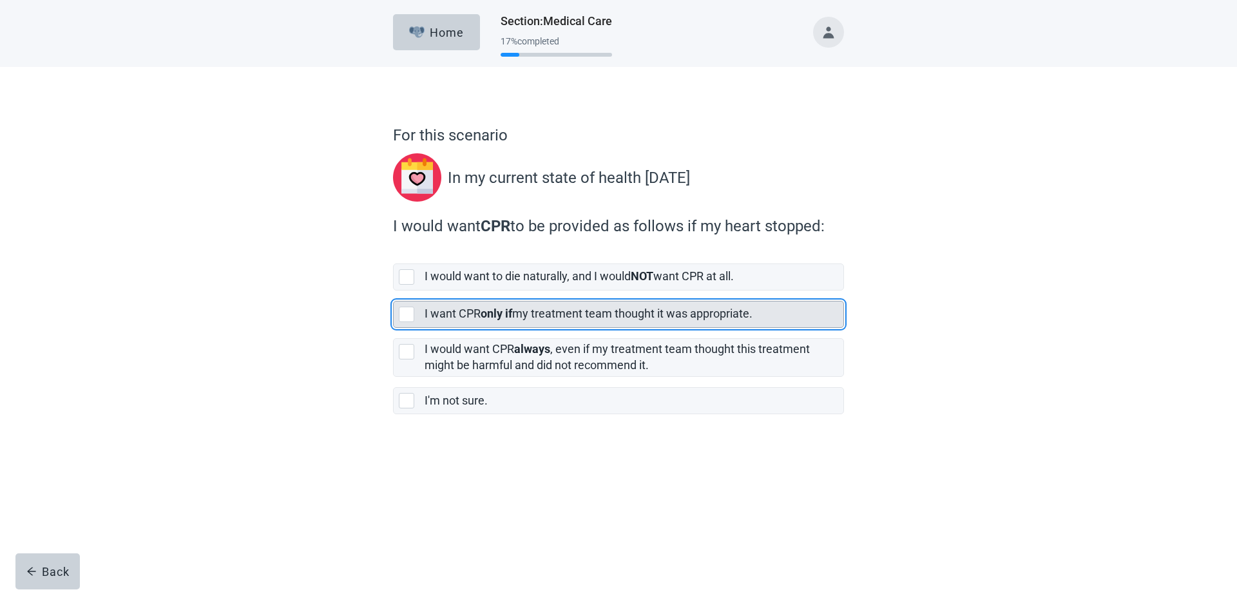
click at [403, 314] on div "[object Object], checkbox, not selected" at bounding box center [406, 314] width 15 height 15
click at [394, 291] on input "I want CPR only if my treatment team thought it was appropriate." at bounding box center [393, 291] width 1 height 1
checkbox input "true"
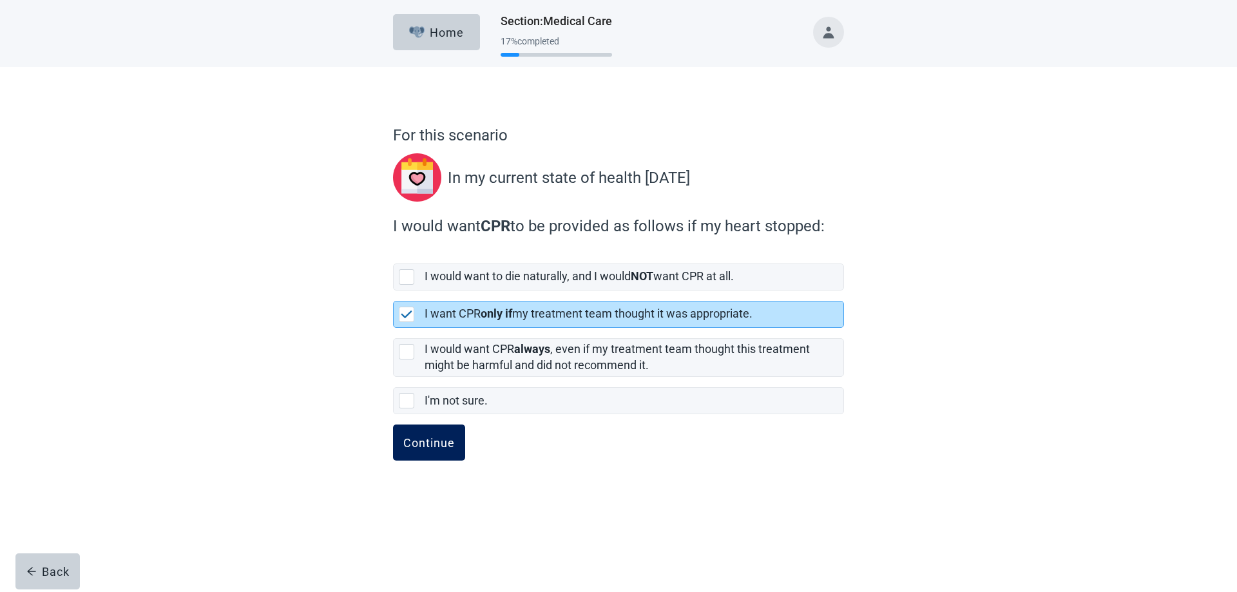
click at [422, 438] on div "Continue" at bounding box center [429, 442] width 52 height 13
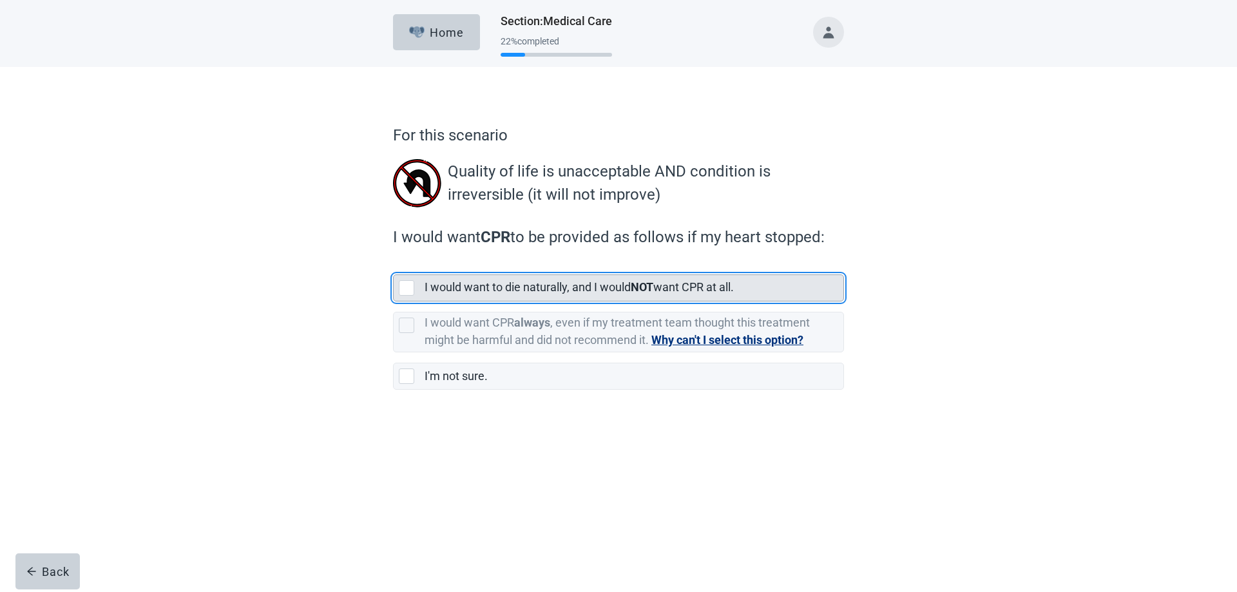
click at [410, 291] on div "[object Object], checkbox, not selected" at bounding box center [406, 287] width 15 height 15
click at [394, 265] on input "I would want to die naturally, and I would NOT want CPR at all." at bounding box center [393, 264] width 1 height 1
checkbox input "true"
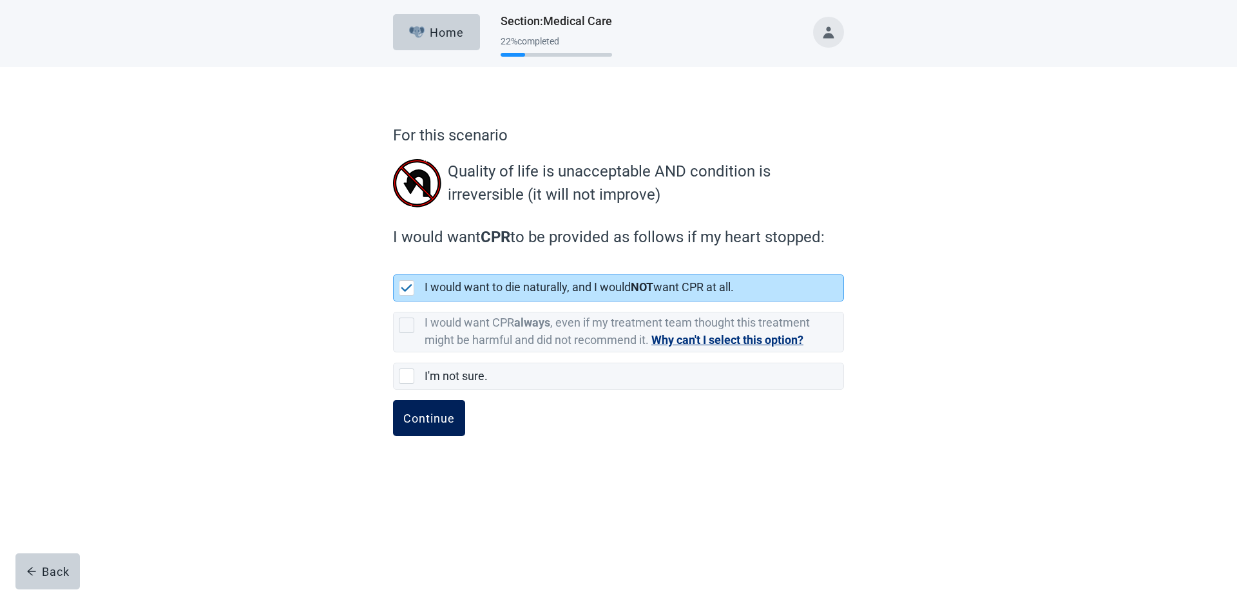
click at [425, 423] on div "Continue" at bounding box center [429, 418] width 52 height 13
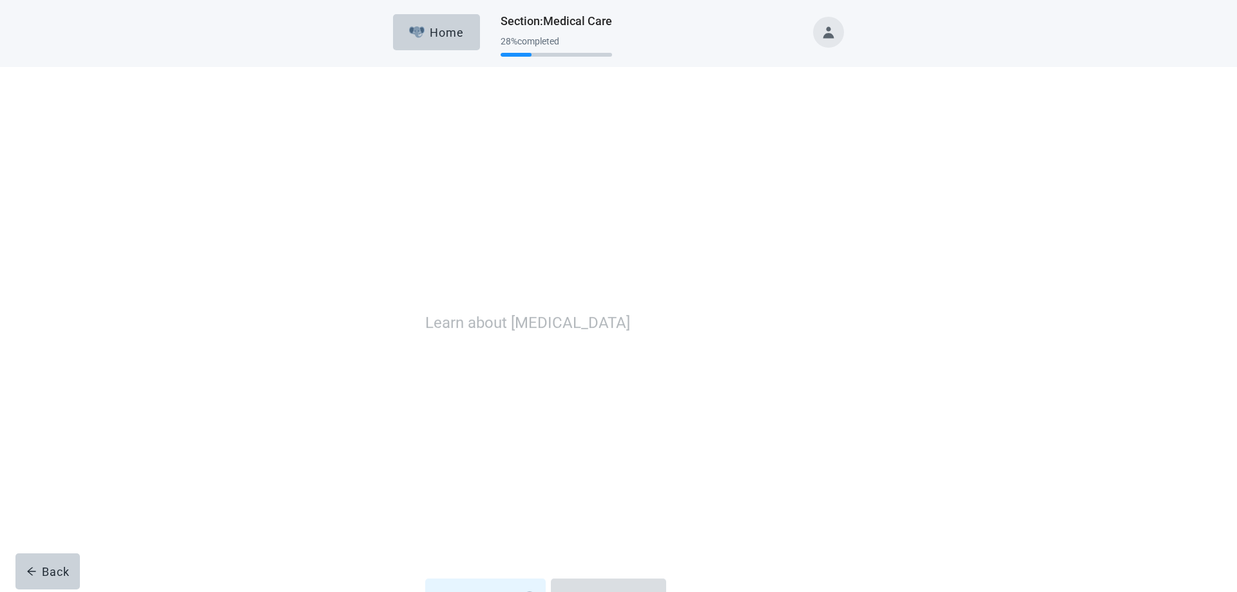
click at [613, 408] on div "Skip this video" at bounding box center [608, 409] width 95 height 13
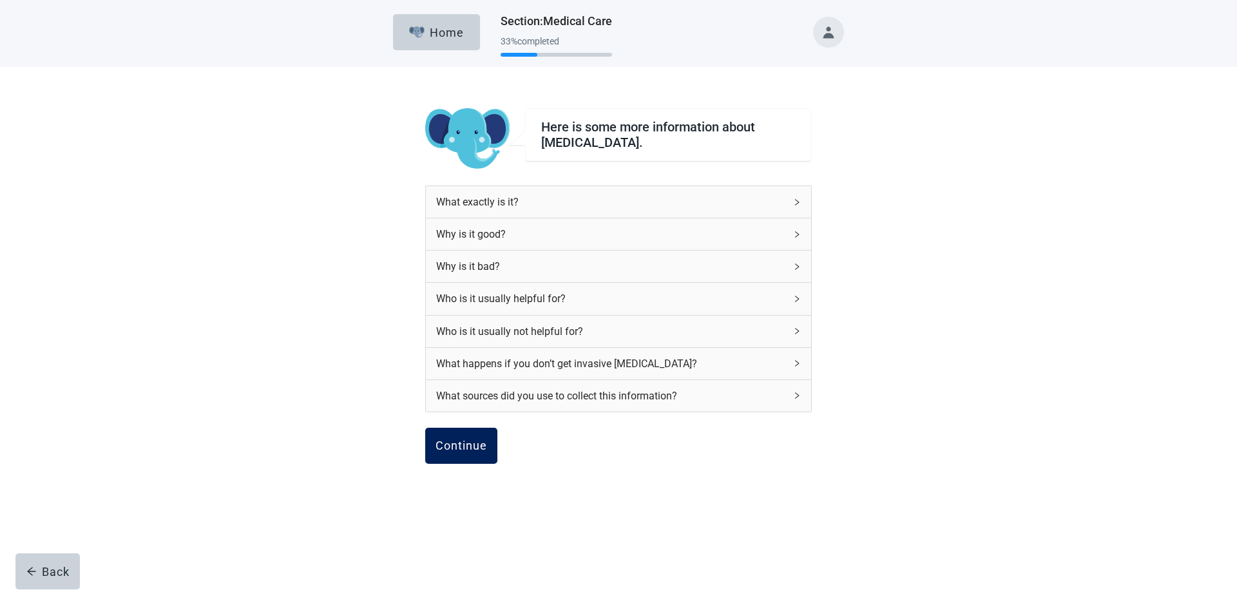
click at [473, 446] on div "Continue" at bounding box center [461, 445] width 52 height 13
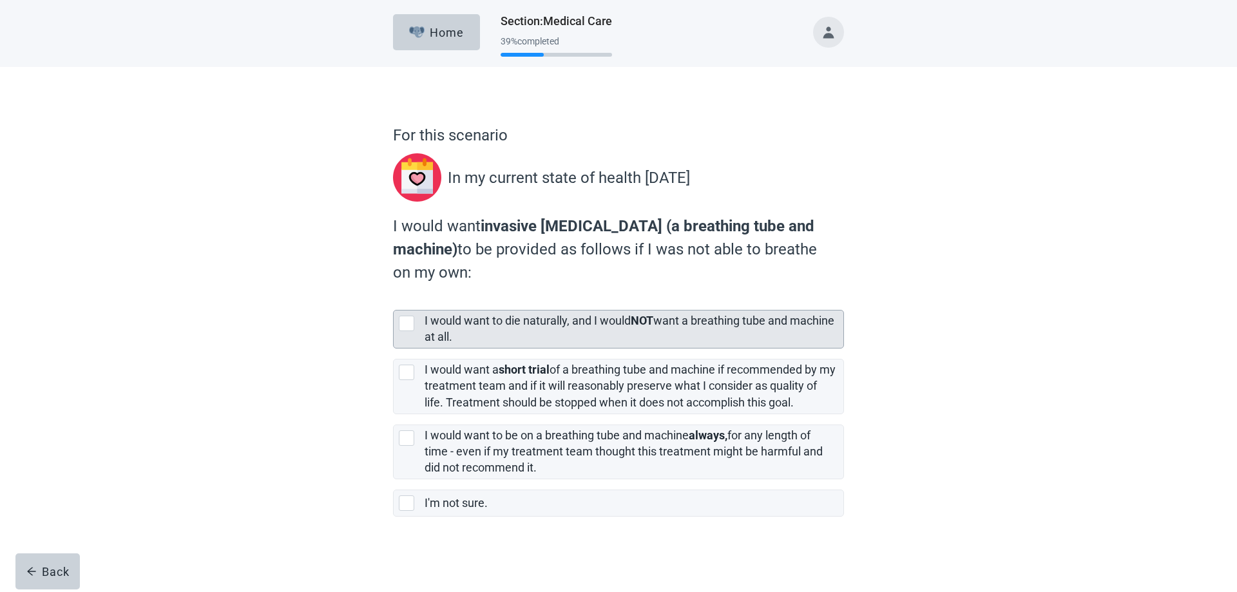
click at [406, 323] on div "[object Object], checkbox, not selected" at bounding box center [406, 323] width 15 height 15
click at [394, 300] on input "I would want to die naturally, and I would NOT want a breathing tube and machin…" at bounding box center [393, 300] width 1 height 1
checkbox input "true"
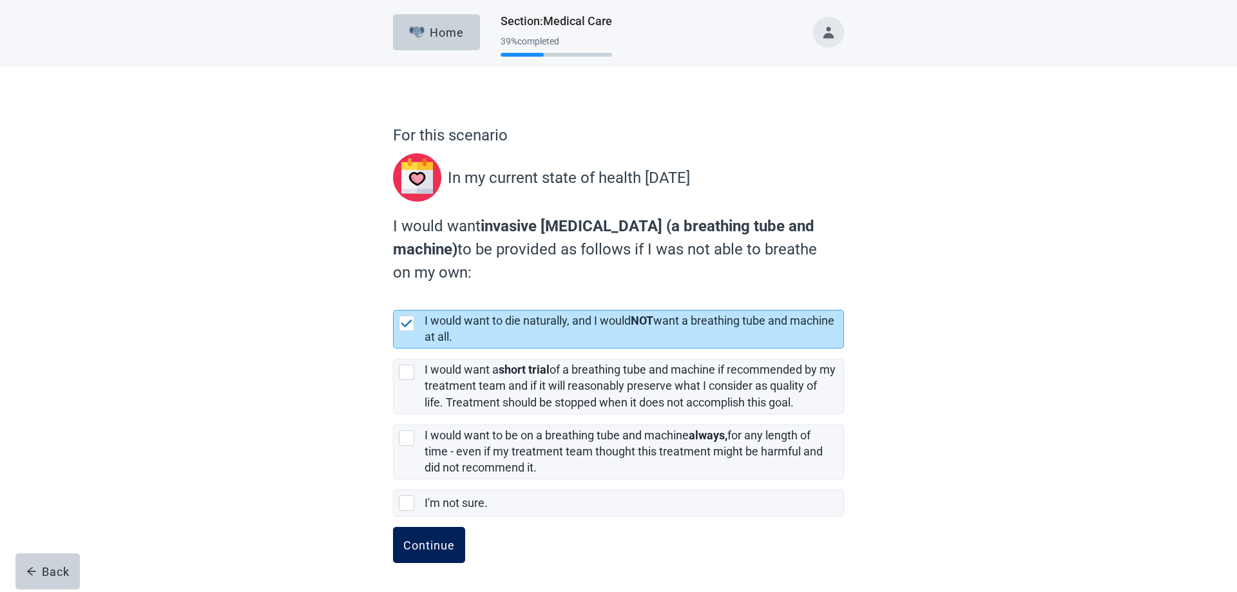
click at [433, 547] on div "Continue" at bounding box center [429, 545] width 52 height 13
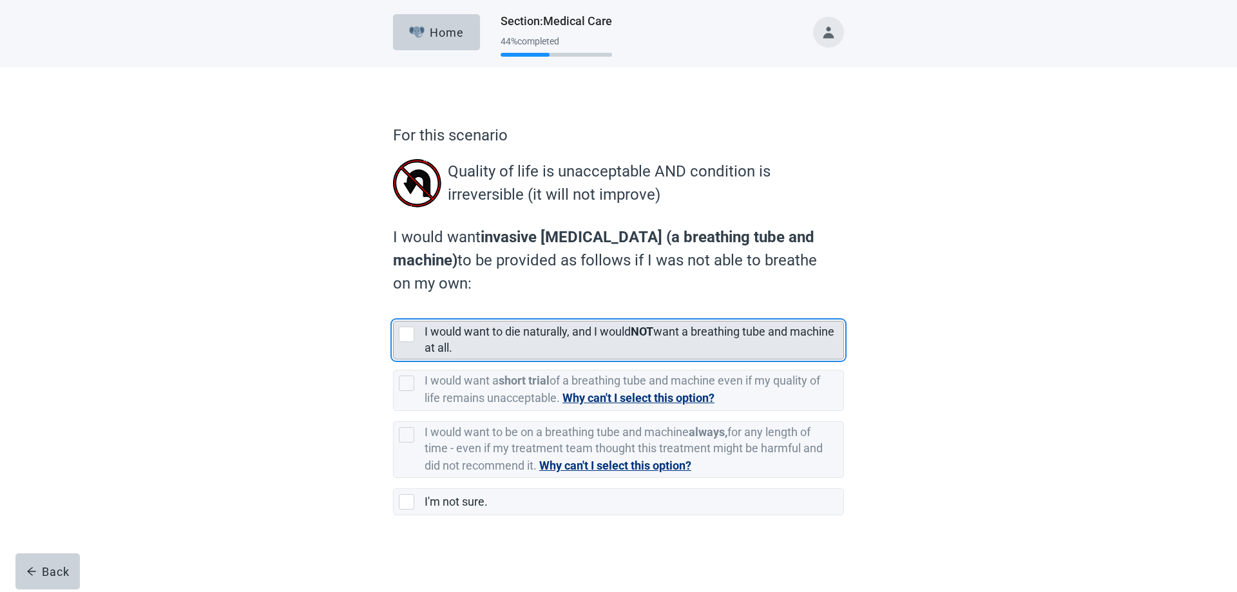
click at [406, 335] on div "[object Object], checkbox, not selected" at bounding box center [406, 334] width 15 height 15
click at [394, 311] on input "I would want to die naturally, and I would NOT want a breathing tube and machin…" at bounding box center [393, 310] width 1 height 1
checkbox input "true"
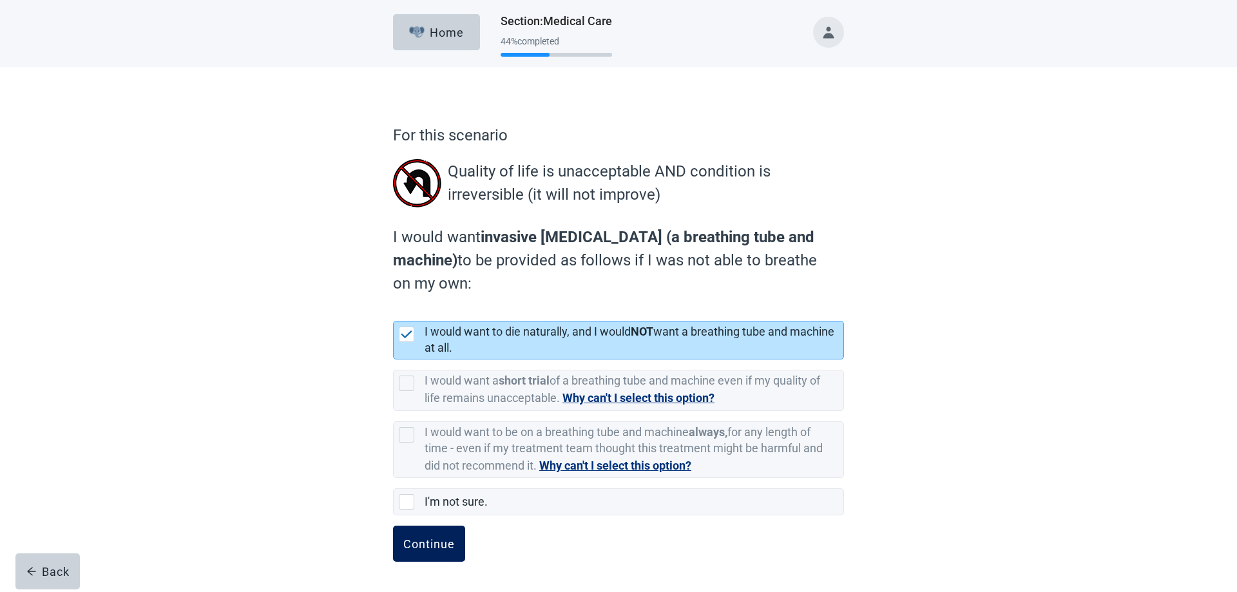
click at [426, 542] on div "Continue" at bounding box center [429, 543] width 52 height 13
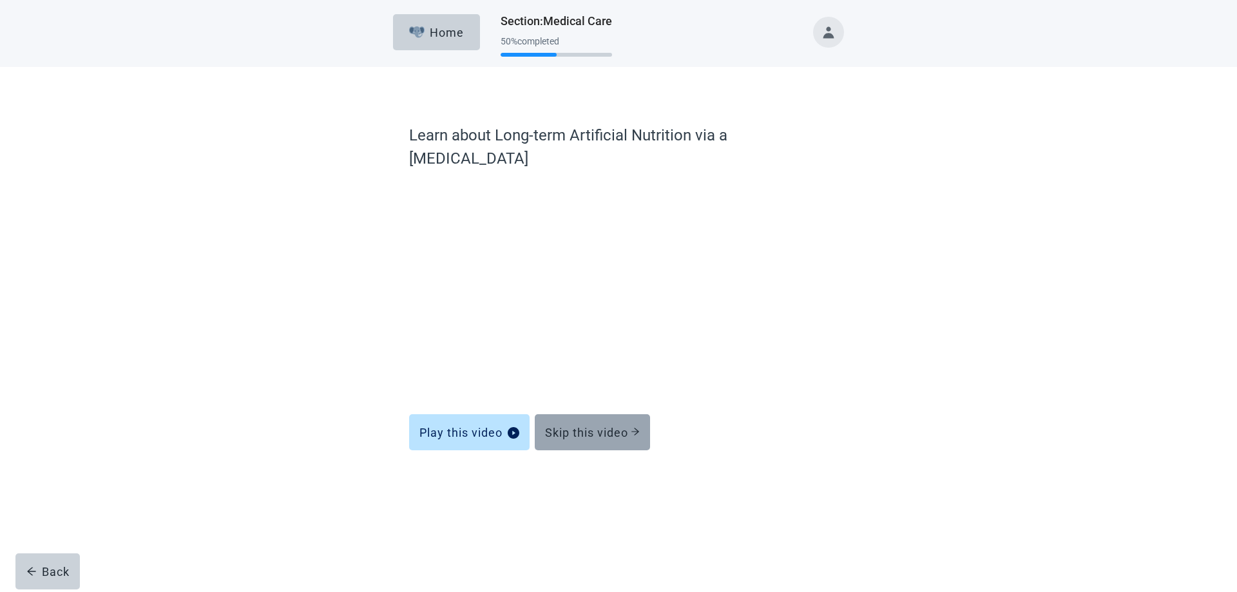
click at [608, 426] on div "Skip this video" at bounding box center [592, 432] width 95 height 13
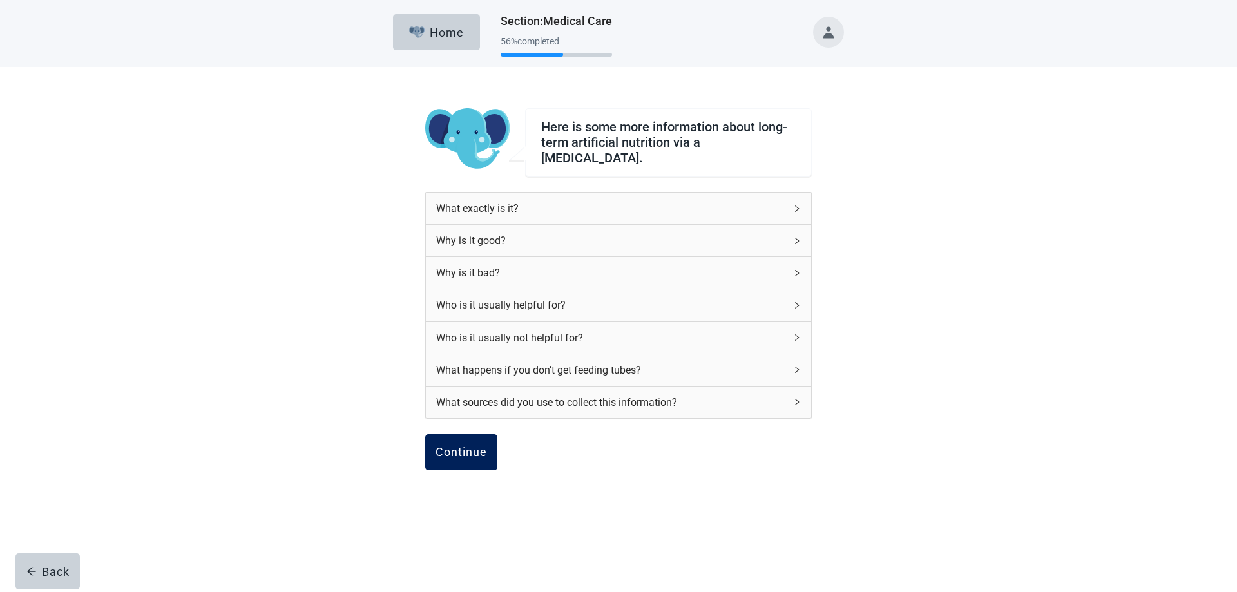
click at [464, 446] on div "Continue" at bounding box center [461, 452] width 52 height 13
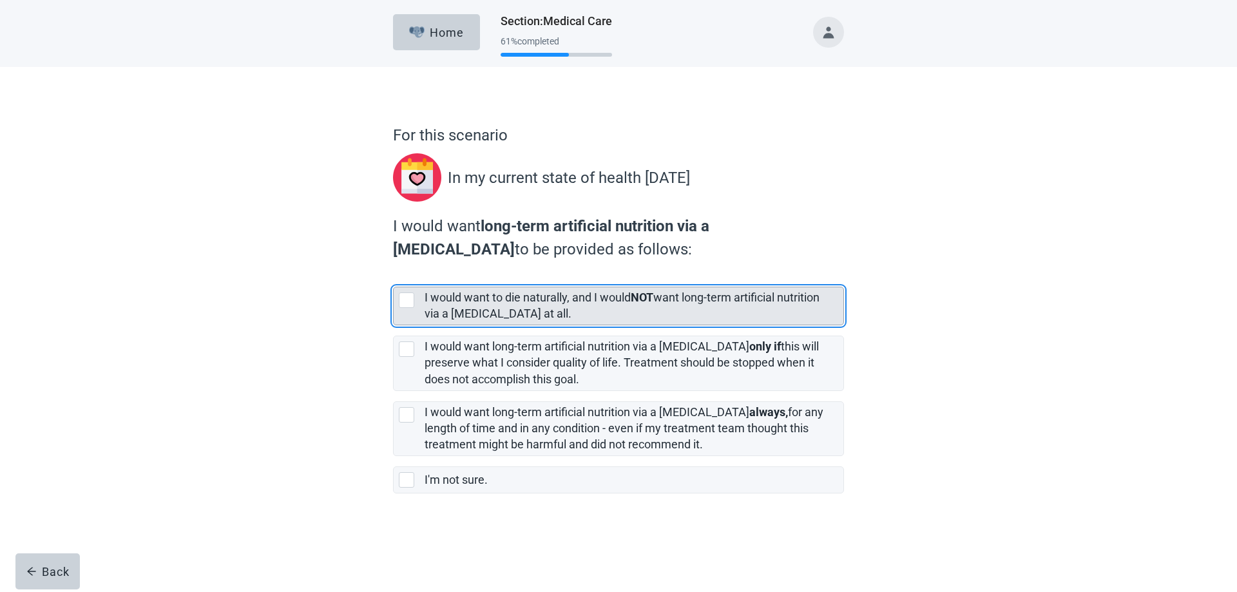
click at [406, 297] on div "[object Object], checkbox, not selected" at bounding box center [406, 299] width 15 height 15
click at [394, 277] on input "I would want to die naturally, and I would NOT want long-term artificial nutrit…" at bounding box center [393, 276] width 1 height 1
checkbox input "true"
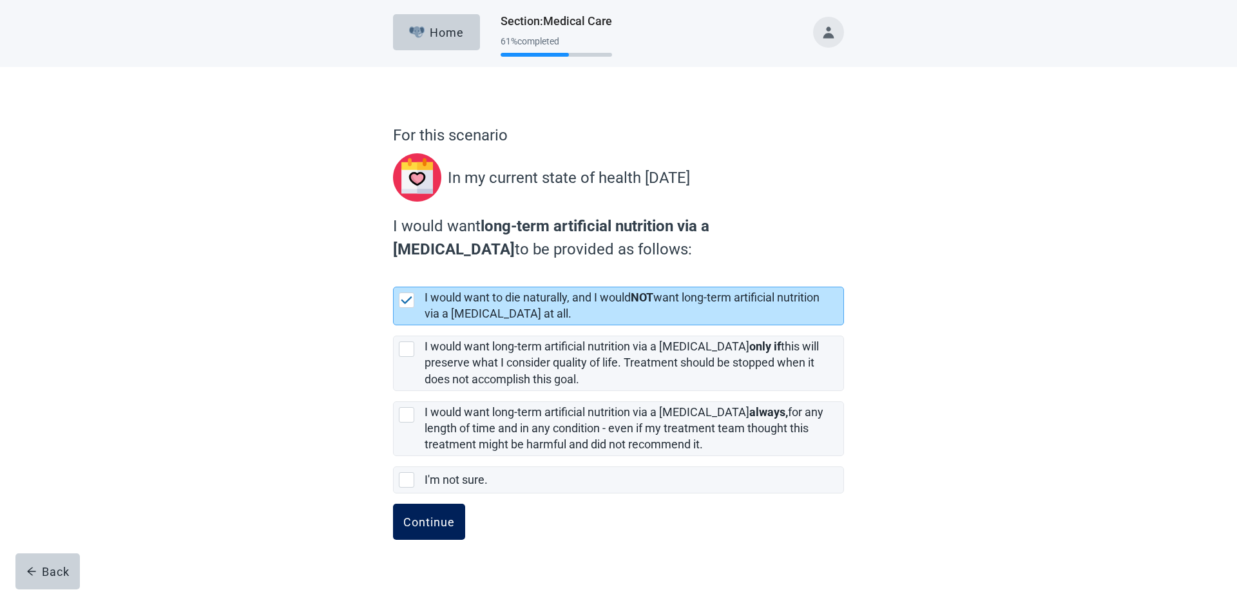
click at [437, 522] on div "Continue" at bounding box center [429, 521] width 52 height 13
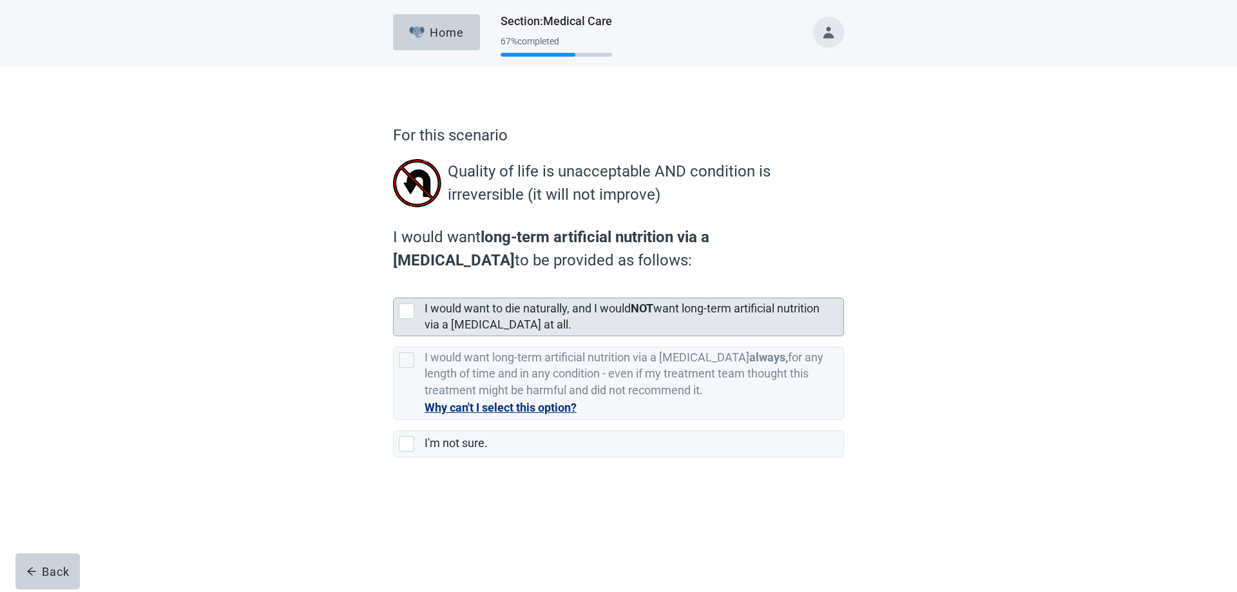
click at [408, 308] on div "[object Object], checkbox, not selected" at bounding box center [406, 310] width 15 height 15
click at [394, 288] on input "I would want to die naturally, and I would NOT want long-term artificial nutrit…" at bounding box center [393, 287] width 1 height 1
checkbox input "true"
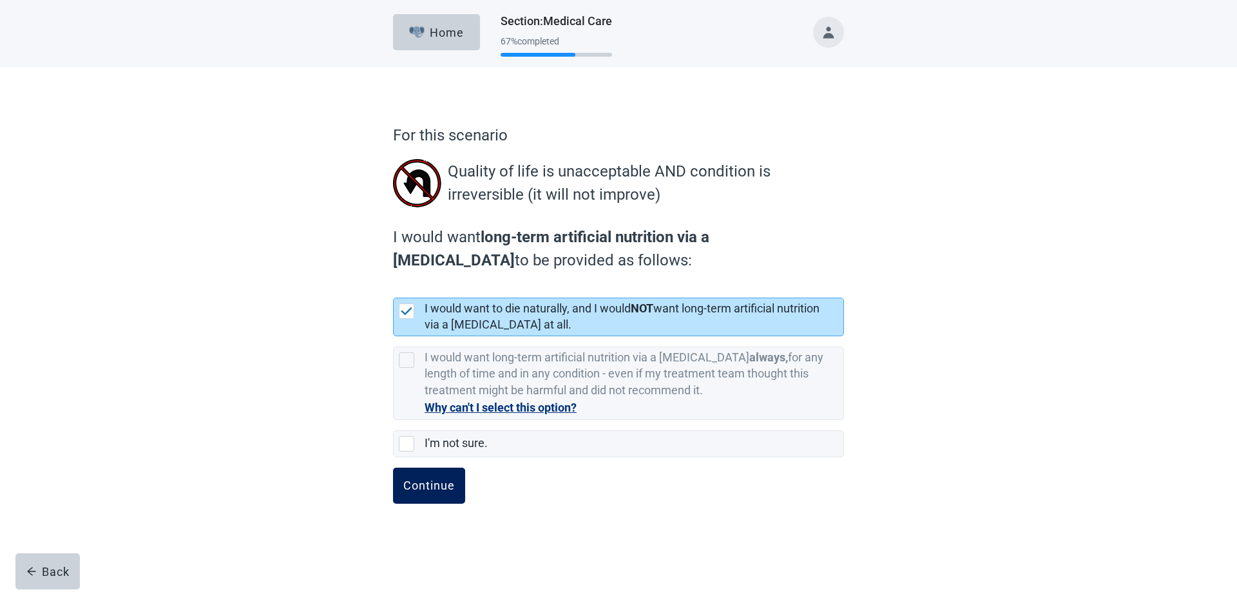
click at [430, 480] on div "Continue" at bounding box center [429, 485] width 52 height 13
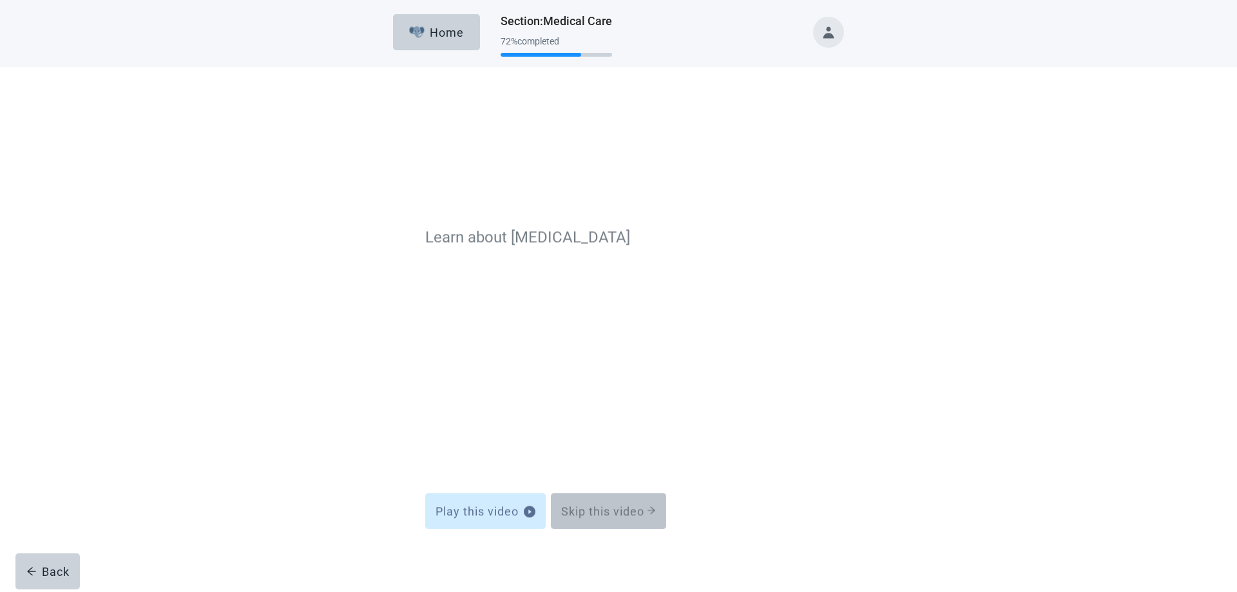
click at [592, 405] on div "Skip this video" at bounding box center [608, 409] width 95 height 13
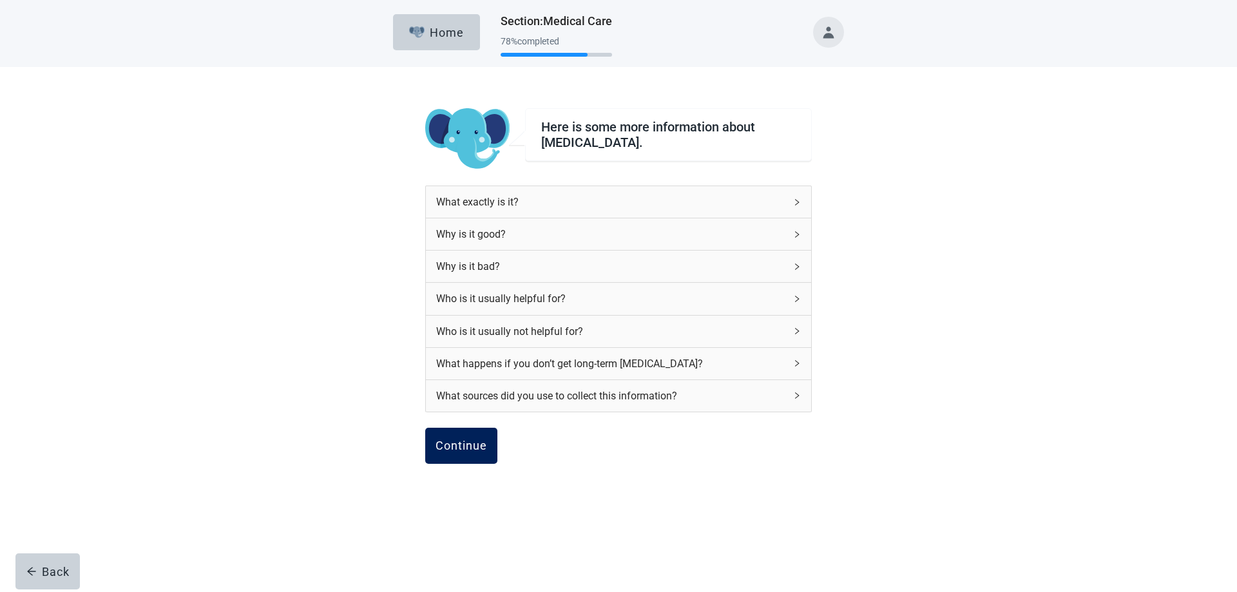
click at [461, 445] on div "Continue" at bounding box center [461, 445] width 52 height 13
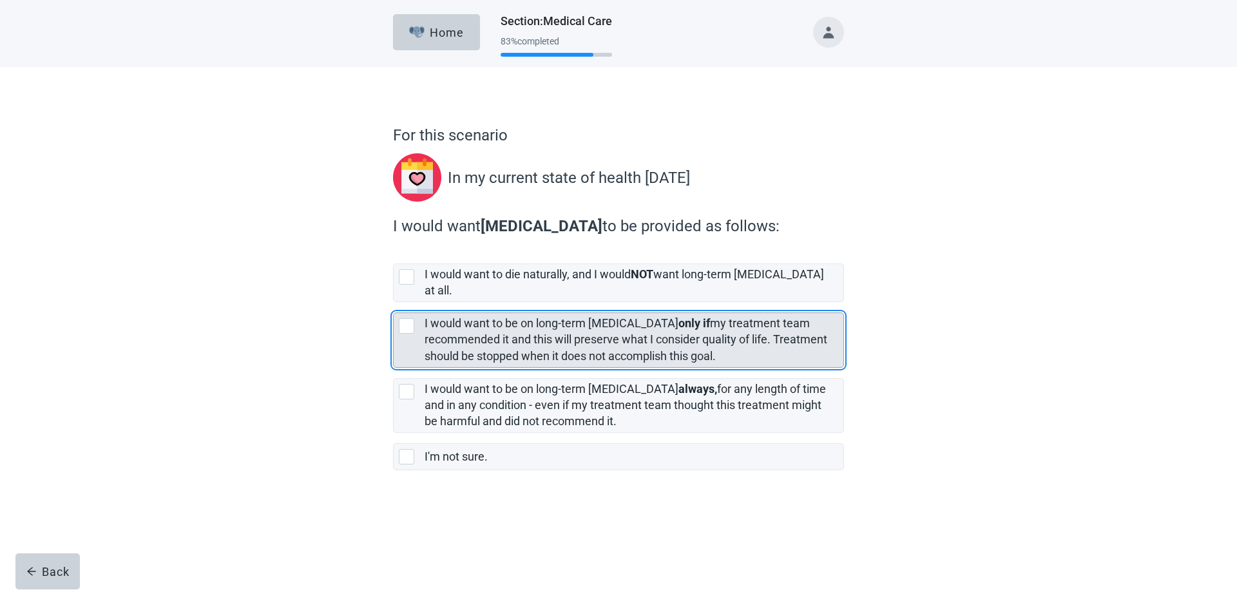
click at [410, 318] on div "[object Object], checkbox, not selected" at bounding box center [406, 325] width 15 height 15
click at [394, 303] on input "I would want to be on long-term [MEDICAL_DATA] only if my treatment team recomm…" at bounding box center [393, 302] width 1 height 1
checkbox input "true"
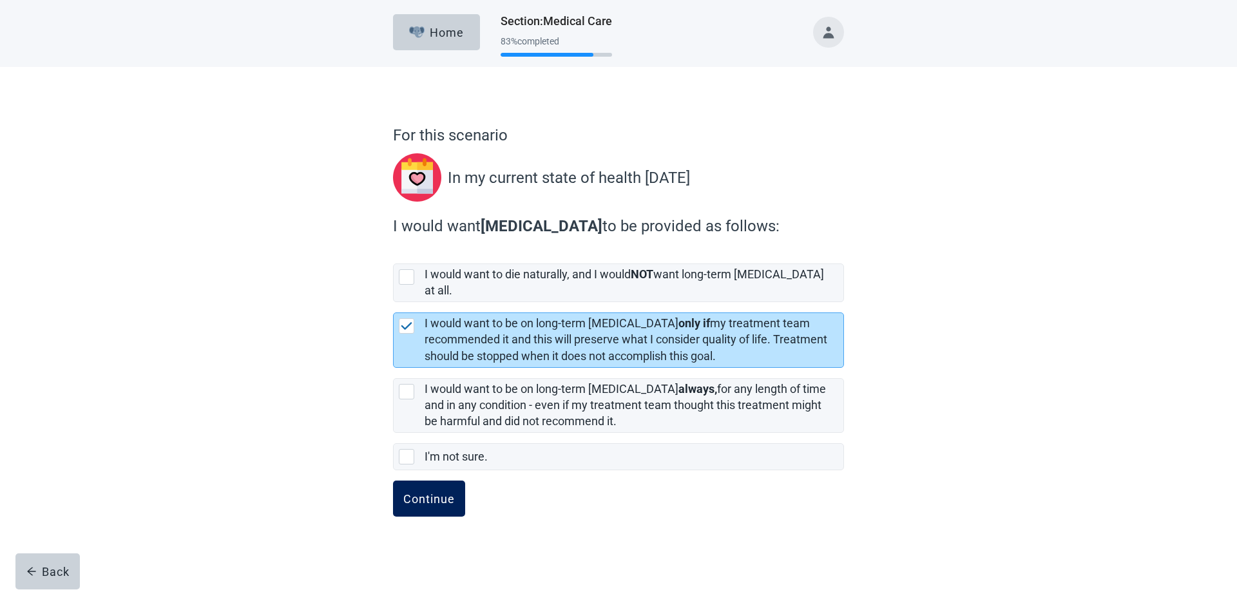
click at [437, 492] on div "Continue" at bounding box center [429, 498] width 52 height 13
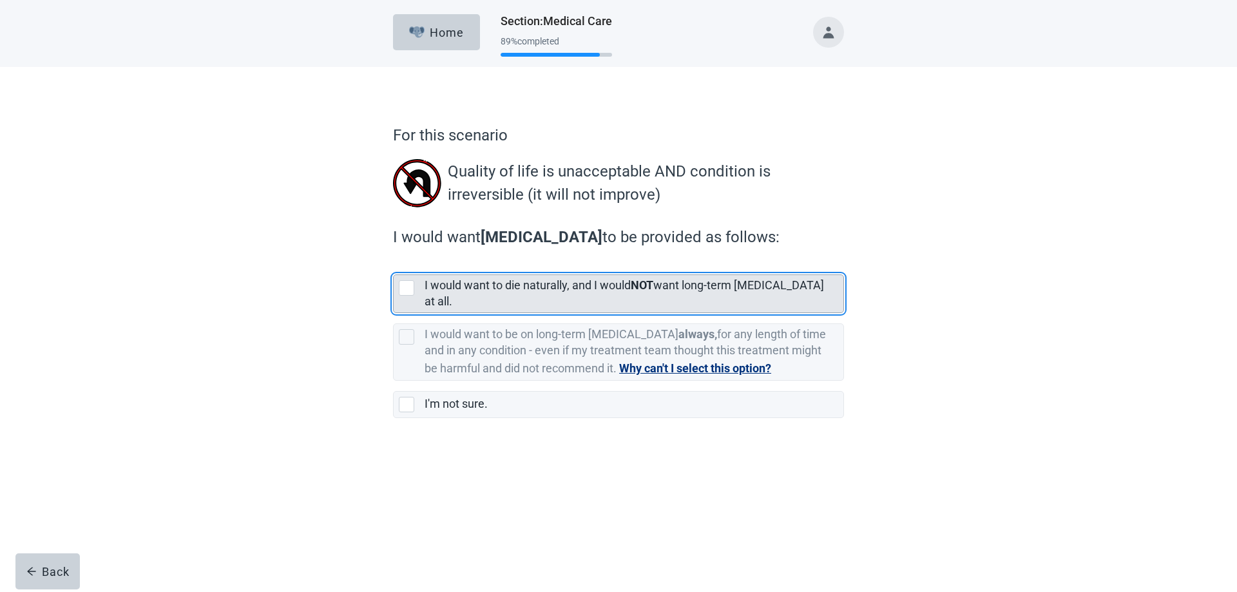
drag, startPoint x: 403, startPoint y: 289, endPoint x: 419, endPoint y: 301, distance: 20.2
click at [403, 289] on div "[object Object], checkbox, not selected" at bounding box center [406, 287] width 15 height 15
click at [394, 265] on input "I would want to die naturally, and I would NOT want long-term [MEDICAL_DATA] at…" at bounding box center [393, 264] width 1 height 1
checkbox input "true"
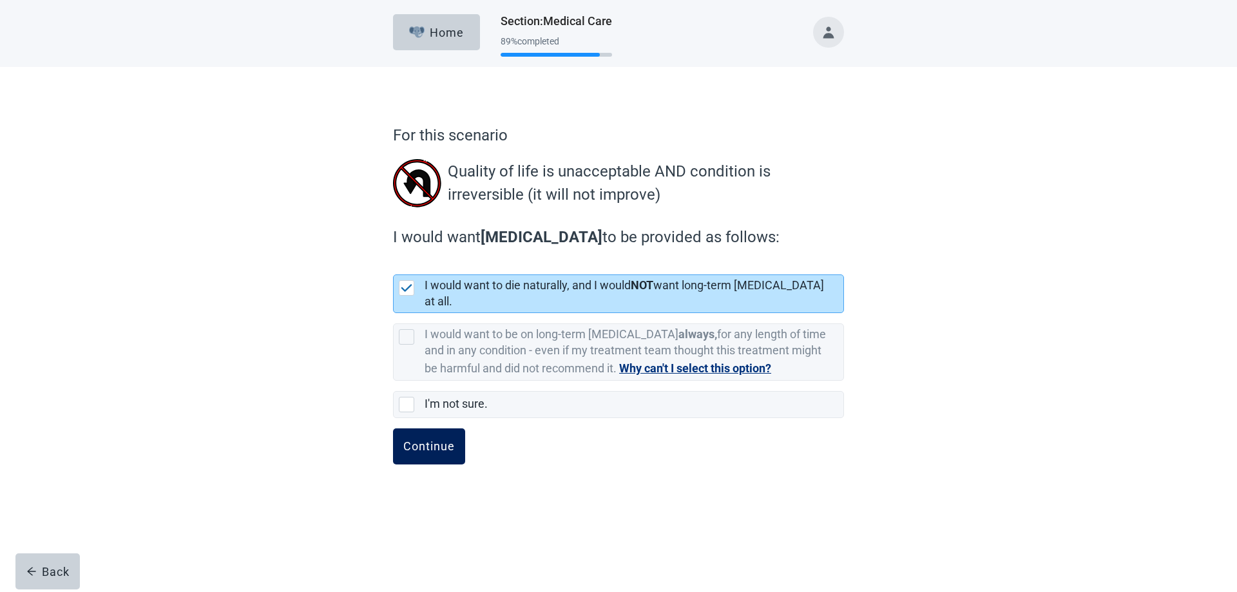
click at [440, 440] on div "Continue" at bounding box center [429, 446] width 52 height 13
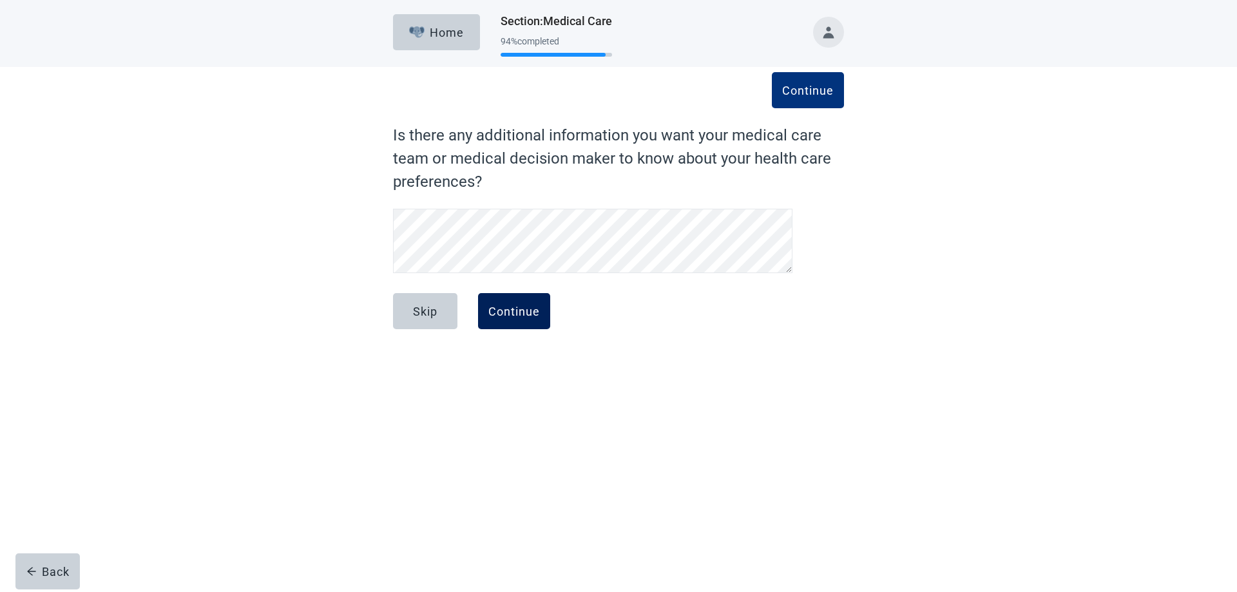
click at [508, 314] on div "Continue" at bounding box center [514, 311] width 52 height 13
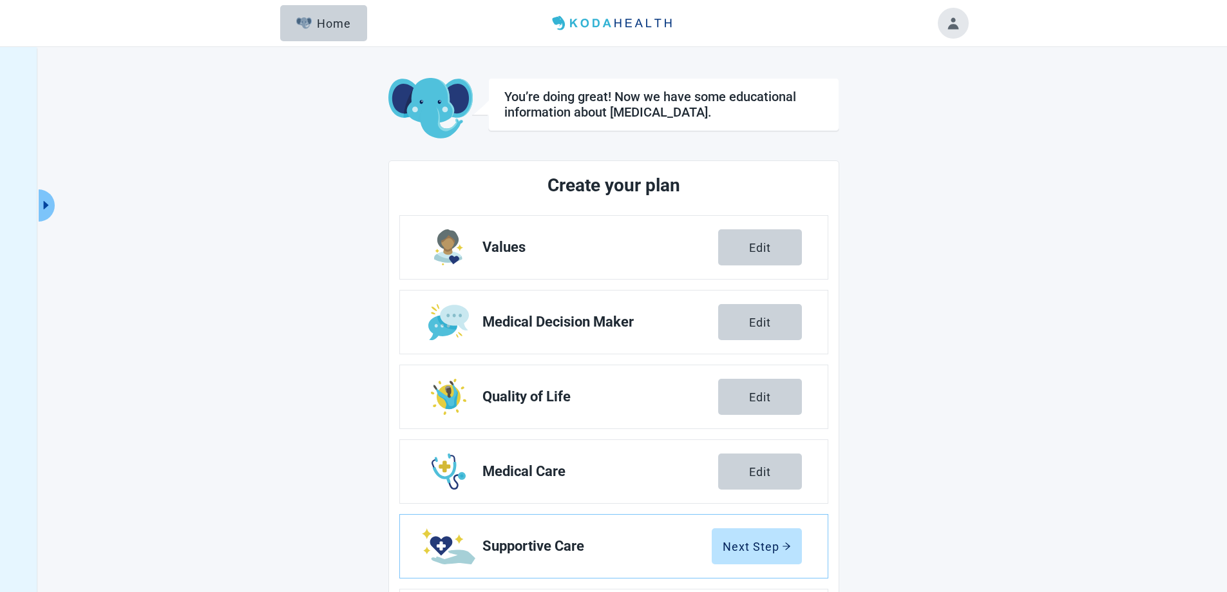
drag, startPoint x: 1226, startPoint y: 370, endPoint x: 1230, endPoint y: 423, distance: 53.6
click at [1227, 425] on html "Skip to main content Menu Home You’re doing great! Now we have some educational…" at bounding box center [613, 296] width 1227 height 592
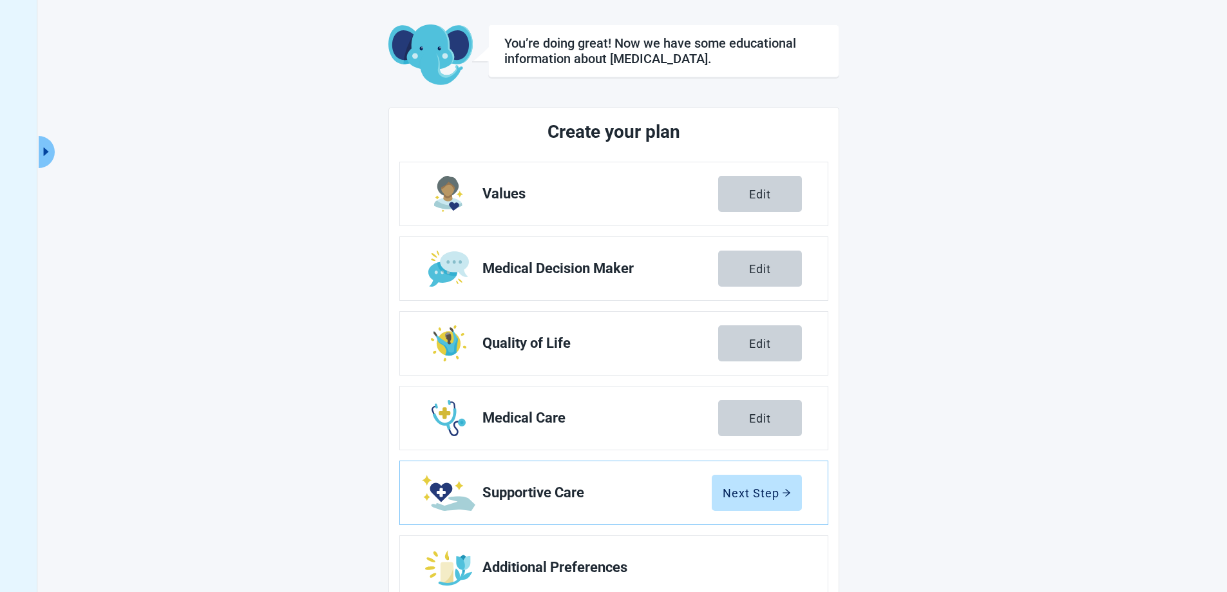
scroll to position [93, 0]
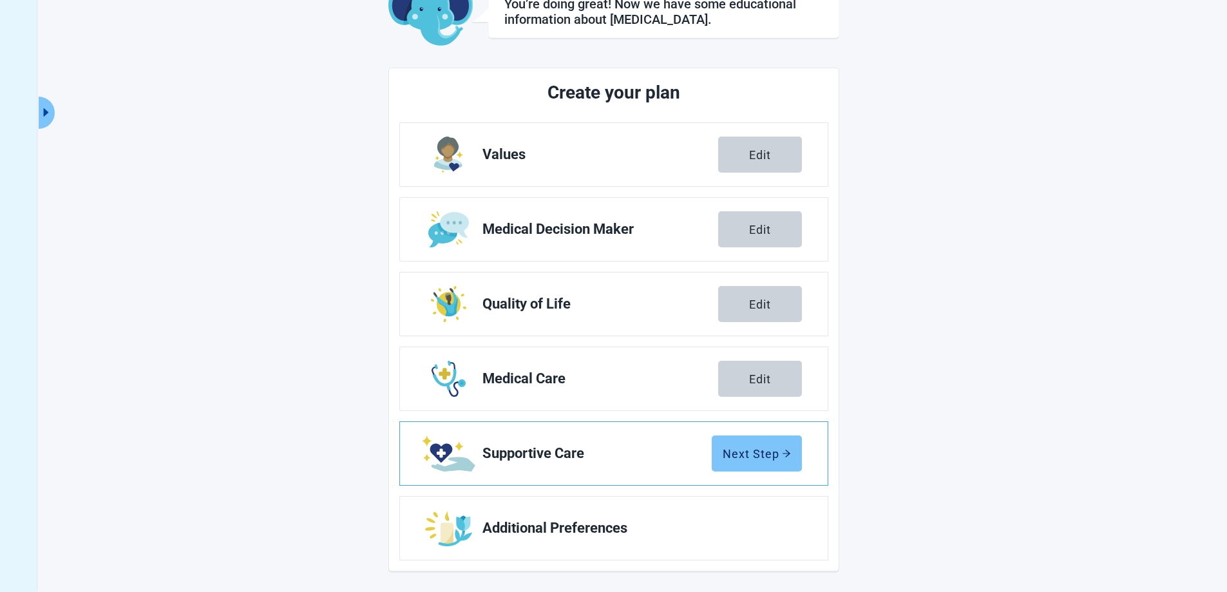
click at [787, 456] on icon "arrow-right" at bounding box center [787, 453] width 8 height 7
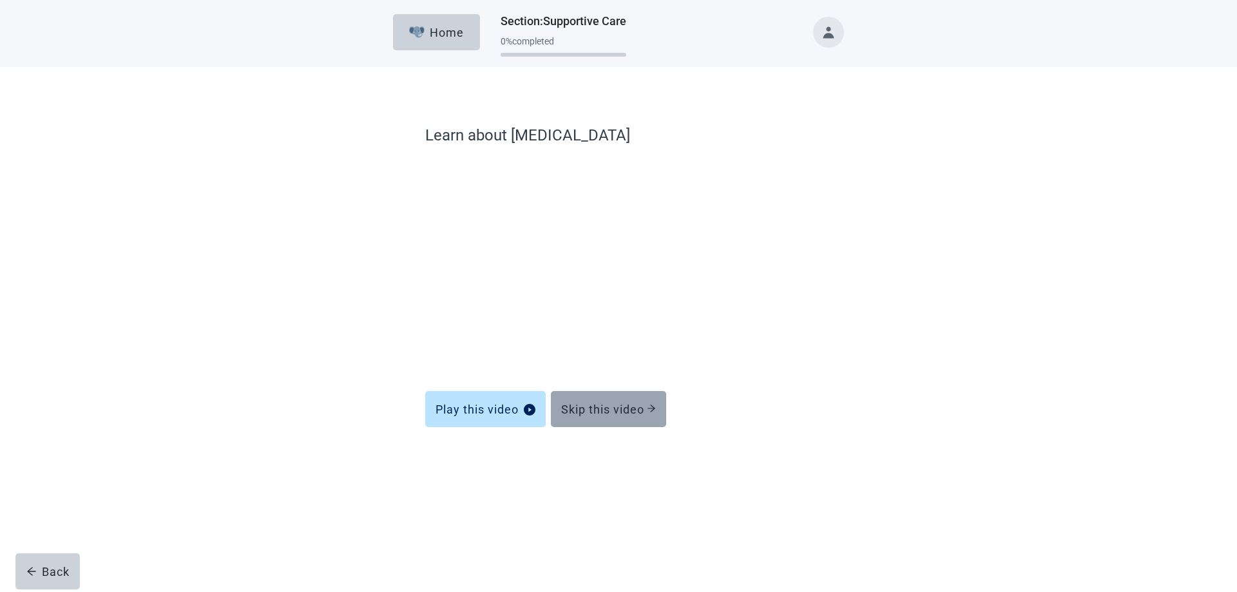
click at [625, 417] on button "Skip this video" at bounding box center [608, 409] width 115 height 36
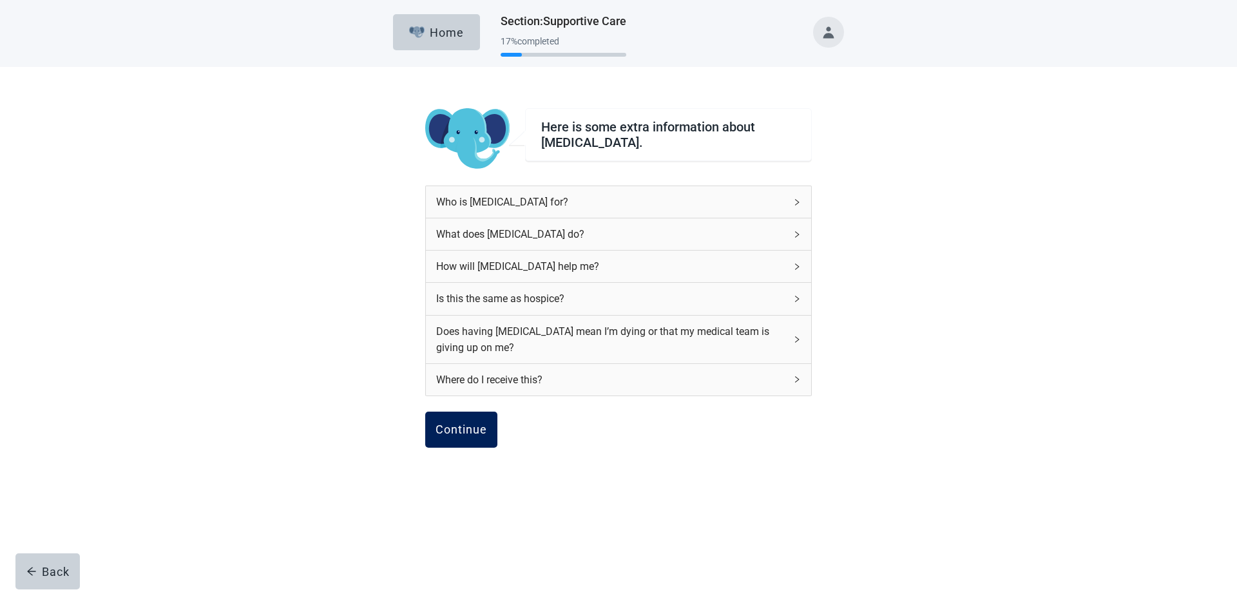
click at [444, 428] on div "Continue" at bounding box center [461, 429] width 52 height 13
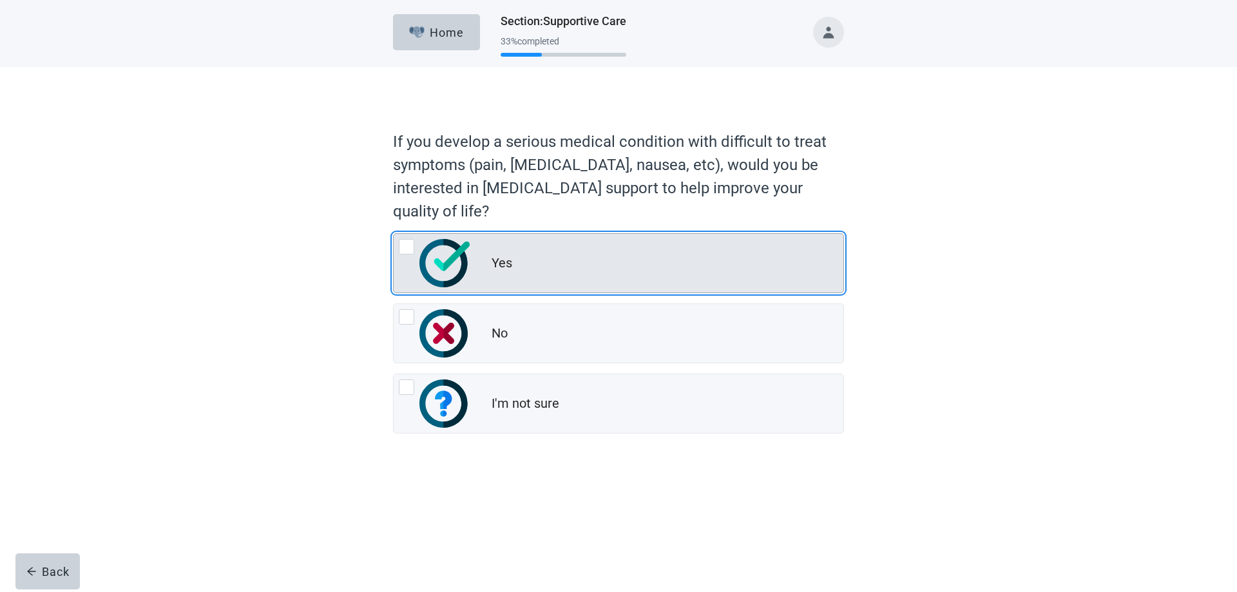
click at [409, 245] on div "Yes, radio button, not checked" at bounding box center [406, 246] width 15 height 15
click at [394, 234] on input "Yes" at bounding box center [393, 233] width 1 height 1
radio input "true"
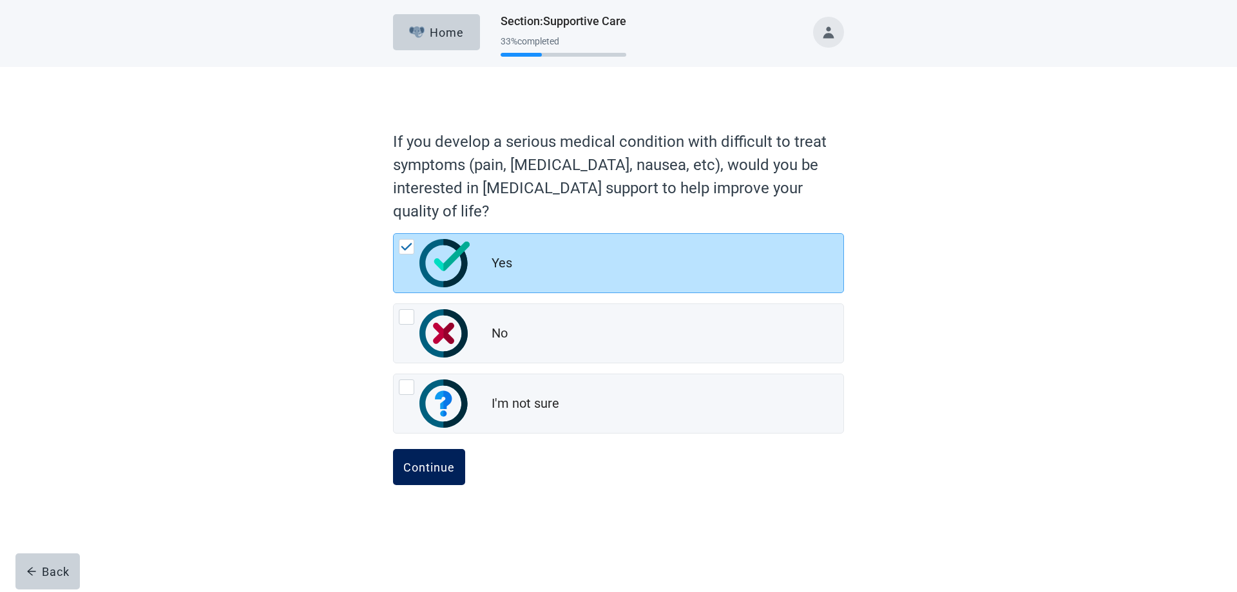
click at [427, 468] on div "Continue" at bounding box center [429, 467] width 52 height 13
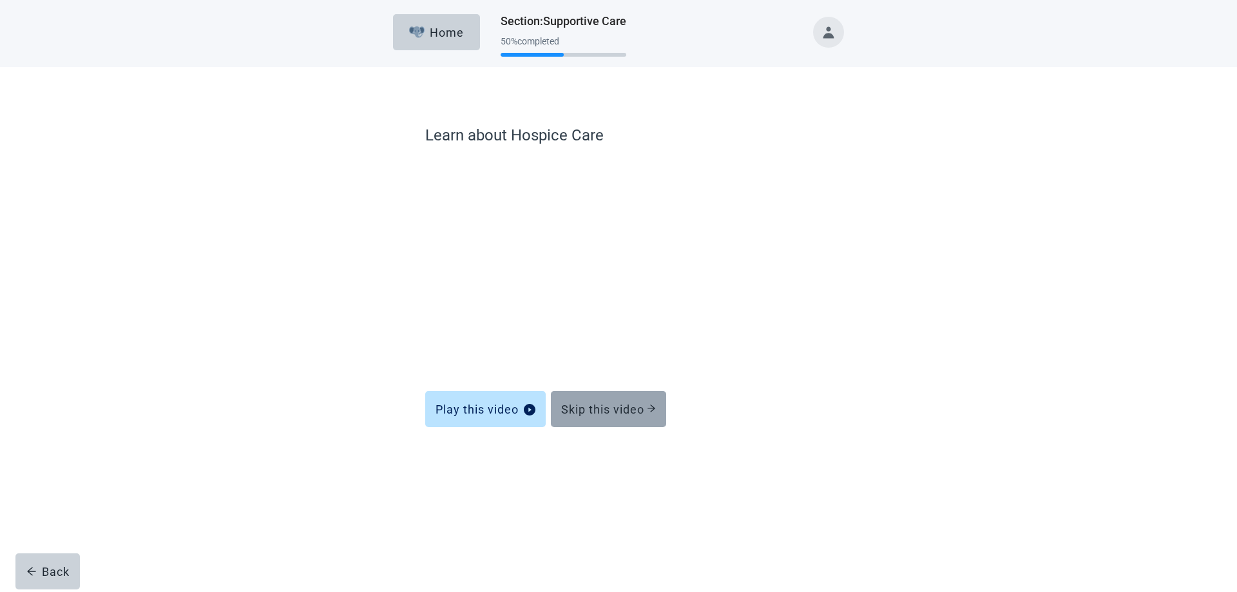
click at [620, 411] on div "Skip this video" at bounding box center [608, 409] width 95 height 13
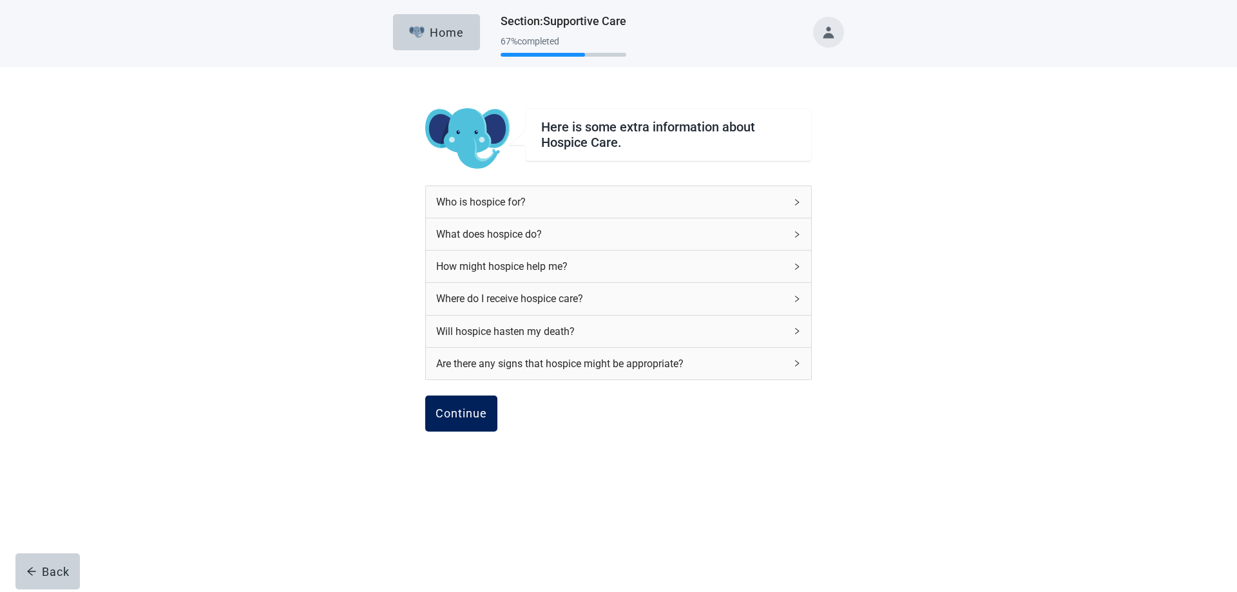
click at [469, 405] on button "Continue" at bounding box center [461, 414] width 72 height 36
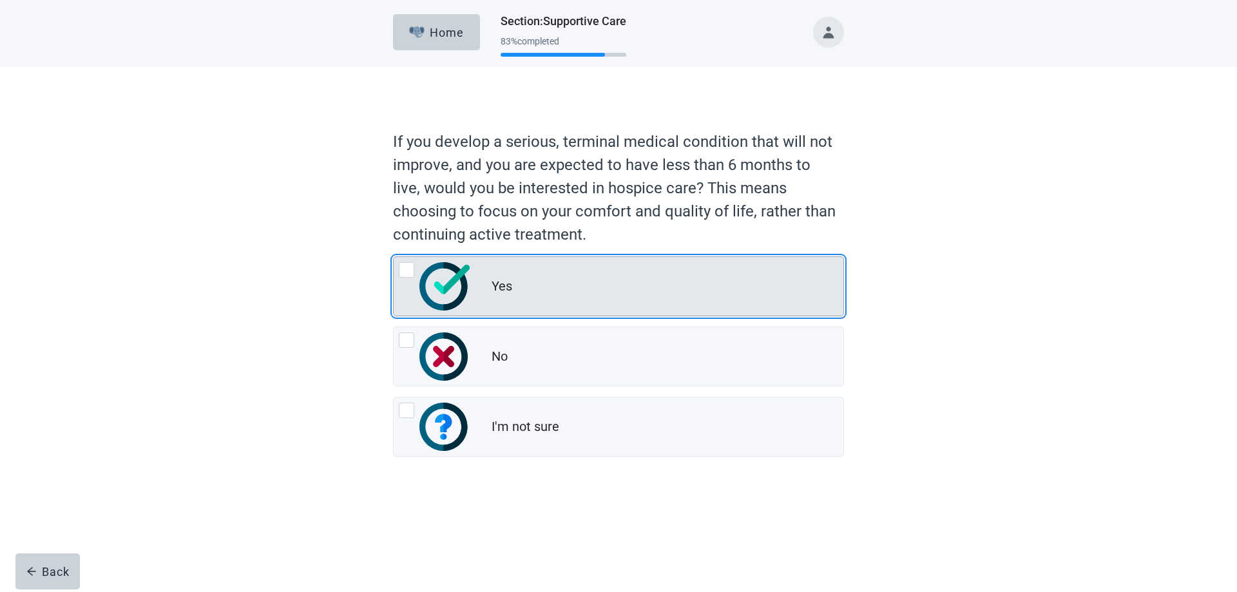
click at [403, 269] on div "Yes, radio button, not checked" at bounding box center [406, 269] width 15 height 15
click at [394, 257] on input "Yes" at bounding box center [393, 256] width 1 height 1
radio input "true"
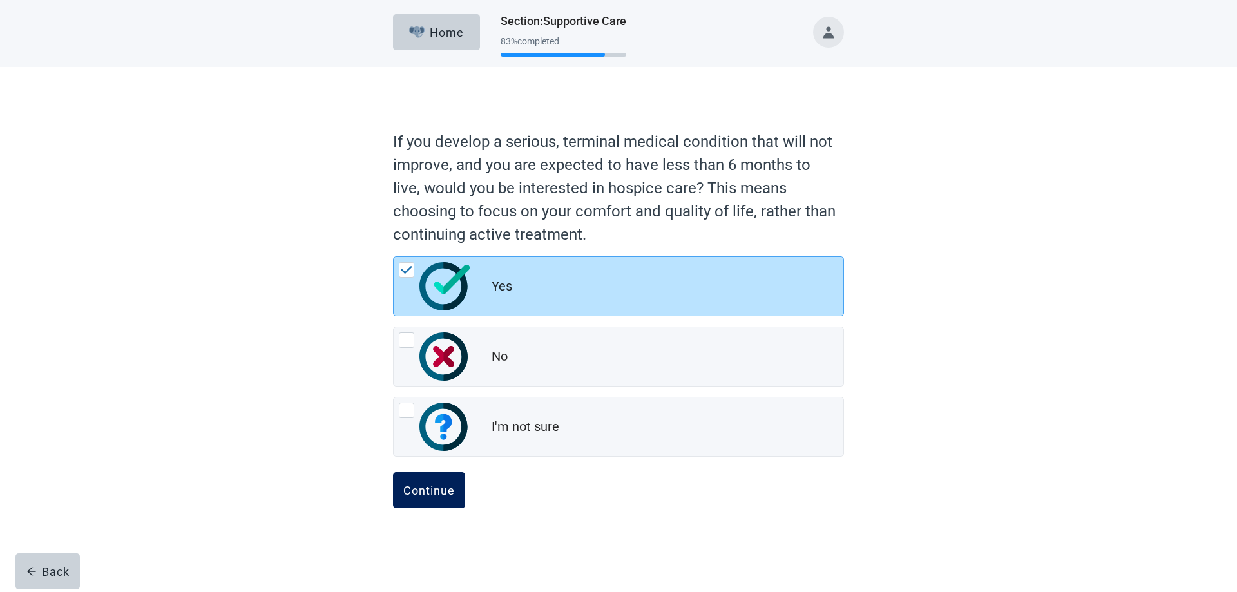
click at [434, 484] on div "Continue" at bounding box center [429, 490] width 52 height 13
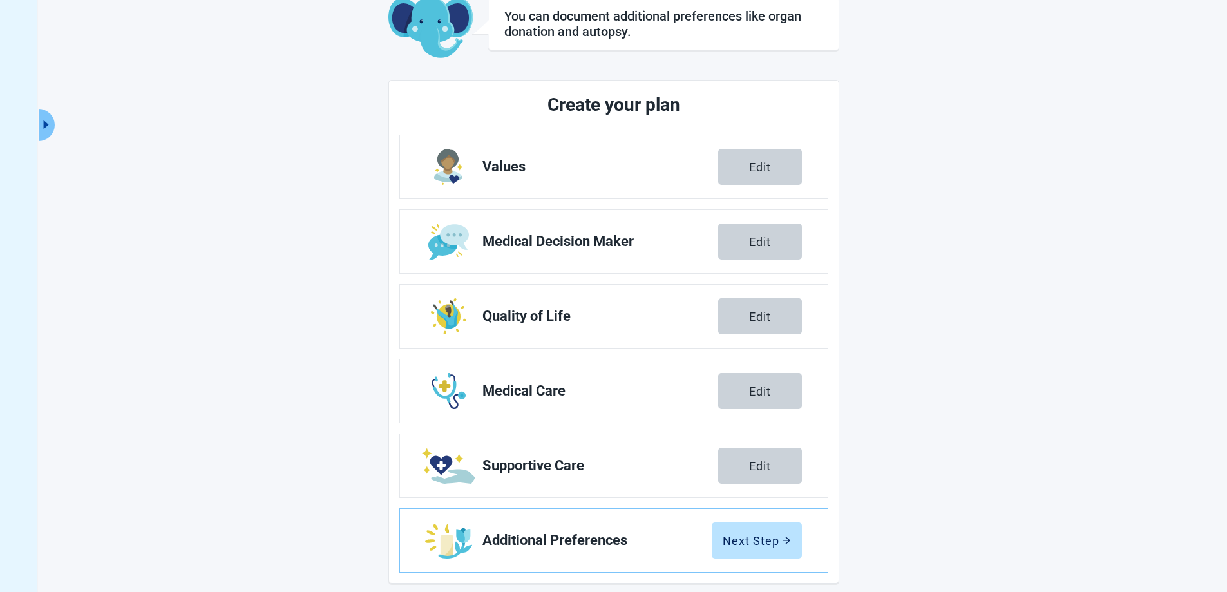
scroll to position [93, 0]
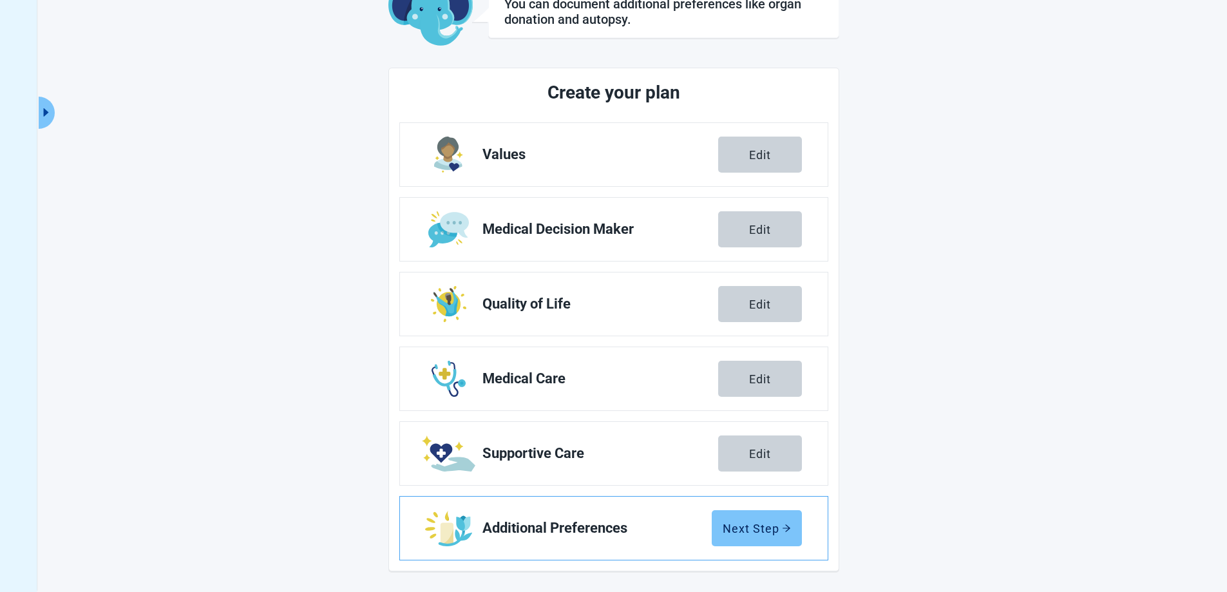
click at [764, 528] on div "Next Step" at bounding box center [757, 528] width 68 height 13
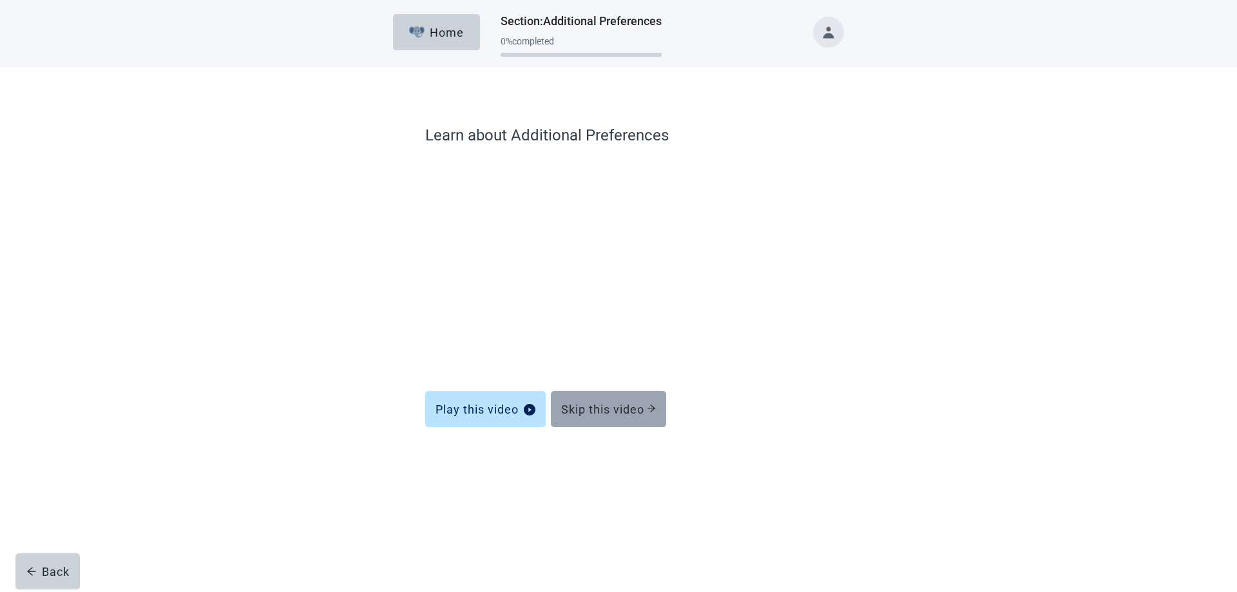
click at [620, 411] on div "Skip this video" at bounding box center [608, 409] width 95 height 13
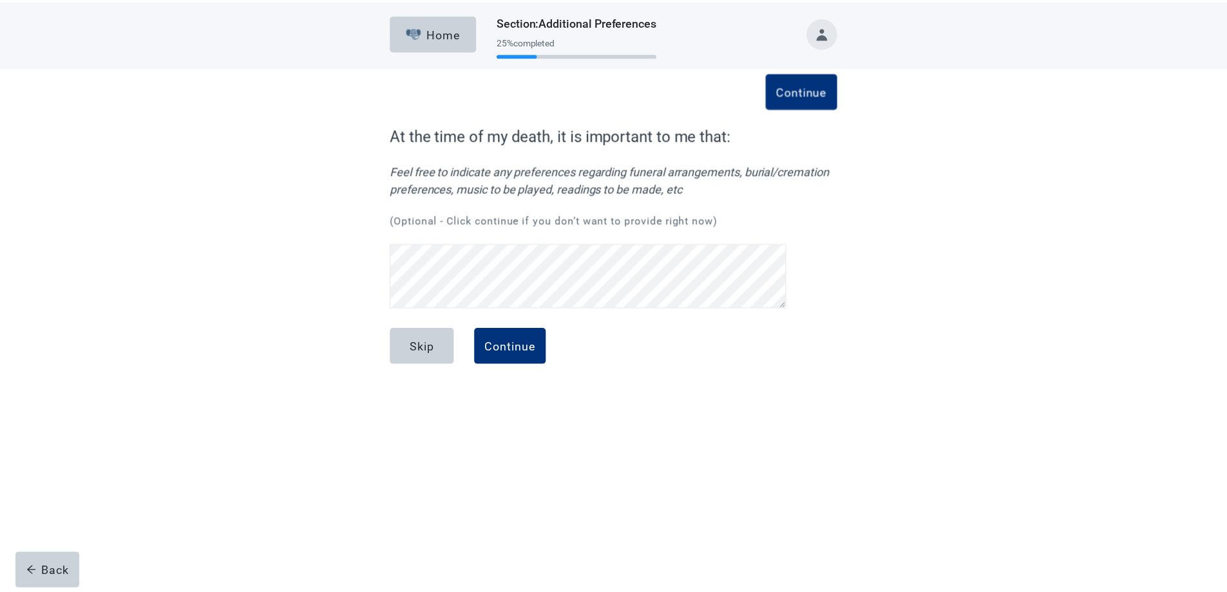
scroll to position [86, 0]
click at [509, 343] on div "Continue" at bounding box center [514, 345] width 52 height 13
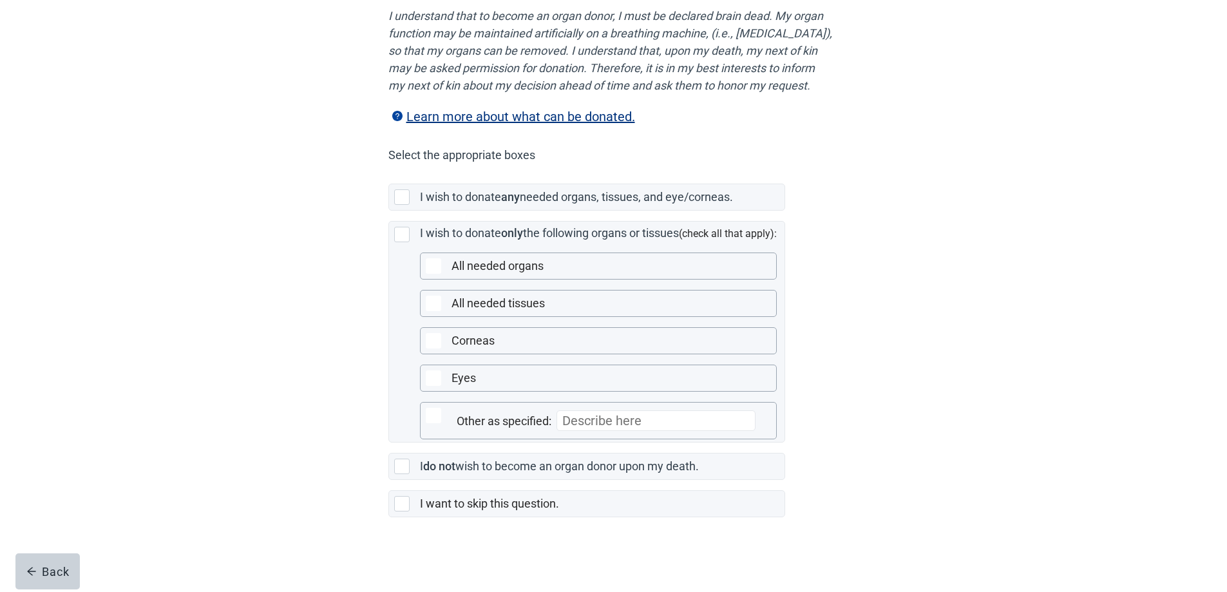
scroll to position [202, 0]
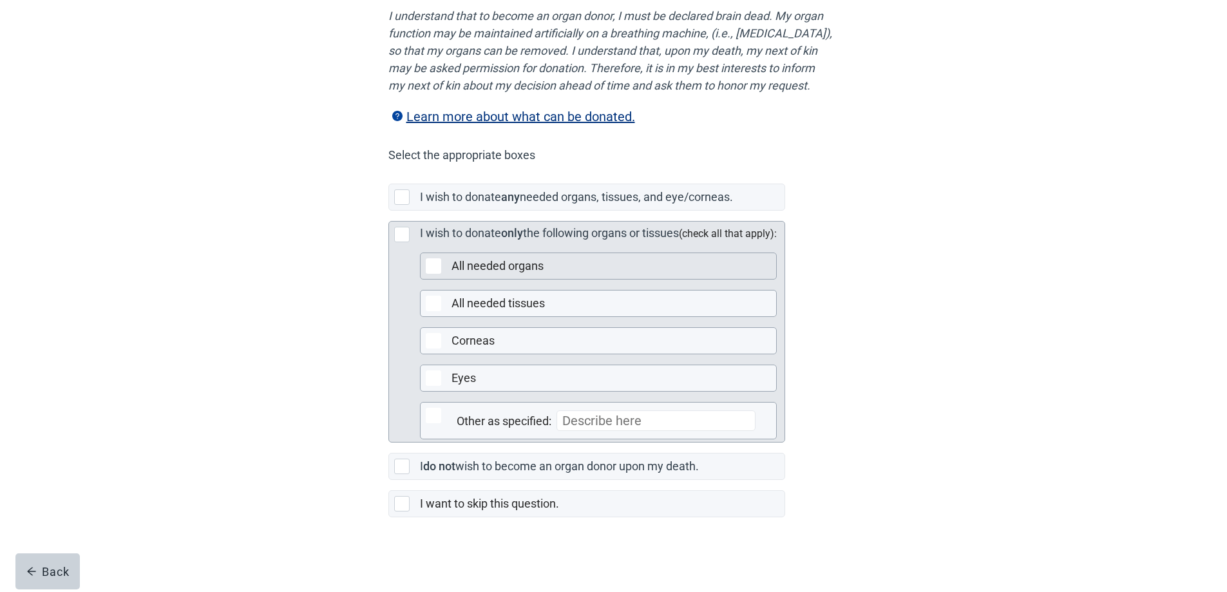
click at [547, 268] on div "All needed organs" at bounding box center [610, 266] width 317 height 16
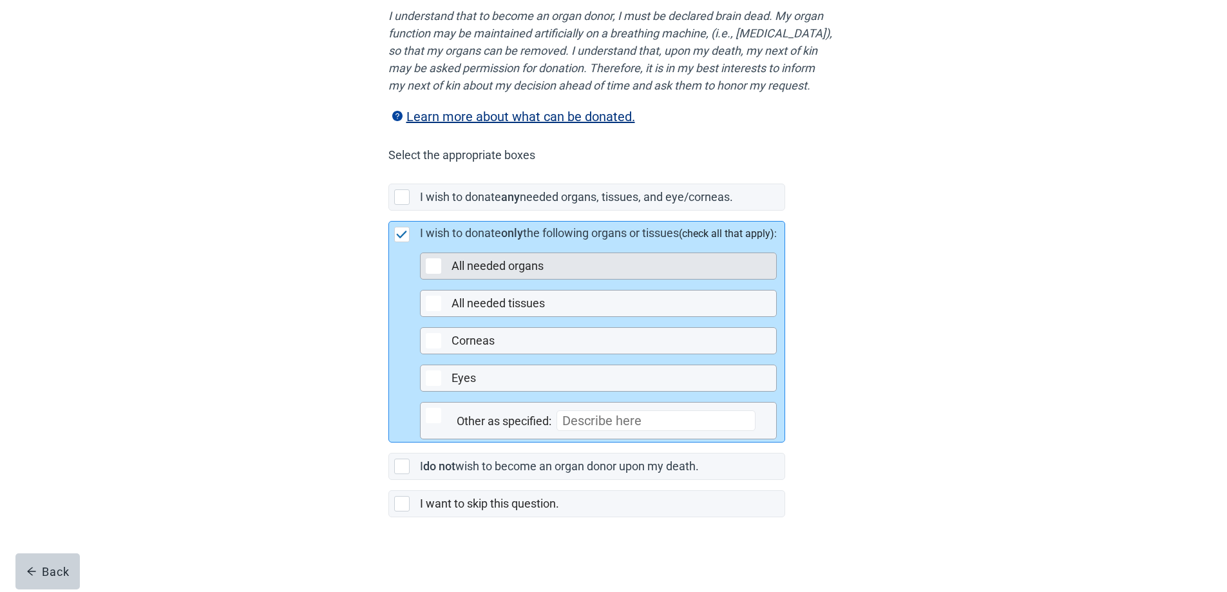
click at [432, 266] on div "Main content" at bounding box center [433, 265] width 15 height 15
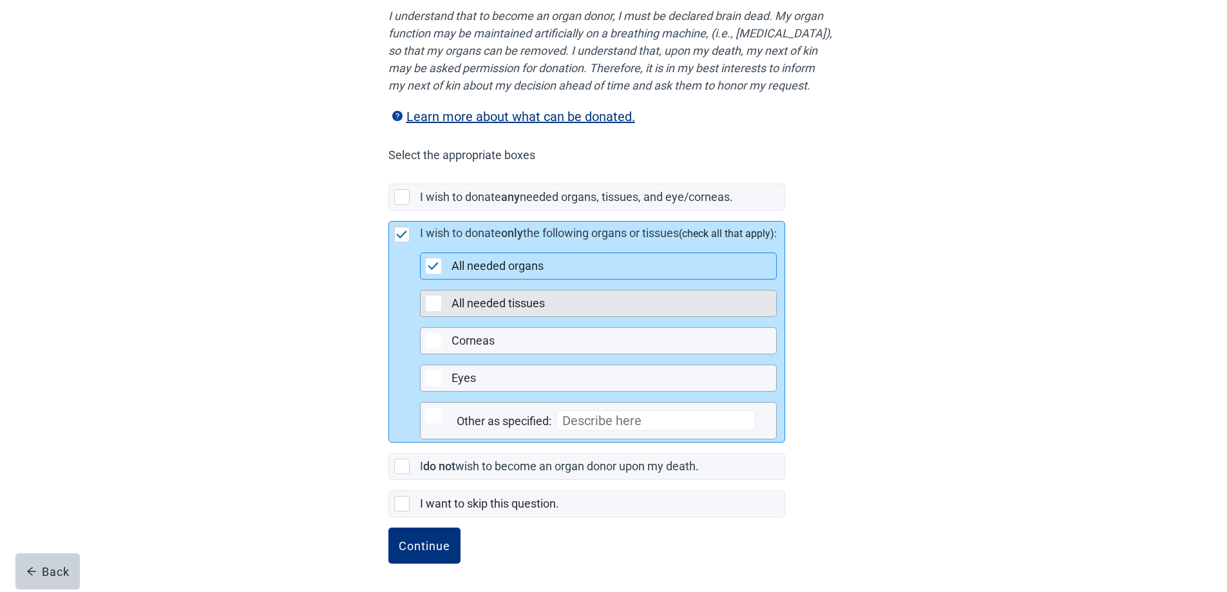
click at [432, 307] on div "Main content" at bounding box center [433, 303] width 15 height 15
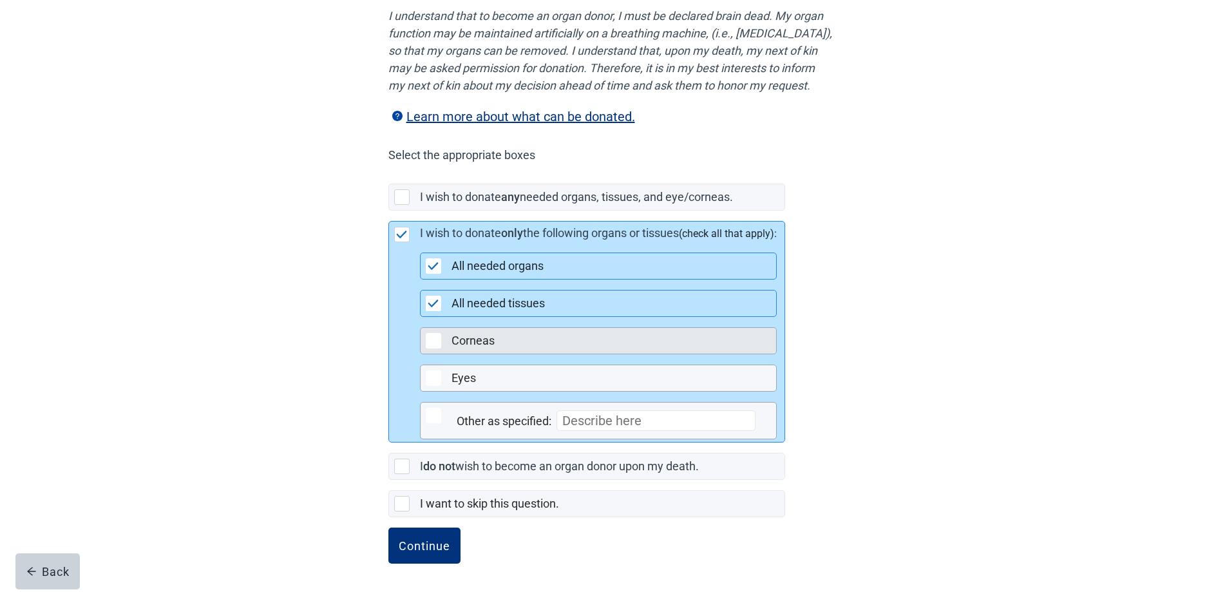
click at [434, 342] on div "Main content" at bounding box center [433, 340] width 15 height 15
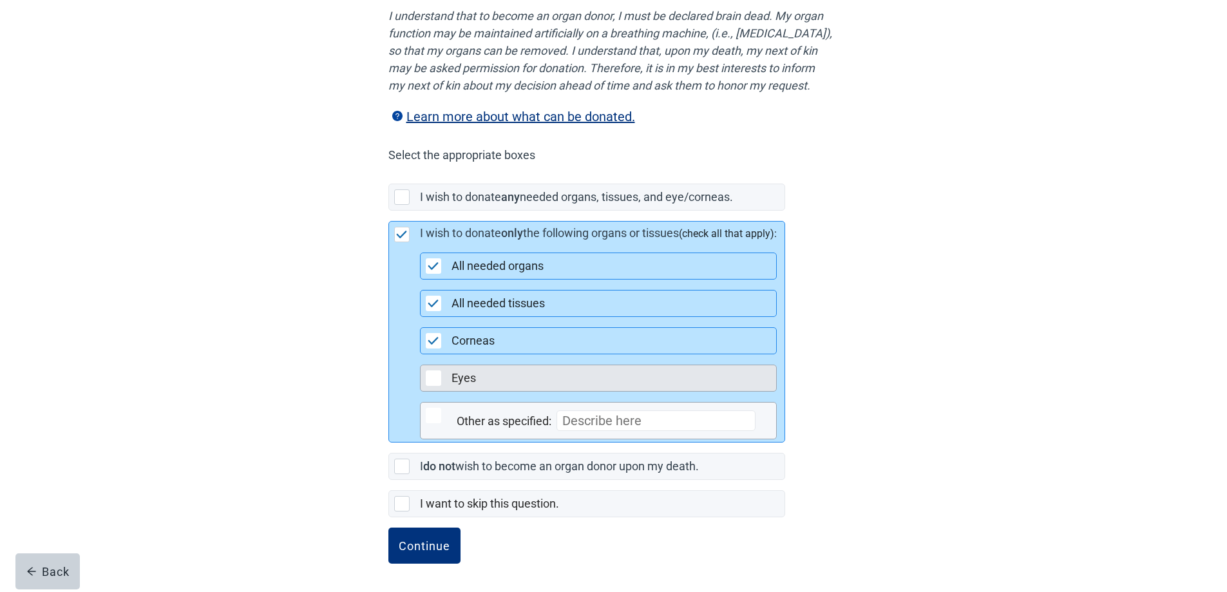
click at [434, 379] on div "Main content" at bounding box center [433, 377] width 15 height 15
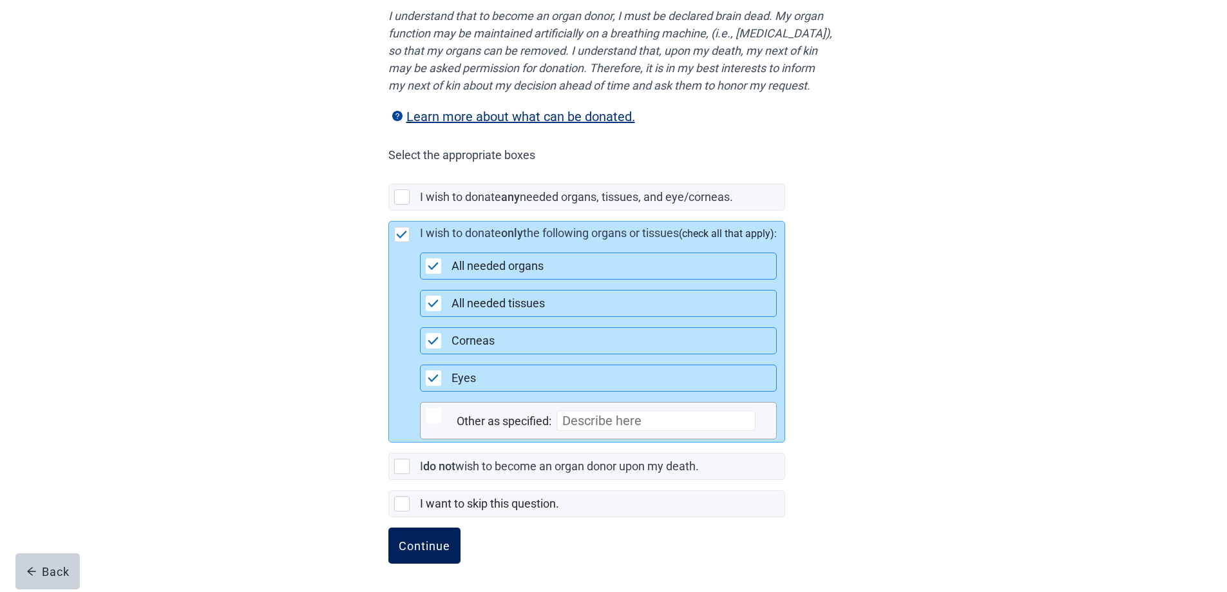
click at [425, 545] on div "Continue" at bounding box center [425, 545] width 52 height 13
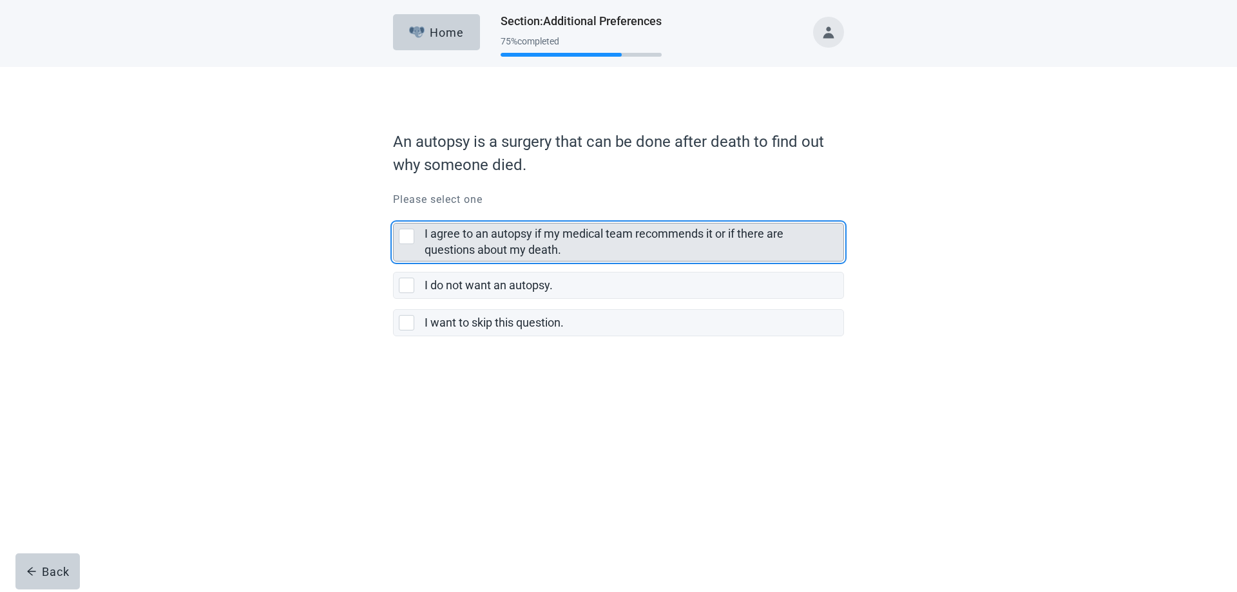
click at [407, 234] on div "I agree to an autopsy if my medical team recommends it or if there are question…" at bounding box center [406, 236] width 15 height 15
click at [394, 213] on input "I agree to an autopsy if my medical team recommends it or if there are question…" at bounding box center [393, 213] width 1 height 1
checkbox input "true"
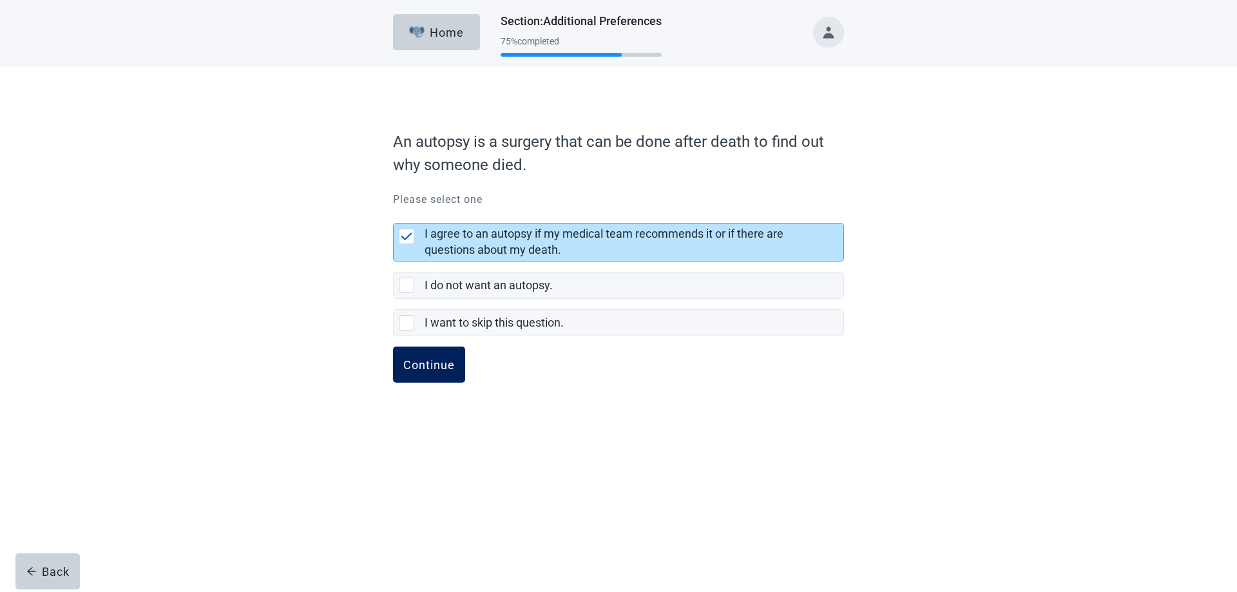
click at [433, 360] on div "Continue" at bounding box center [429, 364] width 52 height 13
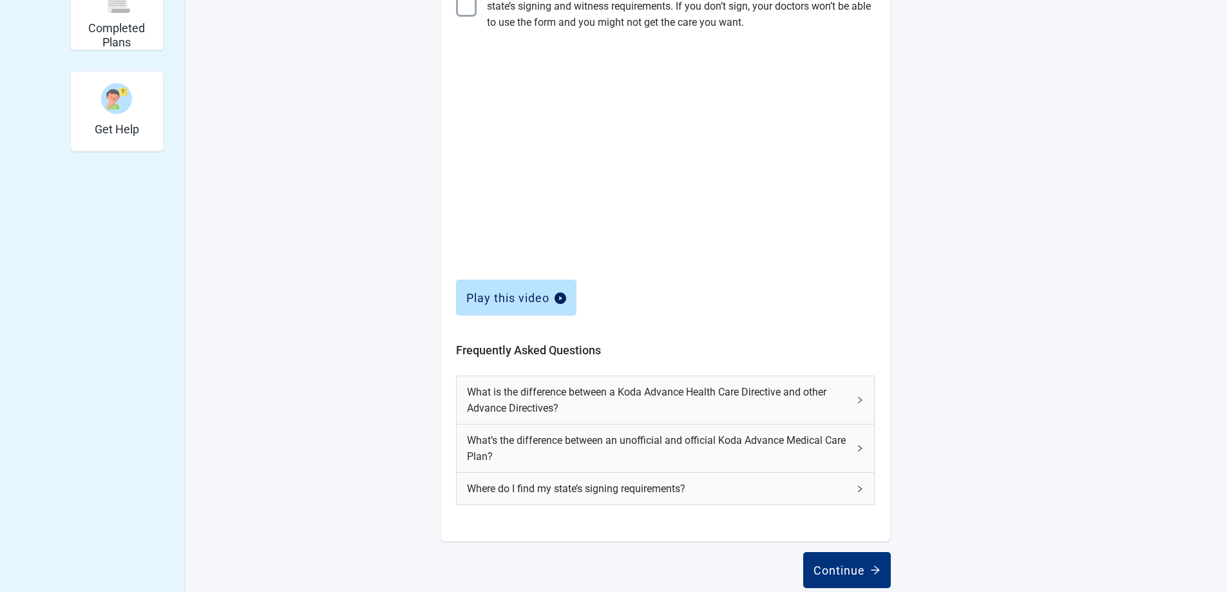
scroll to position [408, 0]
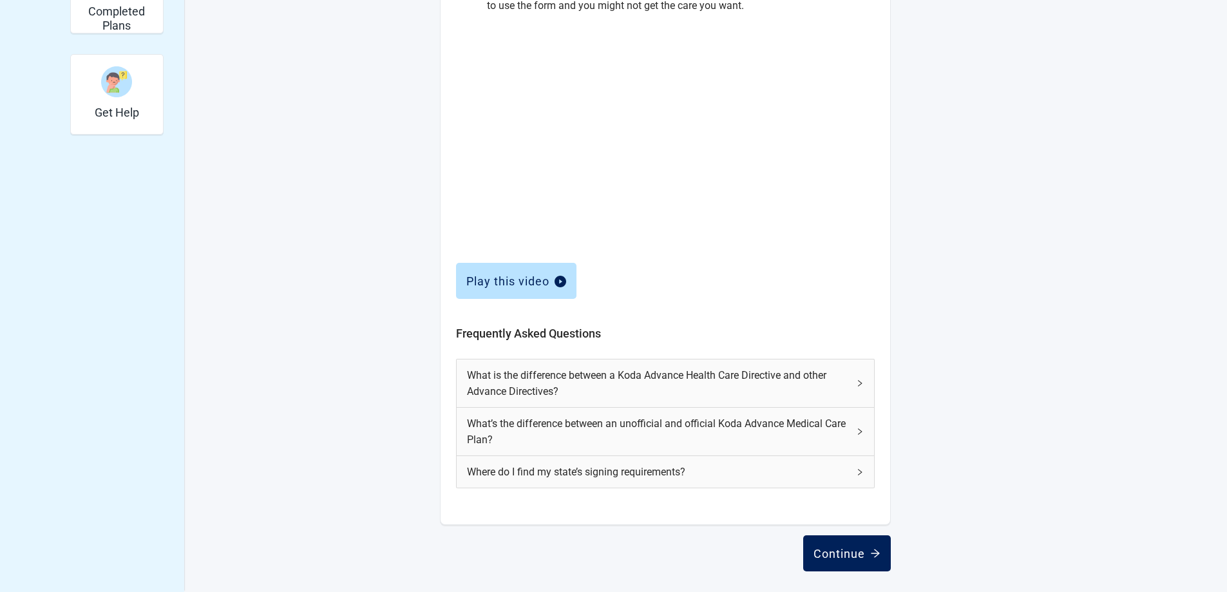
click at [854, 553] on div "Continue" at bounding box center [847, 553] width 67 height 13
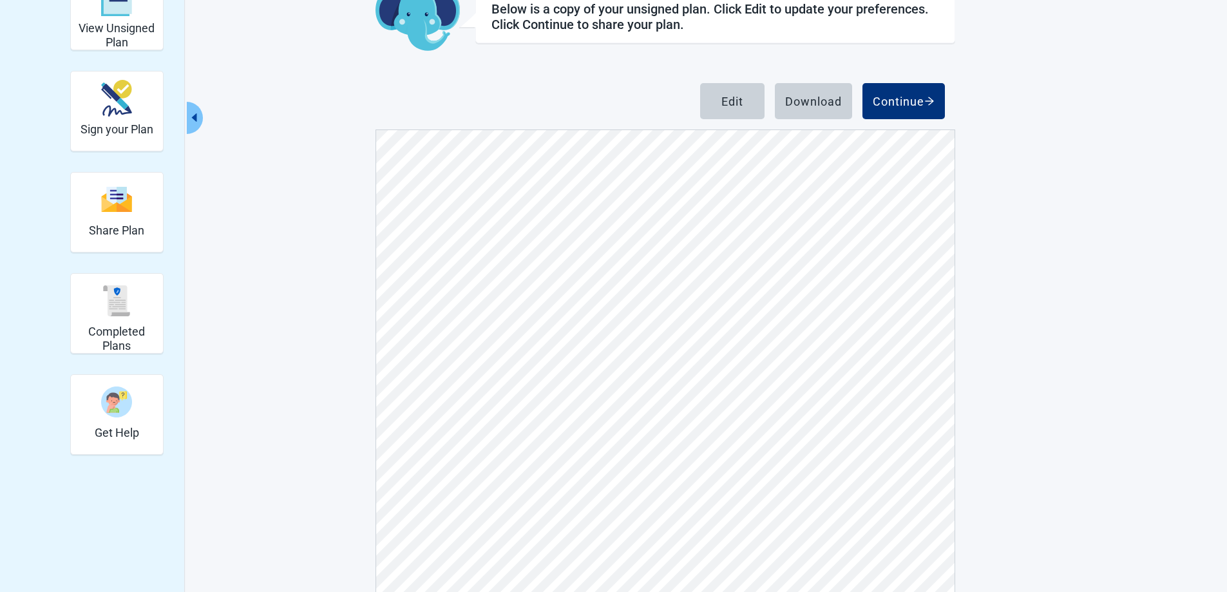
scroll to position [120, 0]
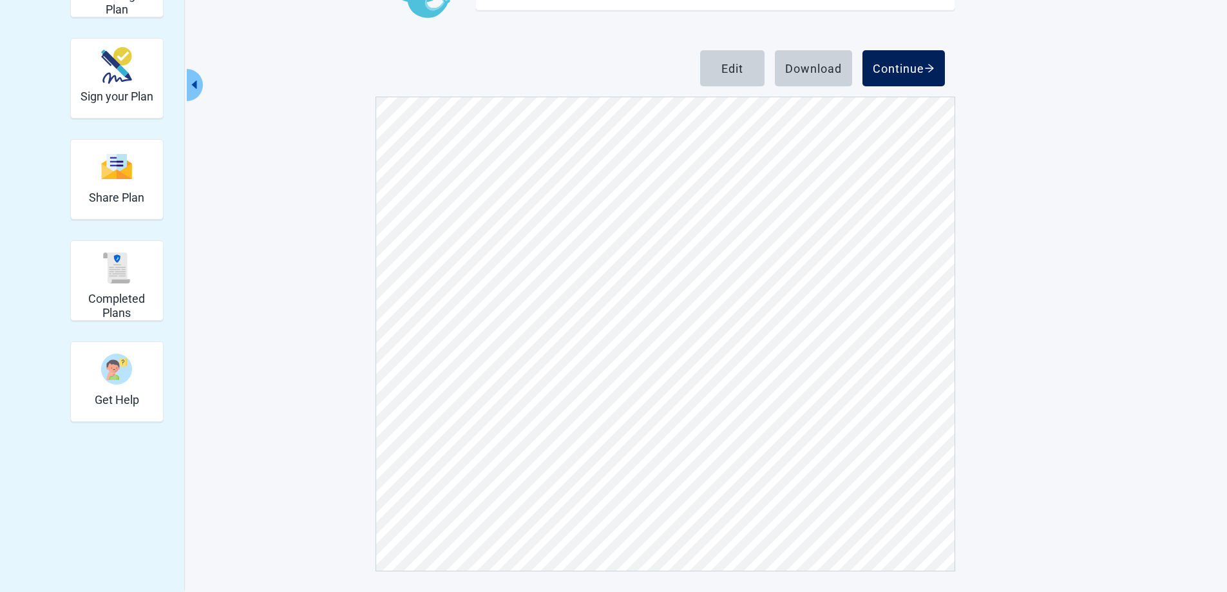
click at [885, 71] on div "Continue" at bounding box center [904, 68] width 62 height 13
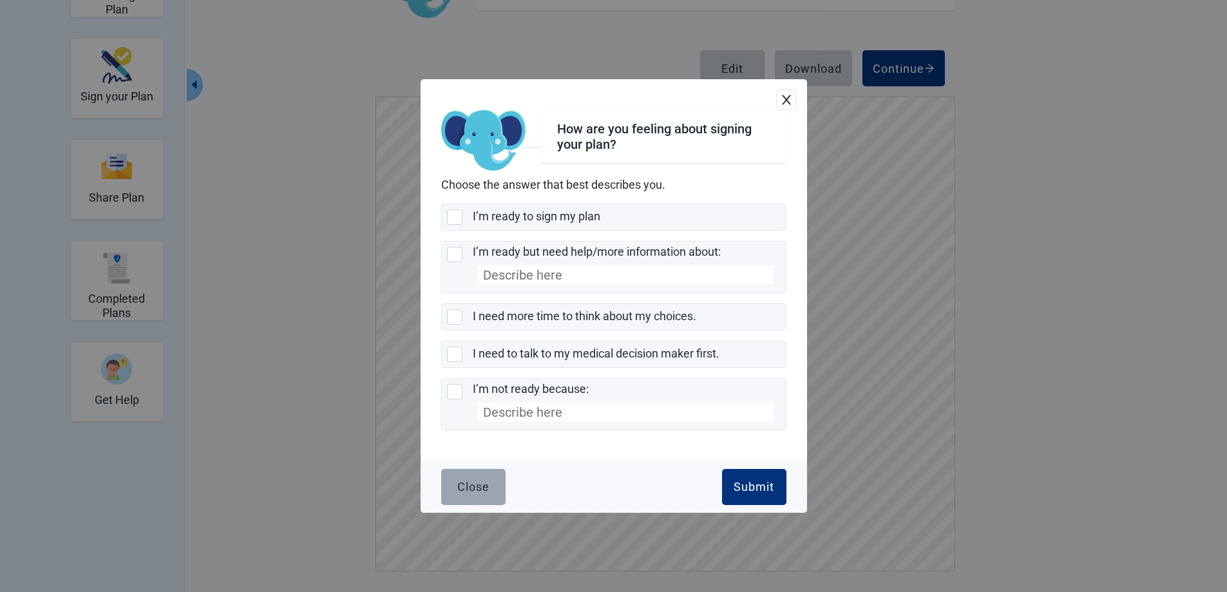
click at [484, 479] on button "Close" at bounding box center [473, 487] width 64 height 36
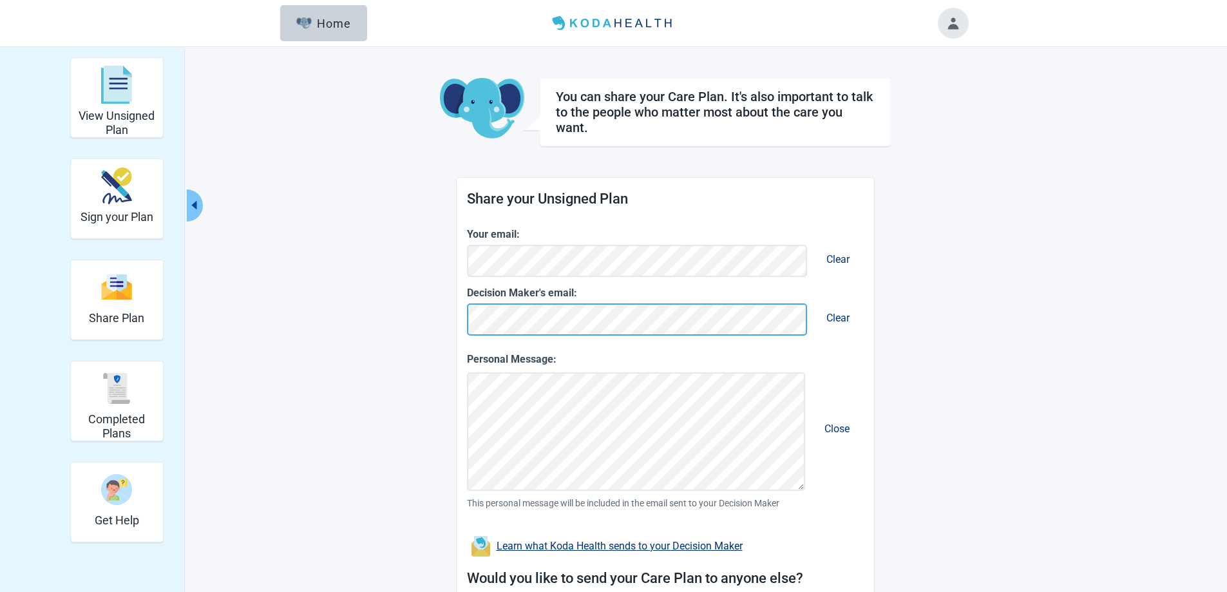
click at [424, 316] on main "You can share your Care Plan. It's also important to talk to the people who mat…" at bounding box center [666, 391] width 606 height 627
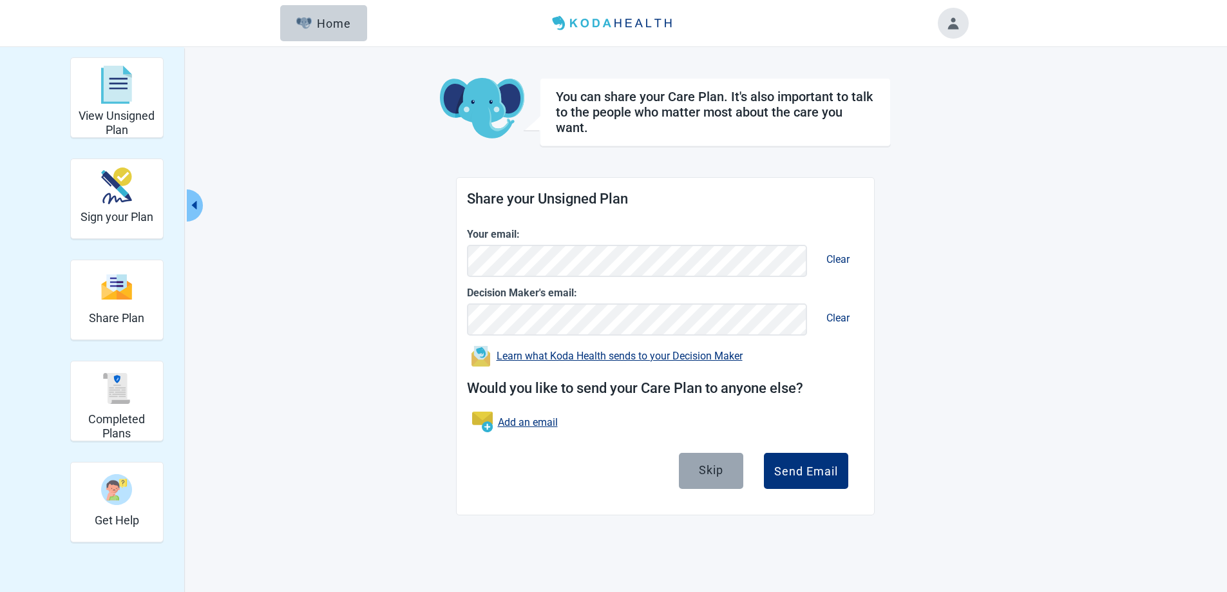
click at [725, 475] on button "Skip" at bounding box center [711, 471] width 64 height 36
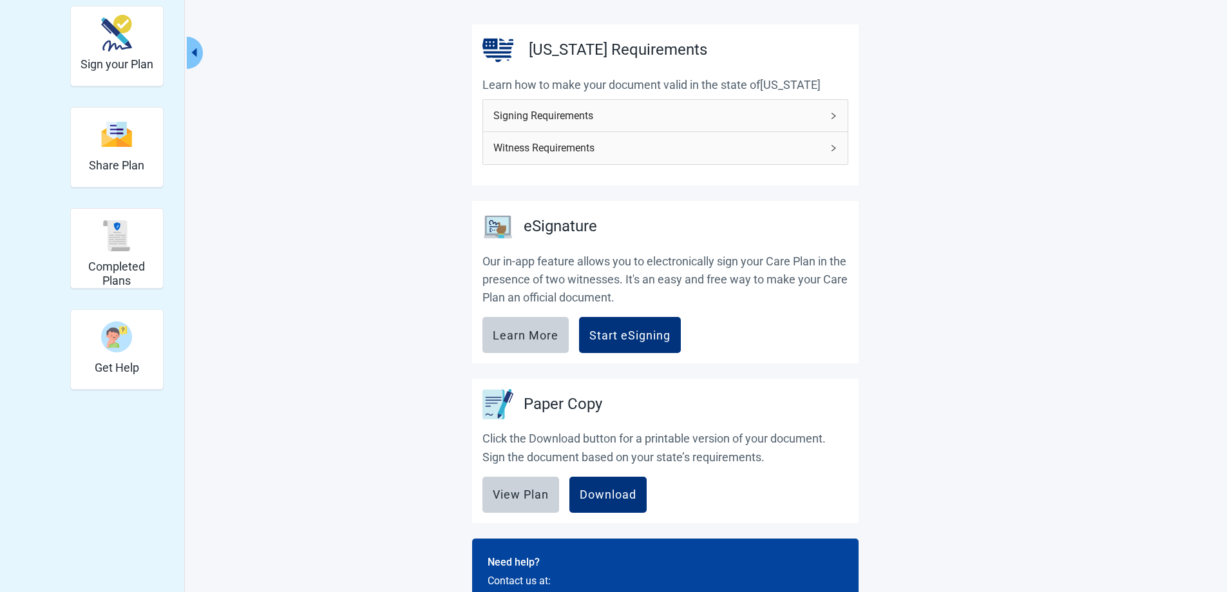
scroll to position [224, 0]
